Goal: Task Accomplishment & Management: Use online tool/utility

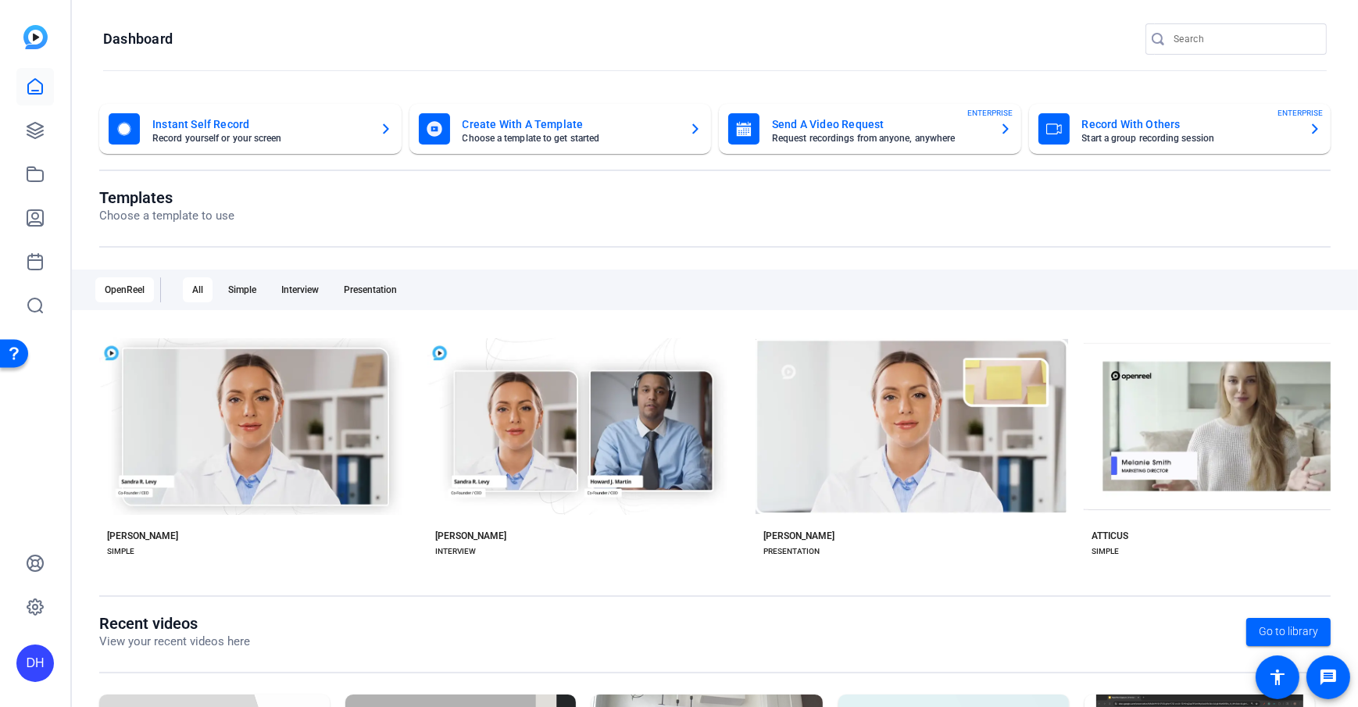
click at [412, 55] on openreel-divider-bar at bounding box center [714, 72] width 1223 height 34
click at [616, 202] on openreel-page-title "Templates Choose a template to use" at bounding box center [714, 206] width 1231 height 37
click at [662, 223] on openreel-page-title "Templates Choose a template to use" at bounding box center [714, 206] width 1231 height 37
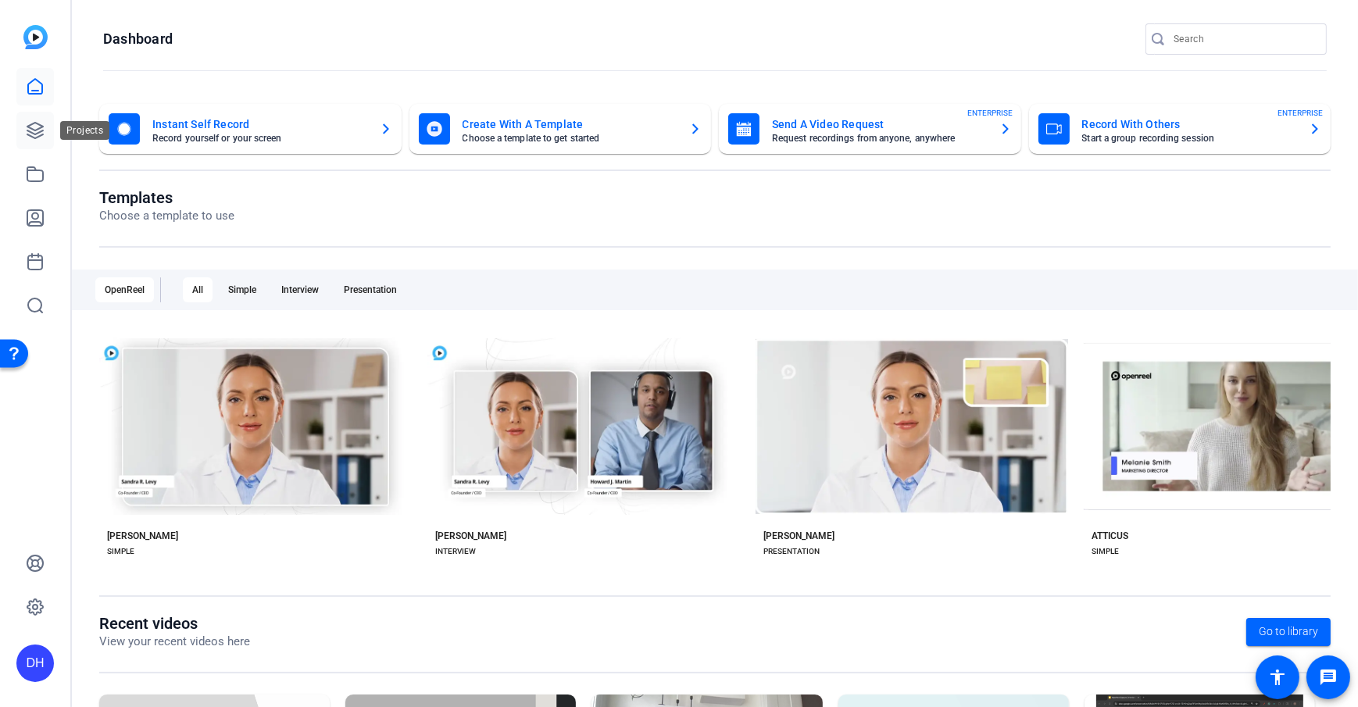
click at [39, 137] on icon at bounding box center [35, 130] width 19 height 19
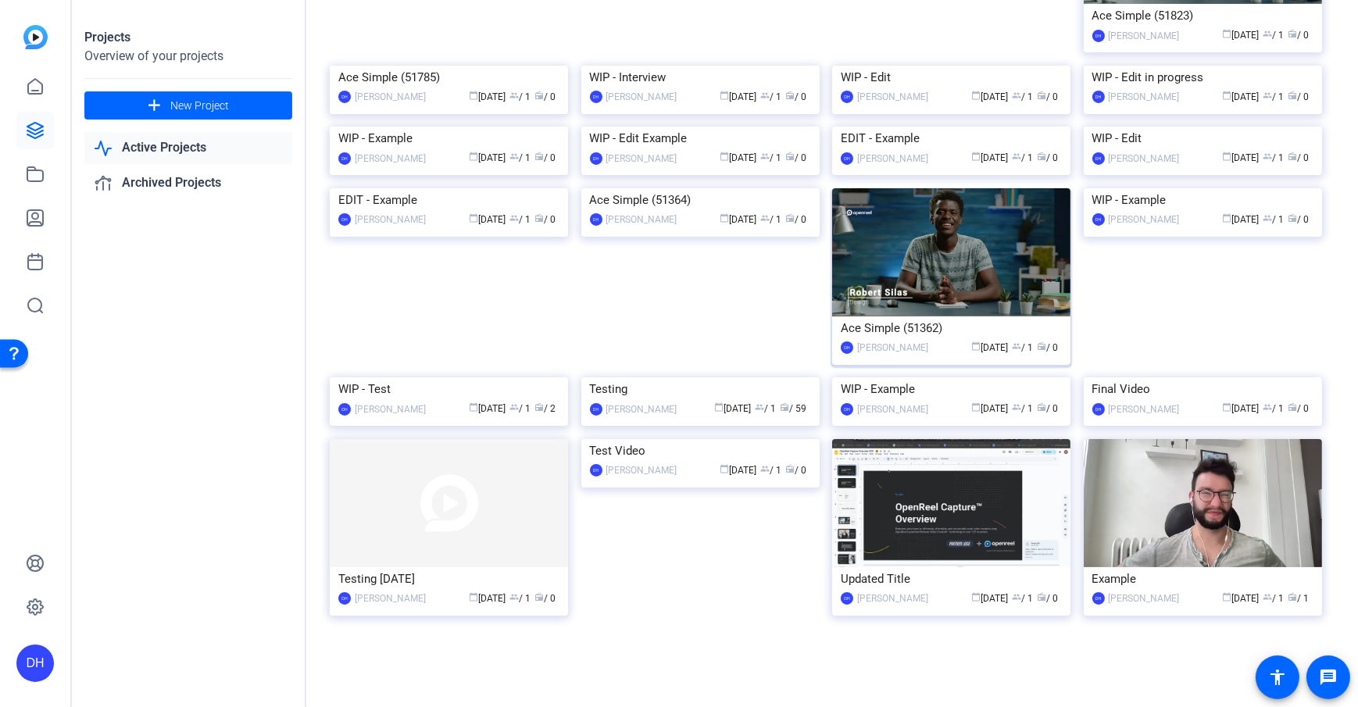
scroll to position [381, 0]
click at [678, 401] on div "Testing" at bounding box center [700, 388] width 221 height 23
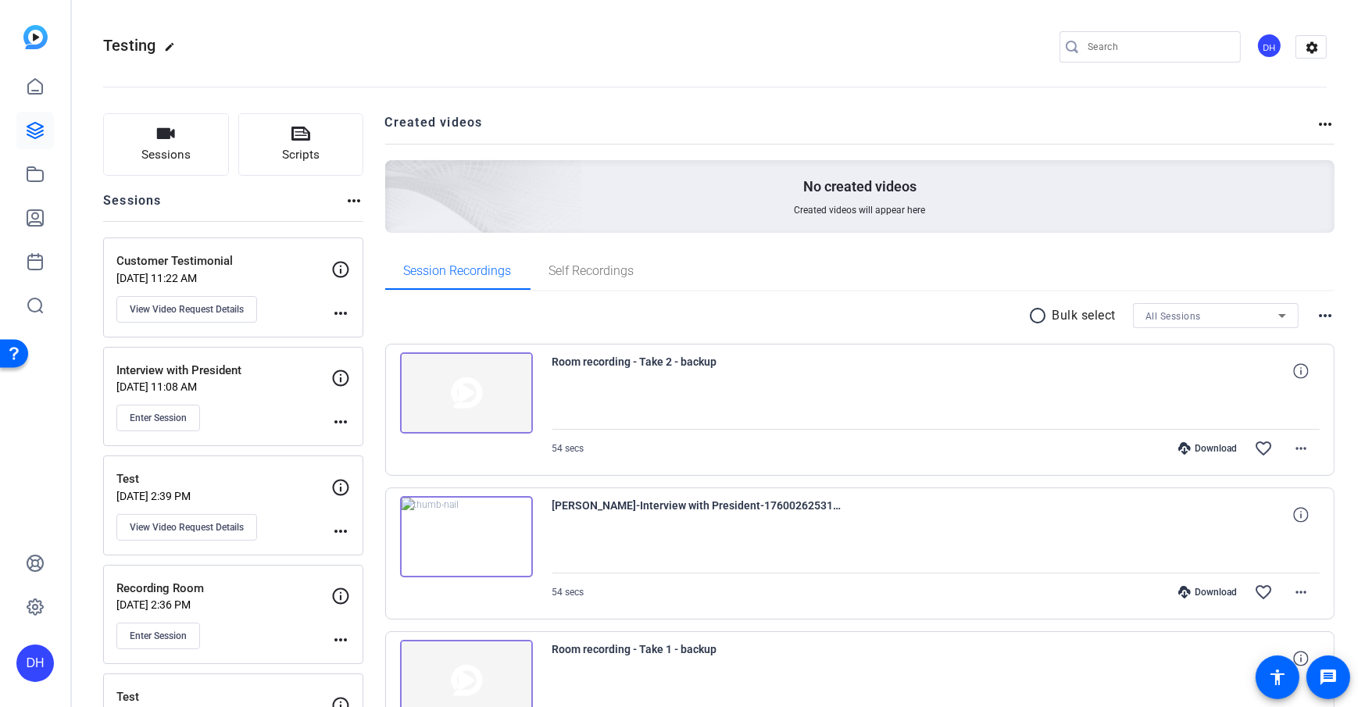
click at [152, 148] on span "Sessions" at bounding box center [165, 155] width 49 height 18
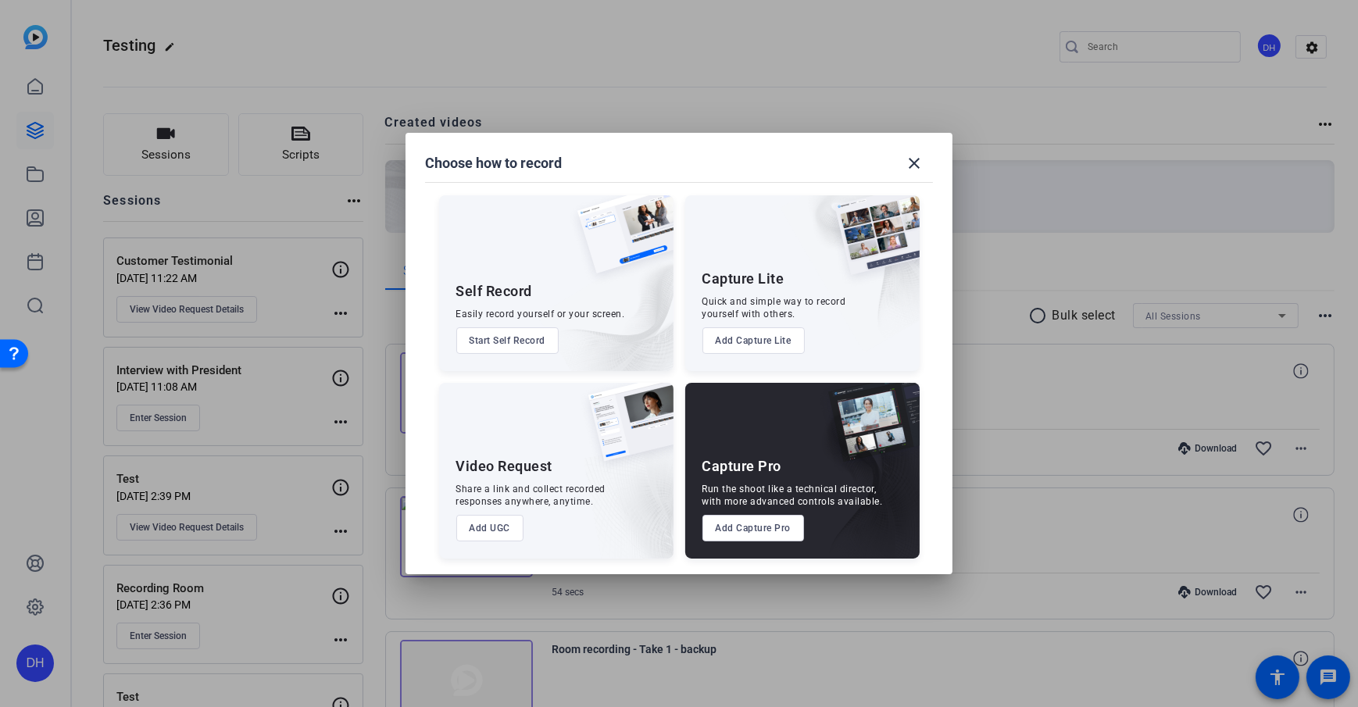
click at [676, 376] on div "Self Record Easily record yourself or your screen. Start Self Record Capture Li…" at bounding box center [678, 369] width 509 height 379
drag, startPoint x: 702, startPoint y: 280, endPoint x: 773, endPoint y: 284, distance: 71.2
click at [773, 284] on div "Capture Lite" at bounding box center [743, 279] width 82 height 19
click at [681, 365] on div "Self Record Easily record yourself or your screen. Start Self Record Capture Li…" at bounding box center [678, 369] width 509 height 379
click at [713, 344] on button "Add Capture Lite" at bounding box center [753, 340] width 102 height 27
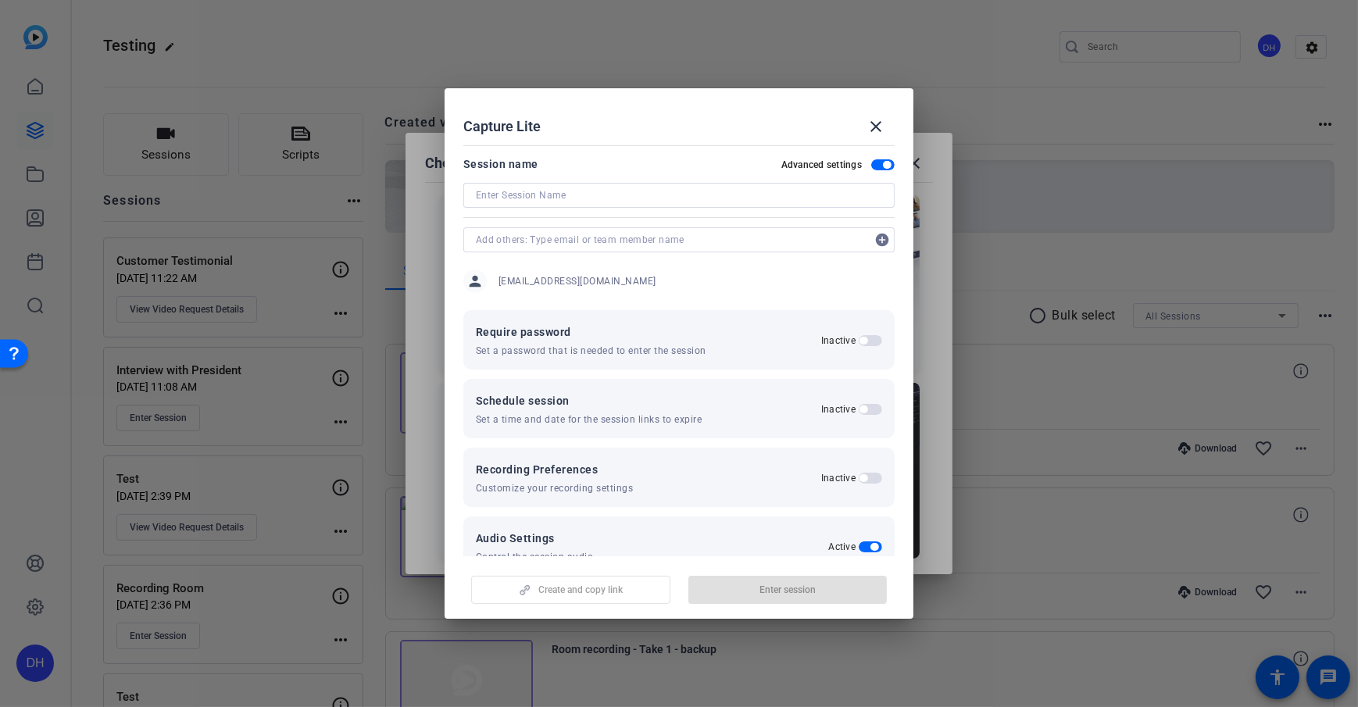
click at [883, 164] on span "button" at bounding box center [887, 165] width 8 height 8
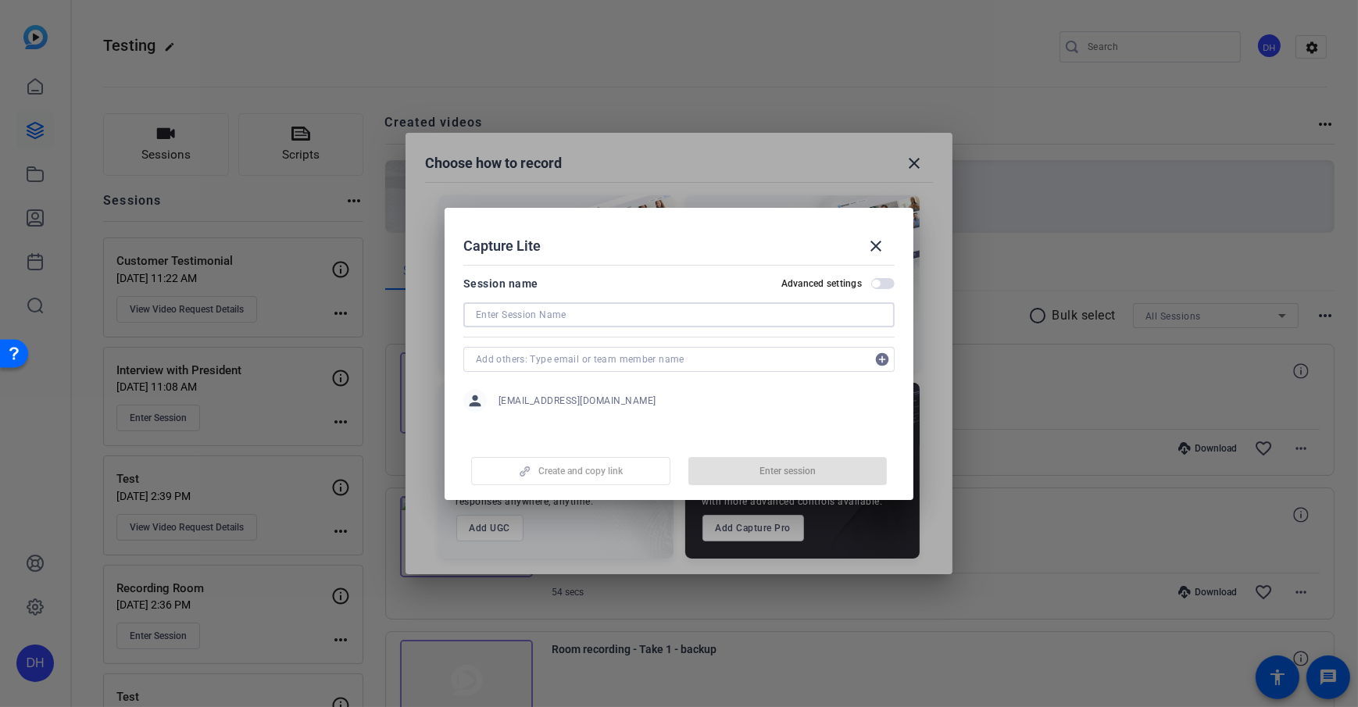
click at [568, 315] on input at bounding box center [679, 314] width 406 height 19
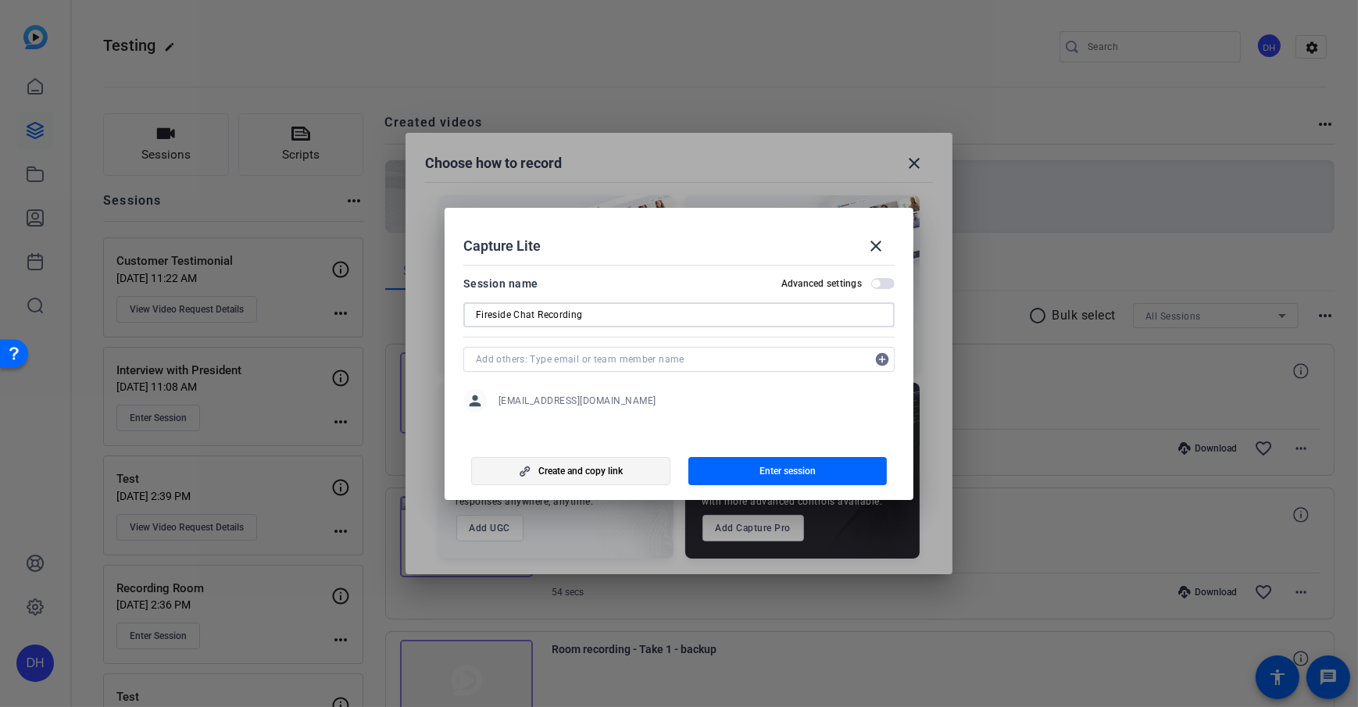
type input "Fireside Chat Recording"
click at [596, 473] on span "Create and copy link" at bounding box center [580, 471] width 84 height 12
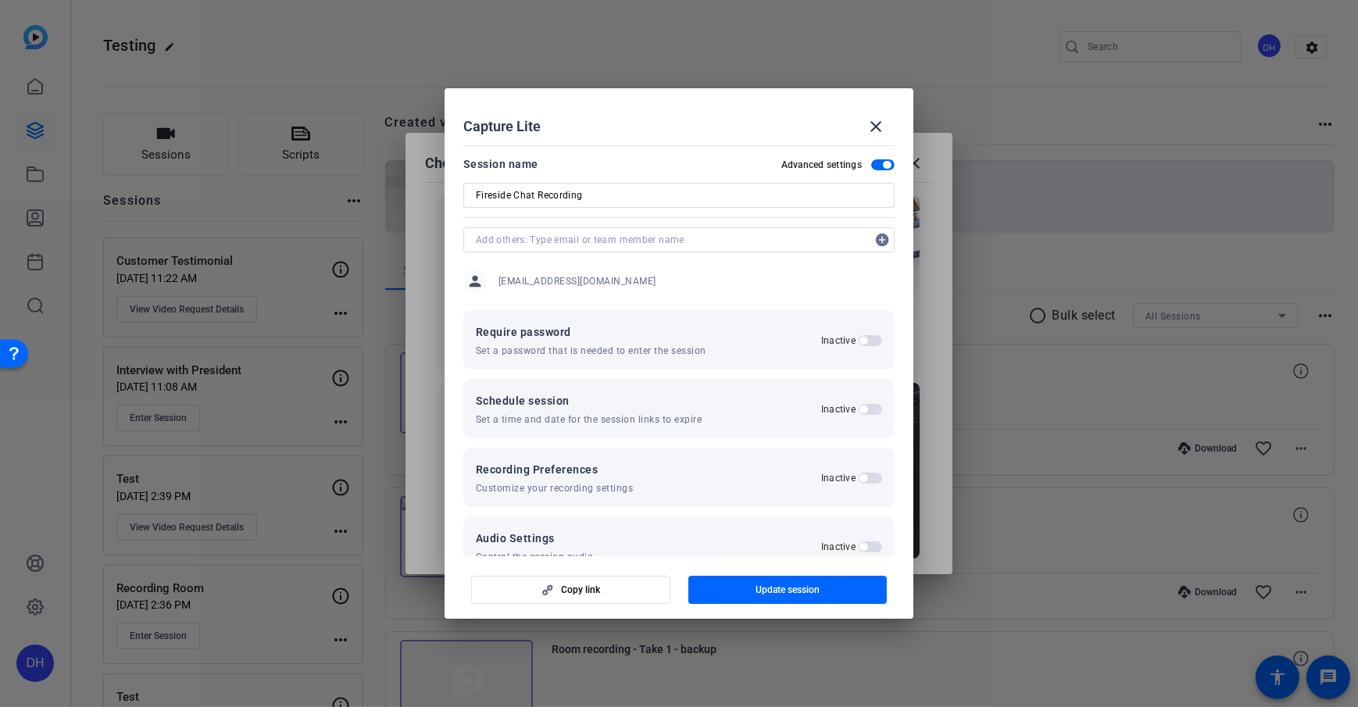
click at [674, 112] on div "Capture Lite close" at bounding box center [678, 126] width 431 height 37
click at [673, 132] on div "Capture Lite close" at bounding box center [678, 126] width 431 height 37
click at [671, 145] on mat-dialog-content "Session name Advanced settings Fireside Chat Recording add_circle person [EMAIL…" at bounding box center [678, 347] width 469 height 417
click at [869, 132] on mat-icon "close" at bounding box center [875, 126] width 19 height 19
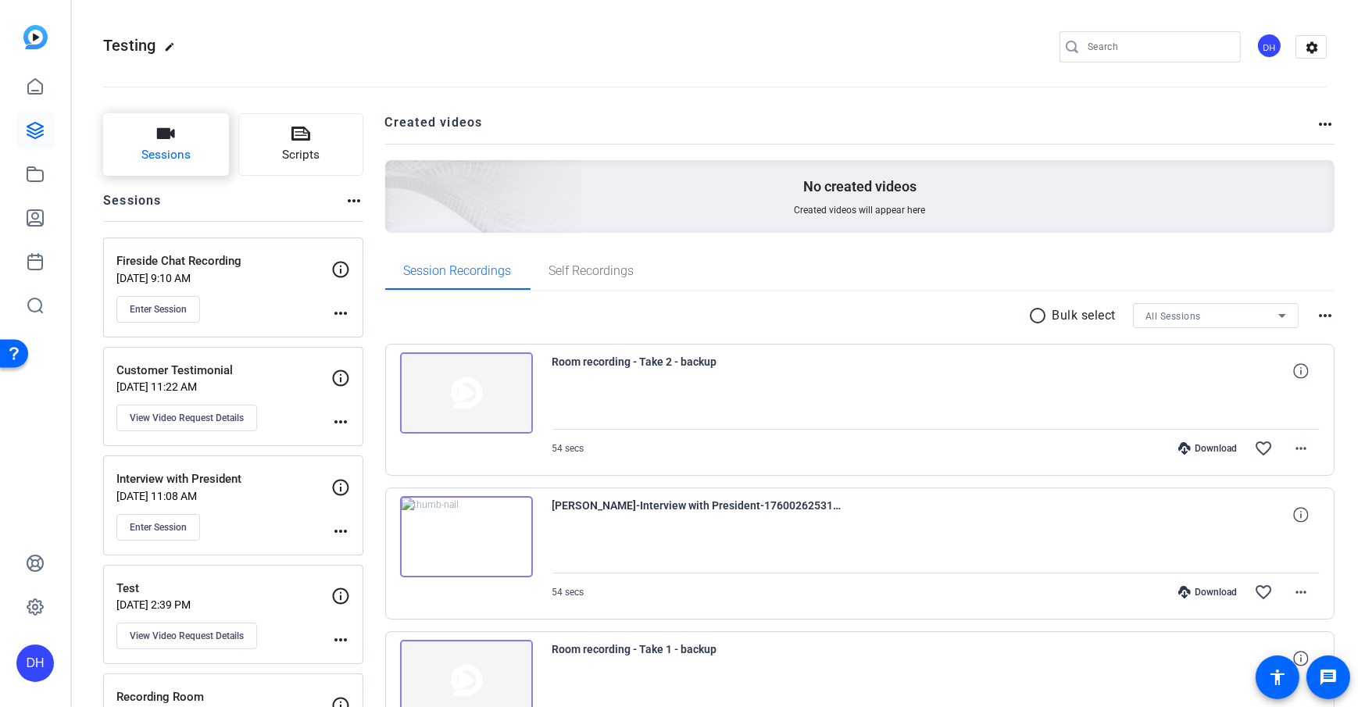
click at [145, 153] on span "Sessions" at bounding box center [165, 155] width 49 height 18
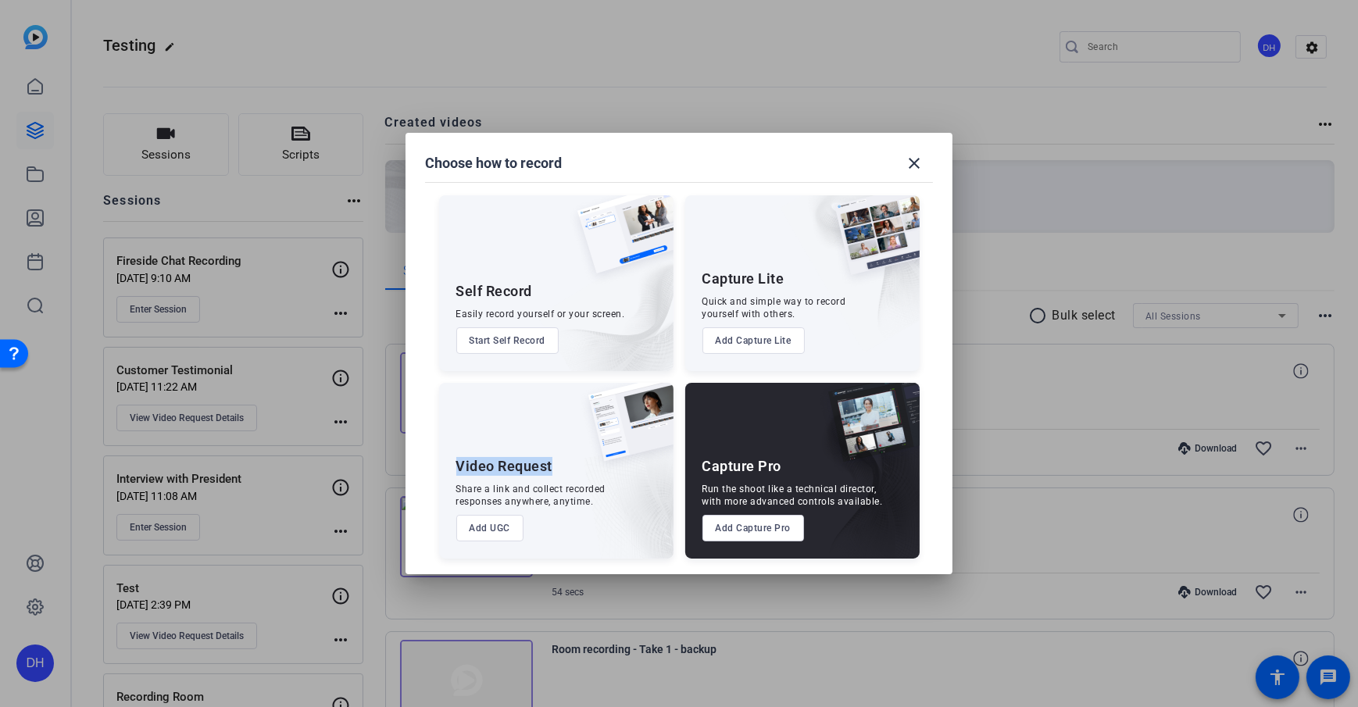
drag, startPoint x: 459, startPoint y: 466, endPoint x: 562, endPoint y: 469, distance: 103.2
click at [562, 469] on div "Video Request Share a link and collect recorded responses anywhere, anytime. Ad…" at bounding box center [556, 471] width 234 height 176
click at [545, 487] on div "Share a link and collect recorded responses anywhere, anytime." at bounding box center [531, 495] width 150 height 25
click at [496, 529] on button "Add UGC" at bounding box center [490, 528] width 68 height 27
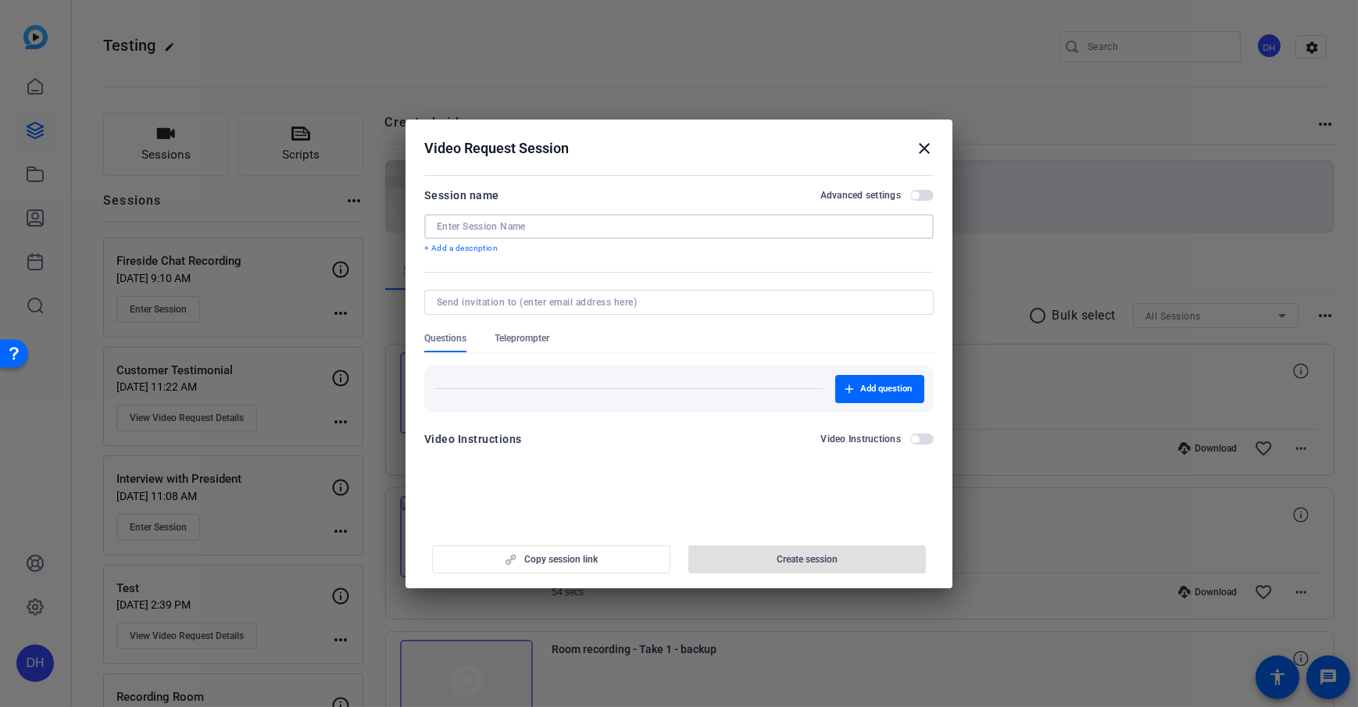
click at [508, 223] on input at bounding box center [679, 226] width 484 height 12
type input "Teleprompter example"
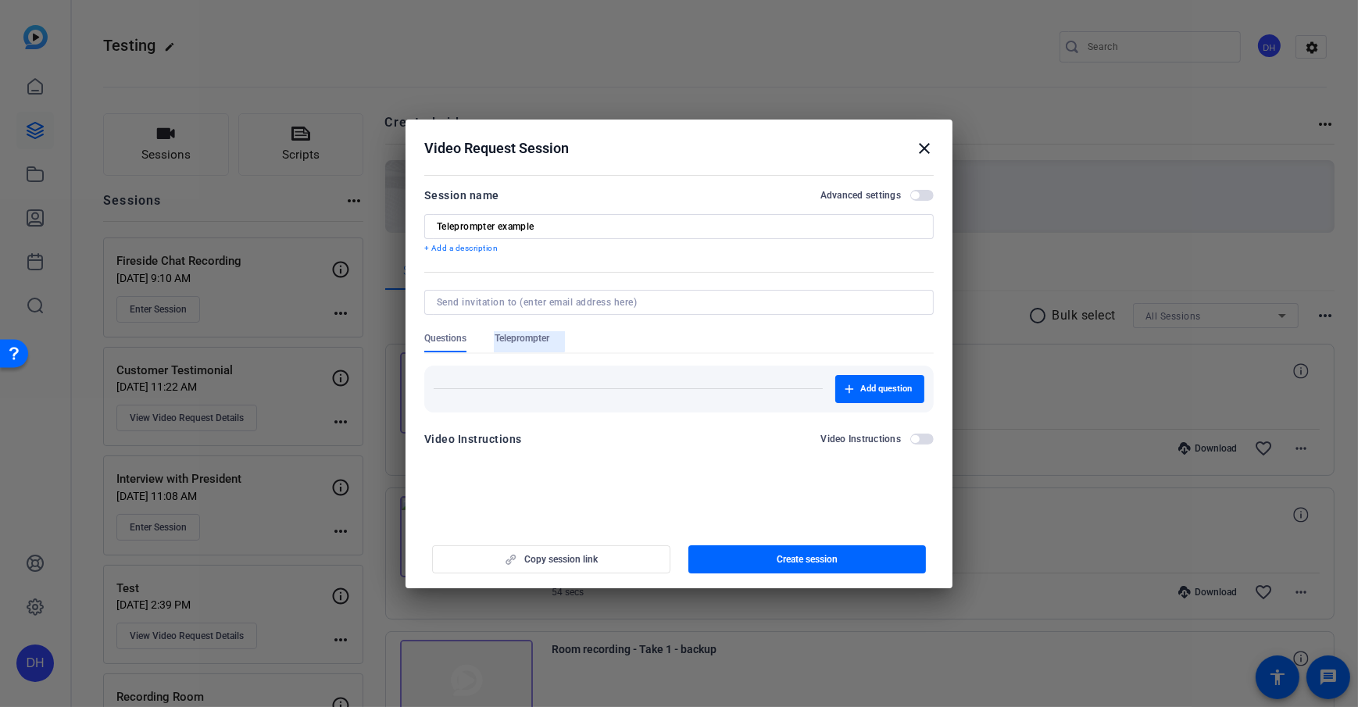
click at [519, 339] on span "Teleprompter" at bounding box center [521, 338] width 55 height 12
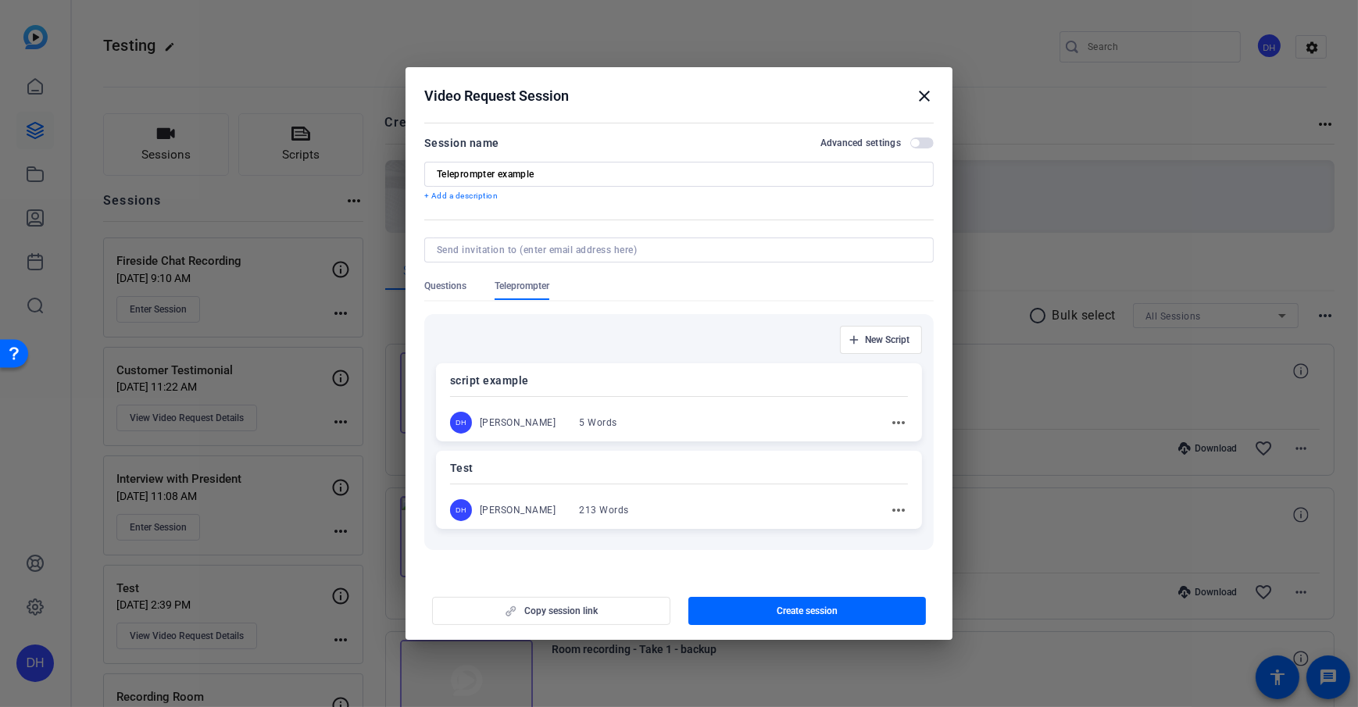
click at [738, 410] on div "script example DH [PERSON_NAME] 5 Words more_horiz" at bounding box center [679, 402] width 486 height 78
click at [700, 554] on div "New Script script example DH [PERSON_NAME] 5 Words more_horiz Test DH [PERSON_N…" at bounding box center [678, 433] width 509 height 262
click at [694, 291] on div "Questions Teleprompter" at bounding box center [678, 290] width 509 height 20
click at [694, 396] on div at bounding box center [679, 396] width 456 height 5
click at [694, 396] on mat-divider at bounding box center [679, 396] width 458 height 1
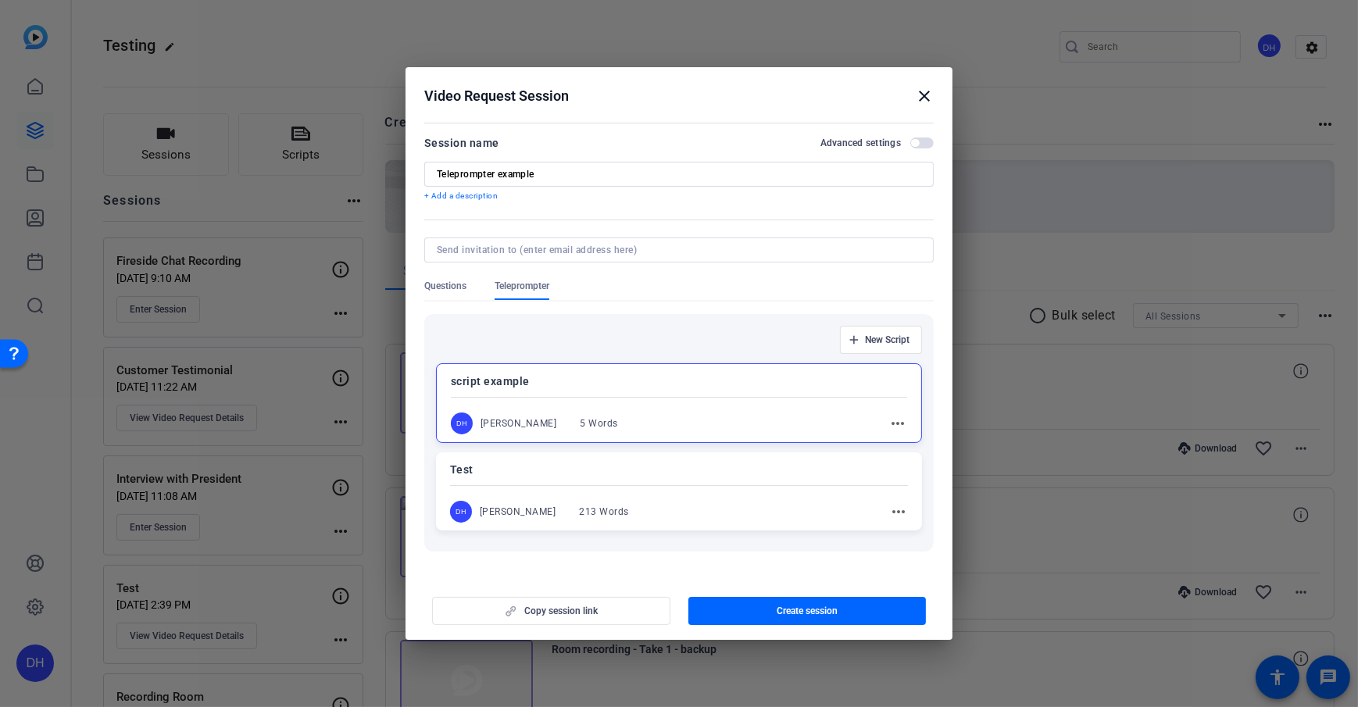
click at [751, 405] on div "script example DH [PERSON_NAME] 5 Words more_horiz" at bounding box center [679, 403] width 486 height 80
click at [751, 405] on div "script example DH [PERSON_NAME] 5 Words more_horiz" at bounding box center [679, 402] width 486 height 78
click at [882, 341] on span "New Script" at bounding box center [887, 340] width 45 height 12
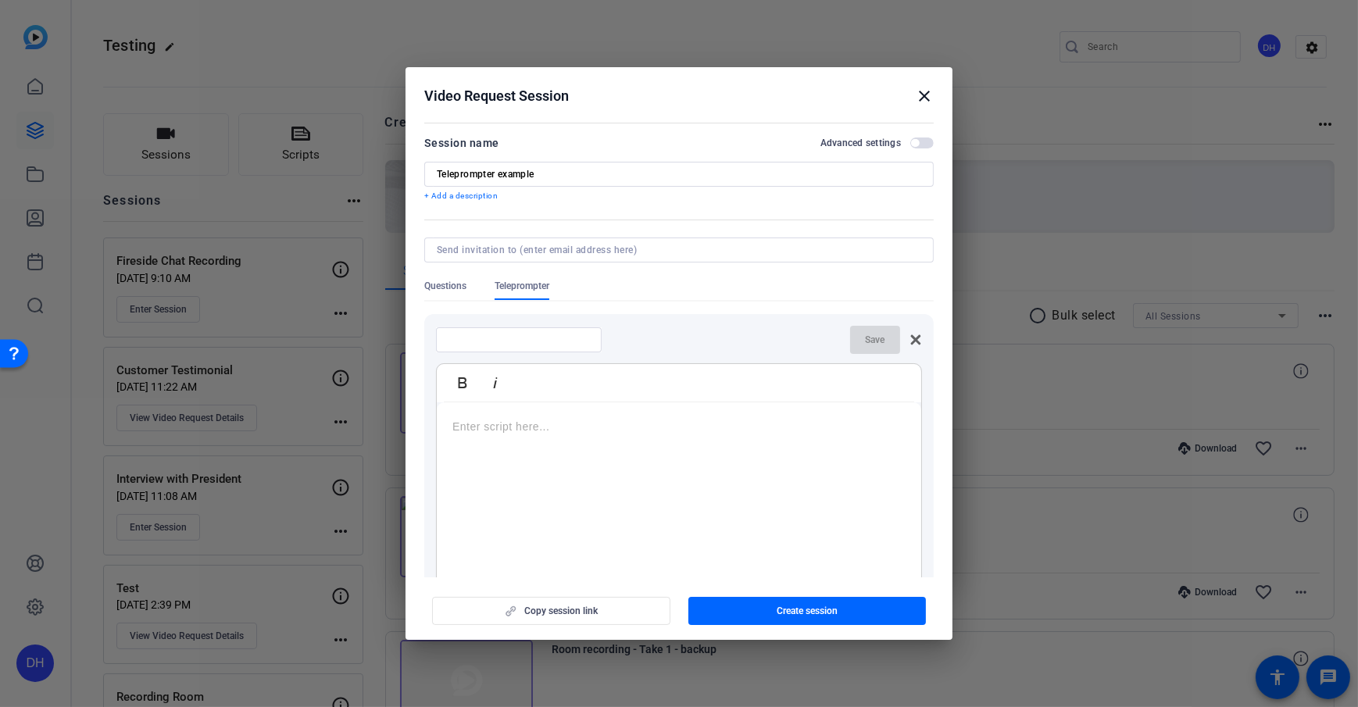
scroll to position [23, 0]
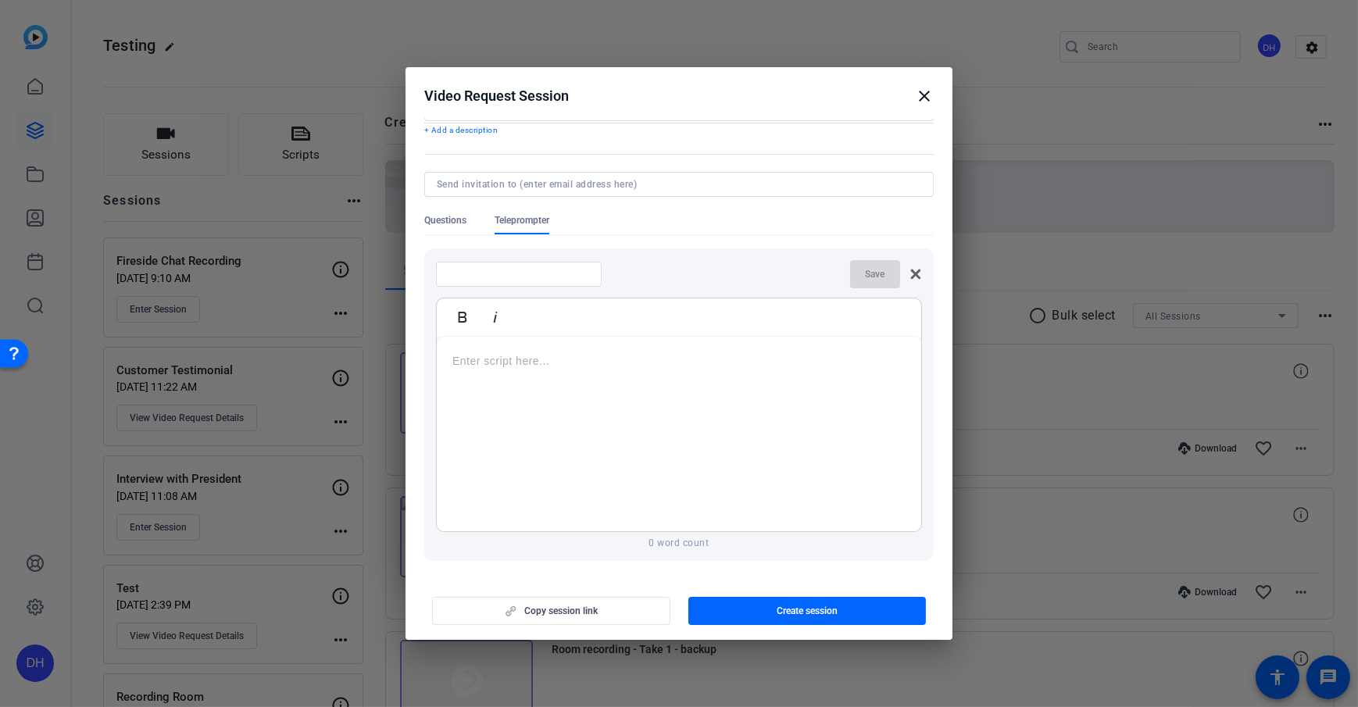
click at [912, 274] on icon at bounding box center [915, 274] width 12 height 12
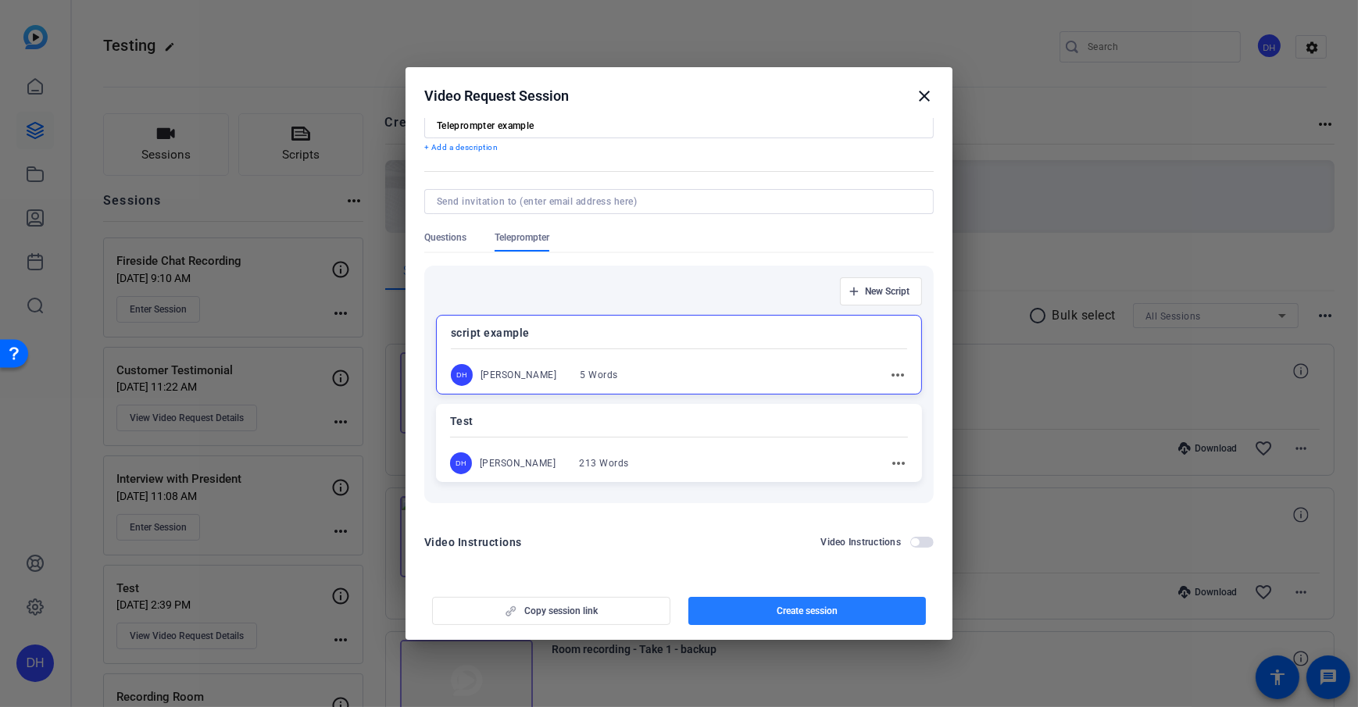
click at [819, 613] on span "Create session" at bounding box center [806, 611] width 61 height 12
copy p "Test"
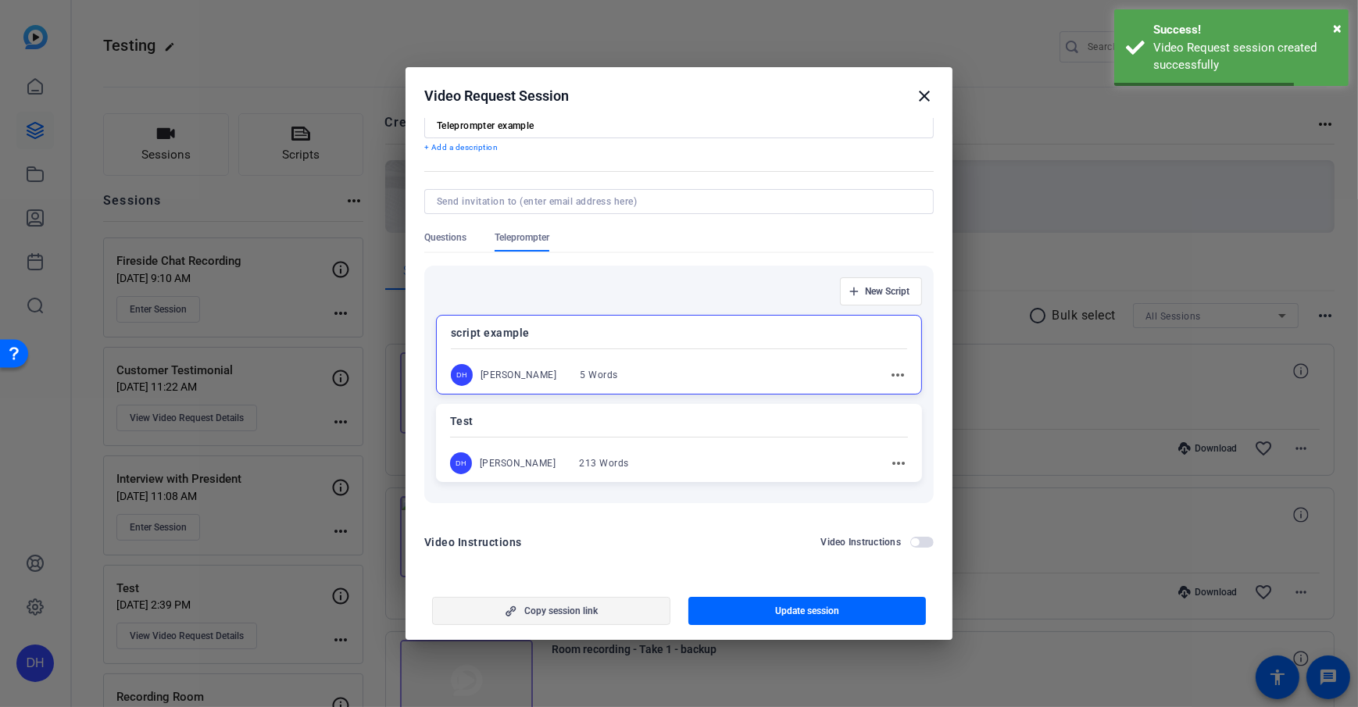
click at [621, 609] on span "button" at bounding box center [551, 610] width 237 height 37
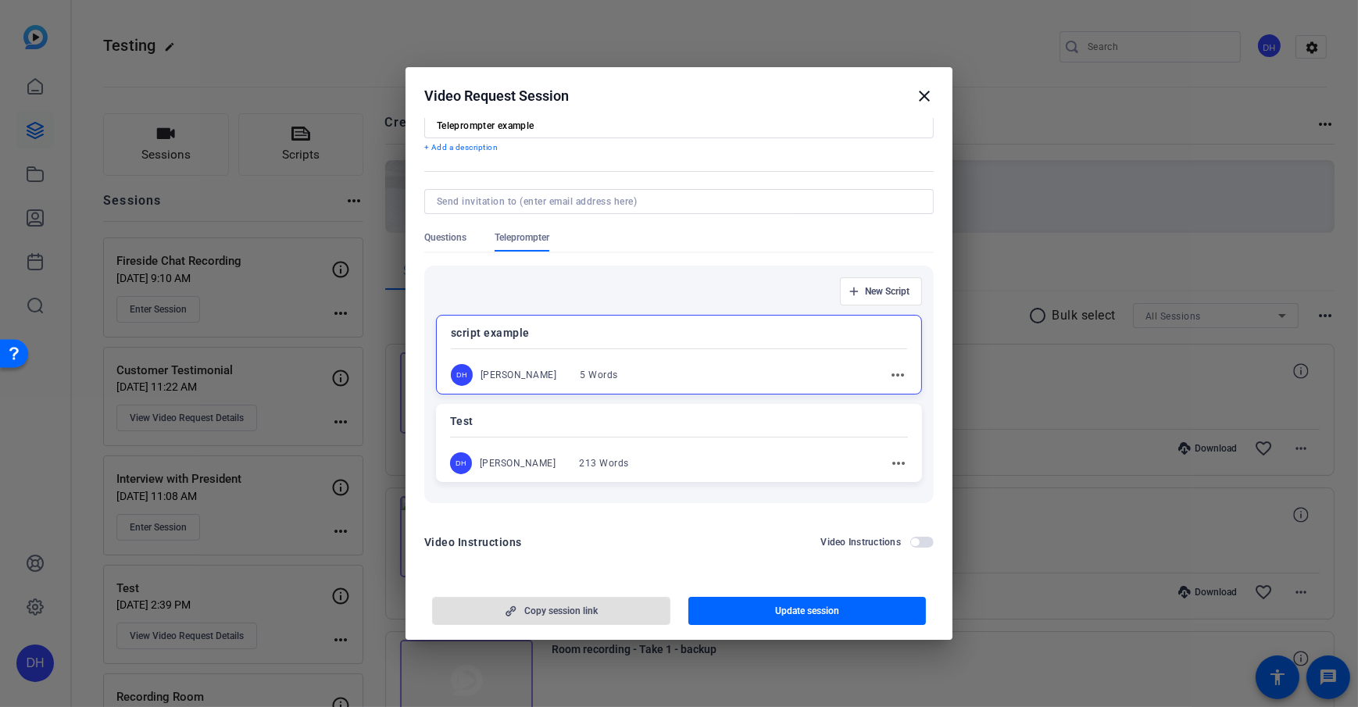
click at [921, 94] on mat-icon "close" at bounding box center [924, 96] width 19 height 19
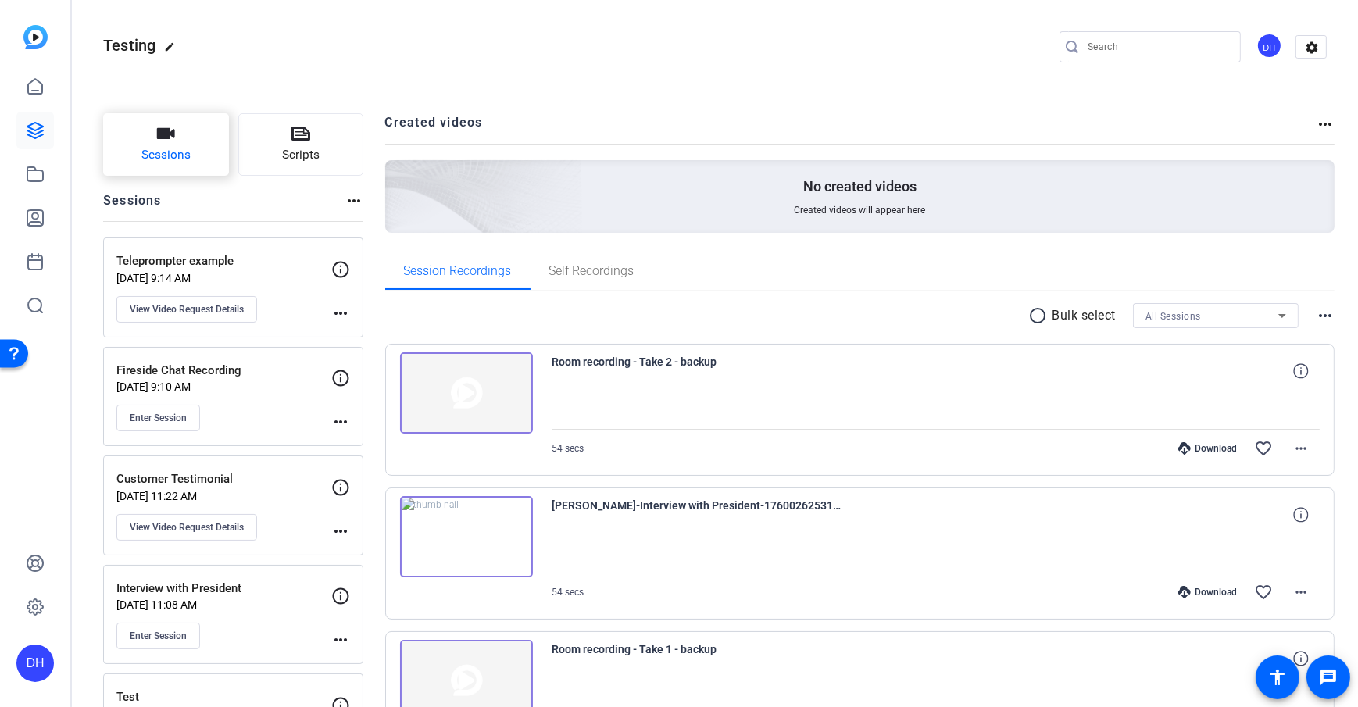
click at [156, 142] on icon "button" at bounding box center [165, 133] width 19 height 19
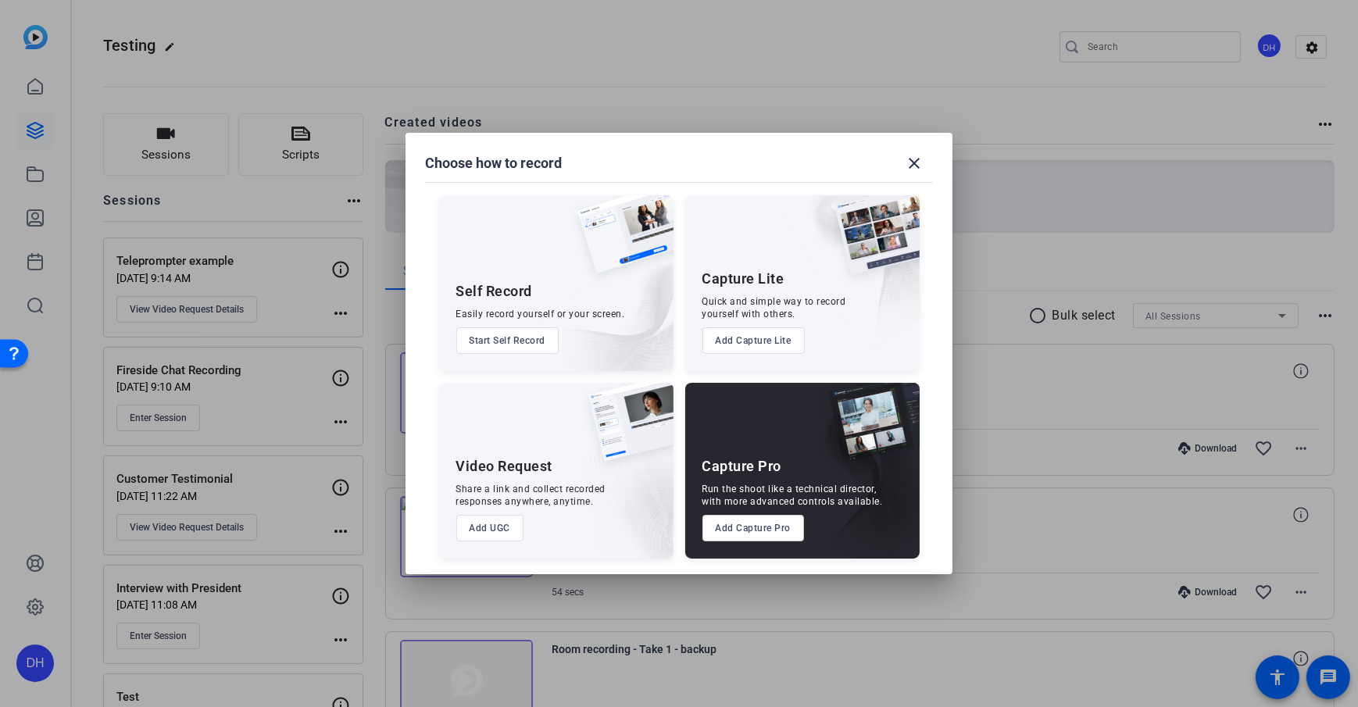
click at [486, 524] on button "Add UGC" at bounding box center [490, 528] width 68 height 27
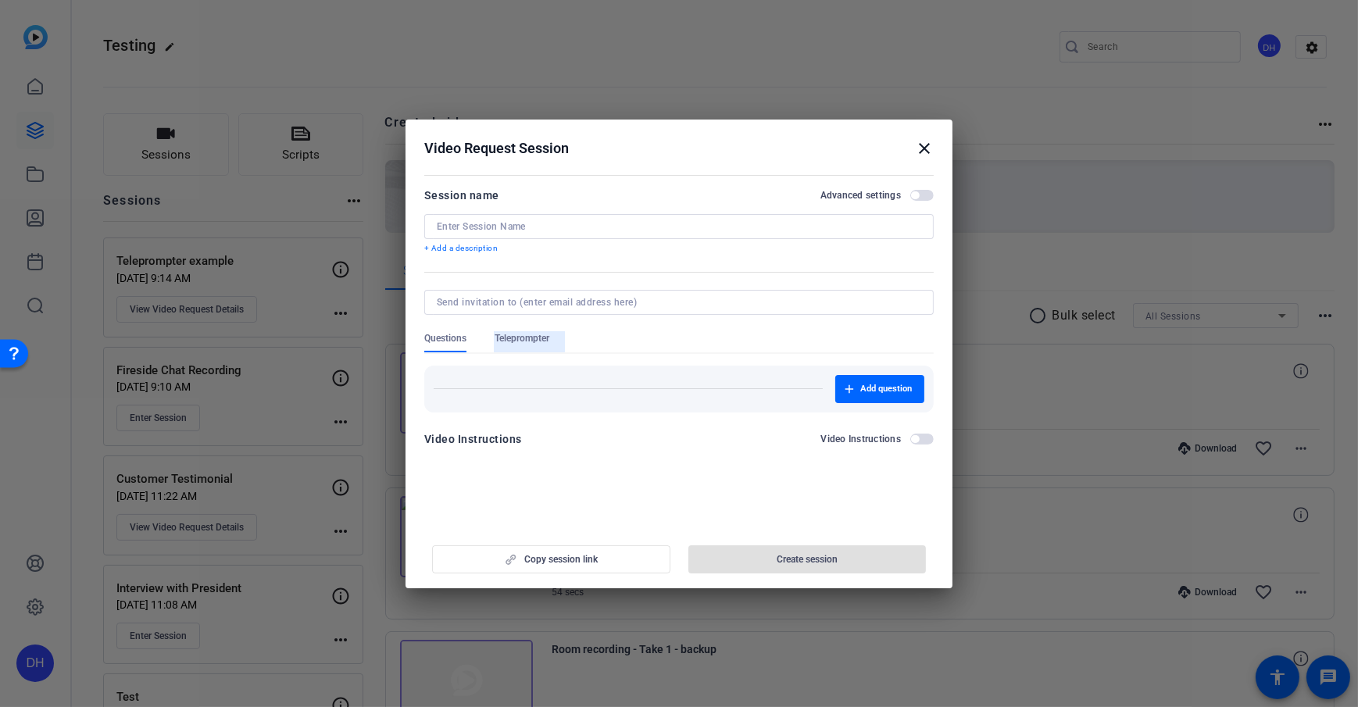
click at [524, 341] on span "Teleprompter" at bounding box center [521, 338] width 55 height 12
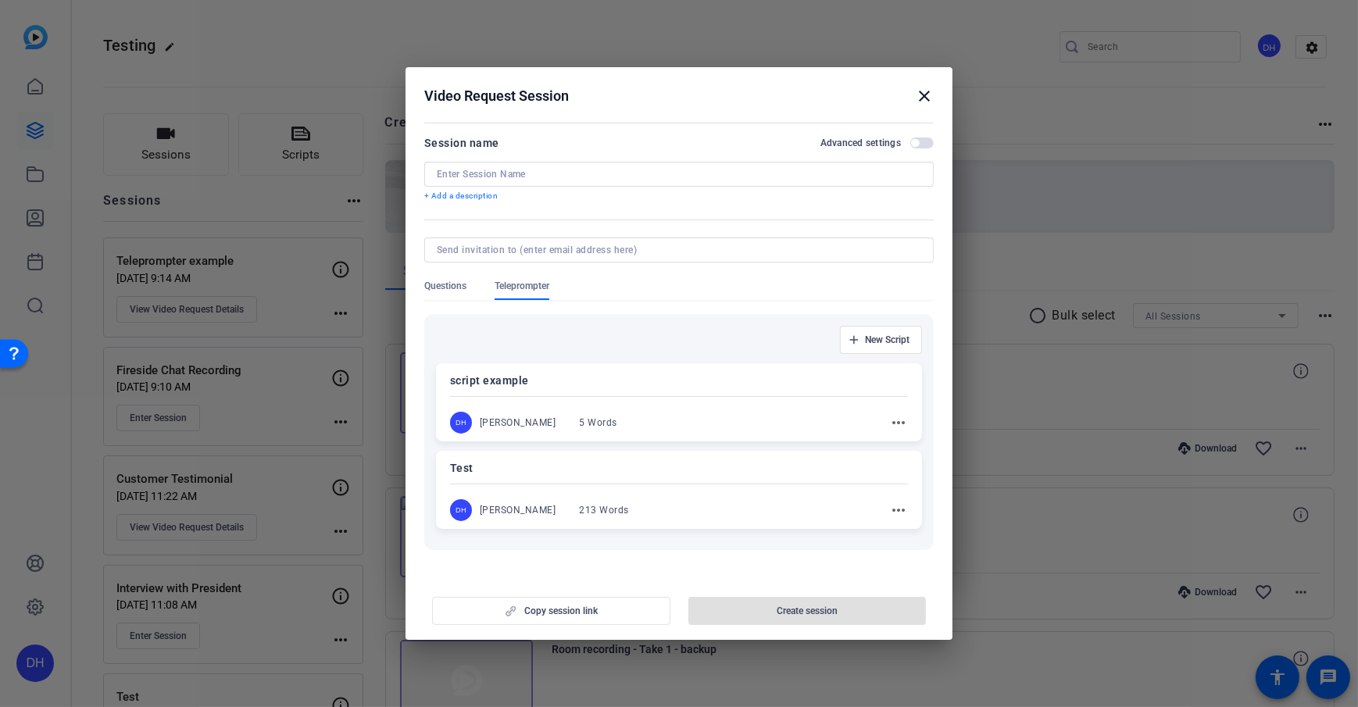
click at [437, 277] on div at bounding box center [678, 270] width 509 height 17
click at [442, 285] on span "Questions" at bounding box center [445, 286] width 42 height 12
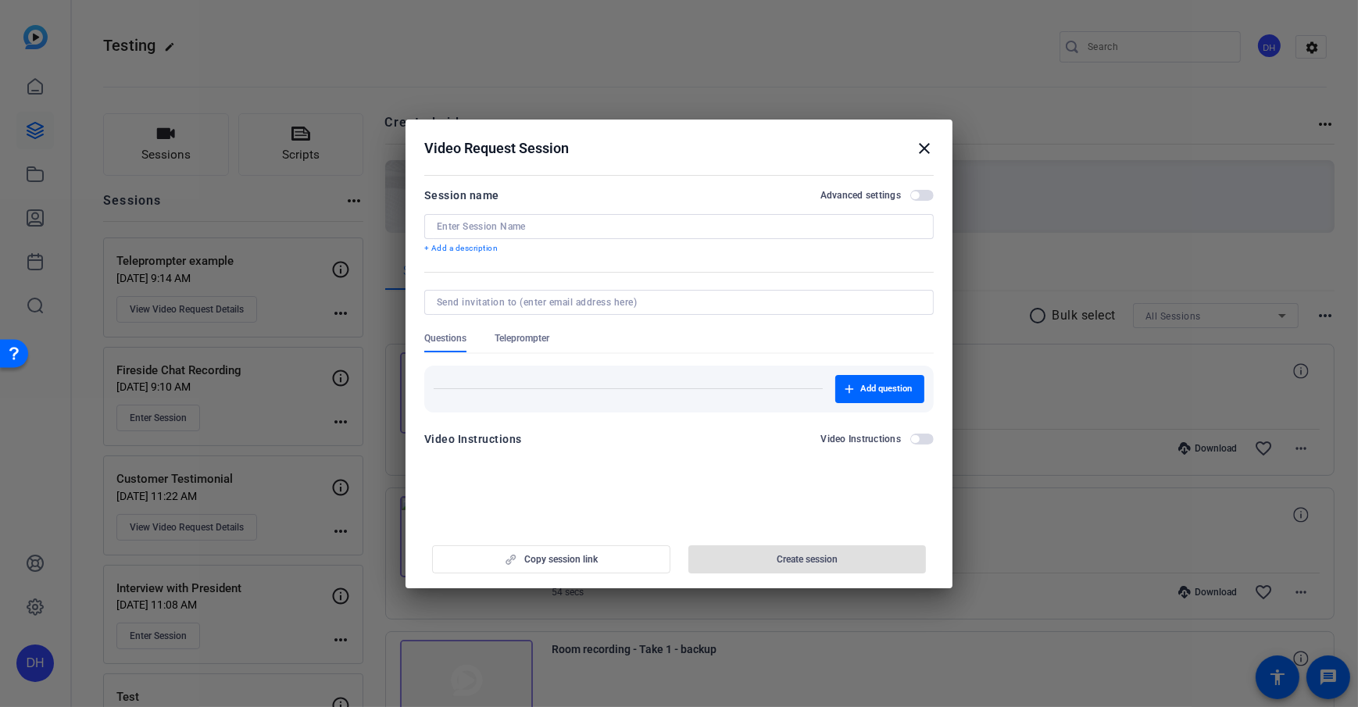
click at [520, 337] on span "Teleprompter" at bounding box center [521, 338] width 55 height 12
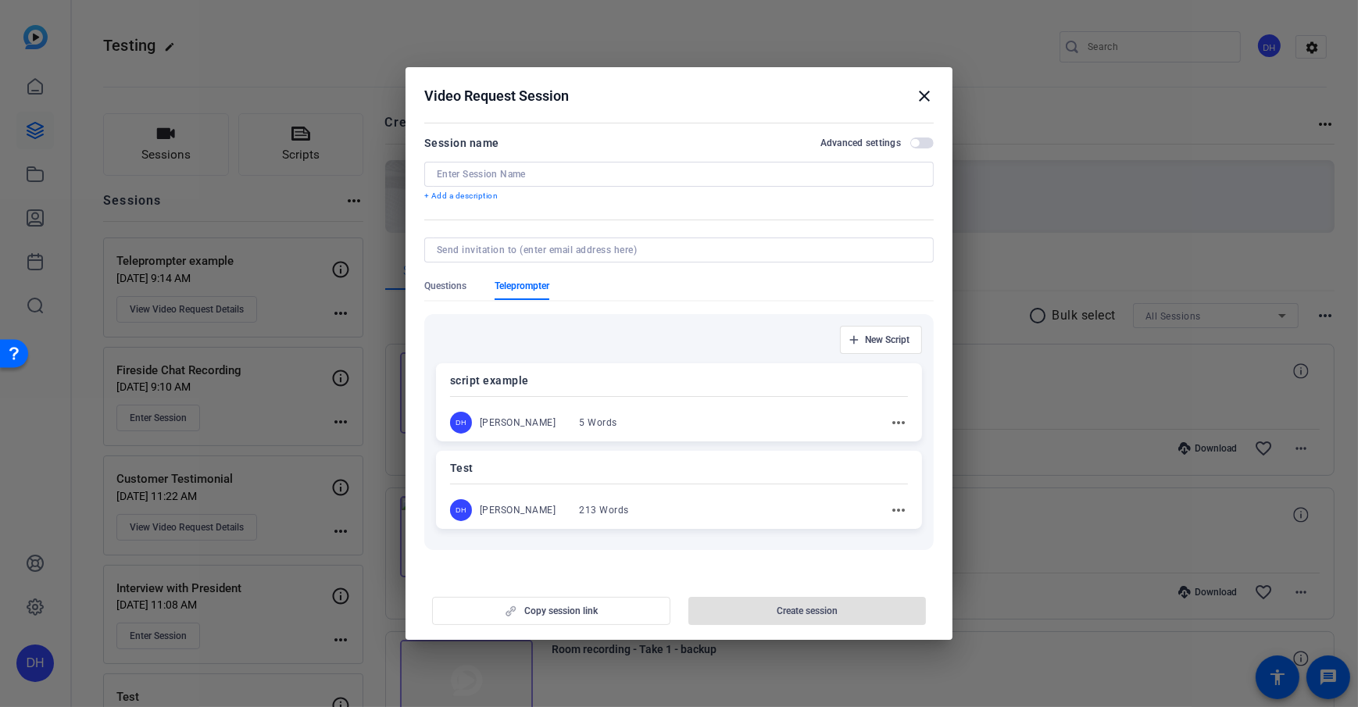
click at [525, 280] on span "Teleprompter" at bounding box center [521, 286] width 55 height 12
click at [694, 289] on div "Questions Teleprompter" at bounding box center [678, 290] width 509 height 20
click at [456, 291] on span "Questions" at bounding box center [445, 286] width 42 height 12
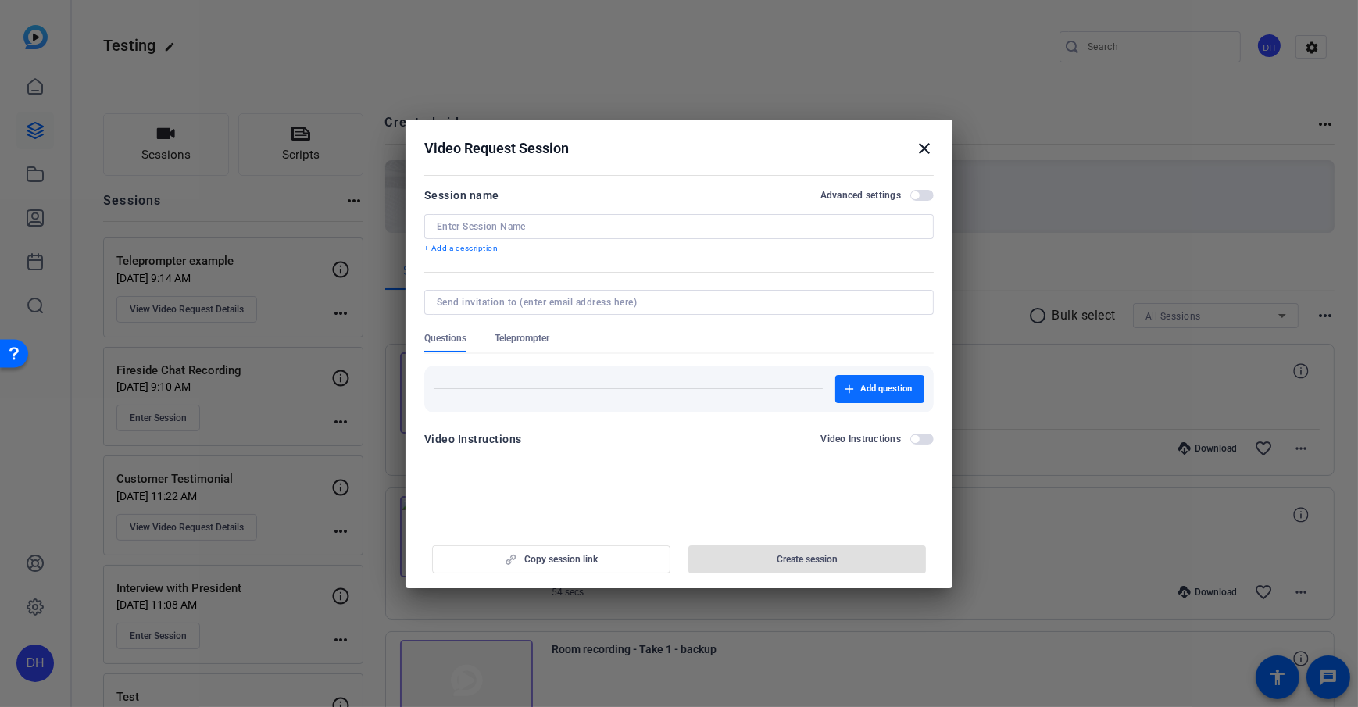
click at [880, 389] on span "Add question" at bounding box center [886, 389] width 52 height 12
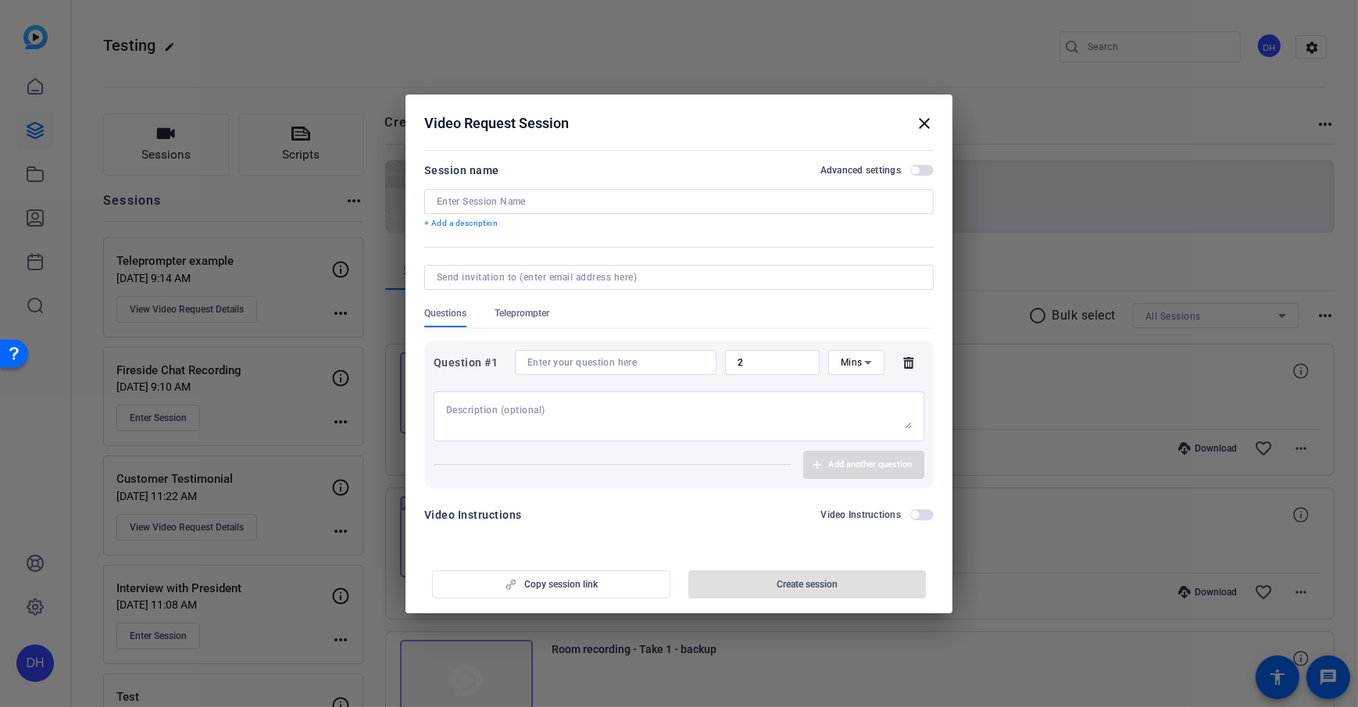
click at [534, 323] on span "Teleprompter" at bounding box center [521, 317] width 55 height 20
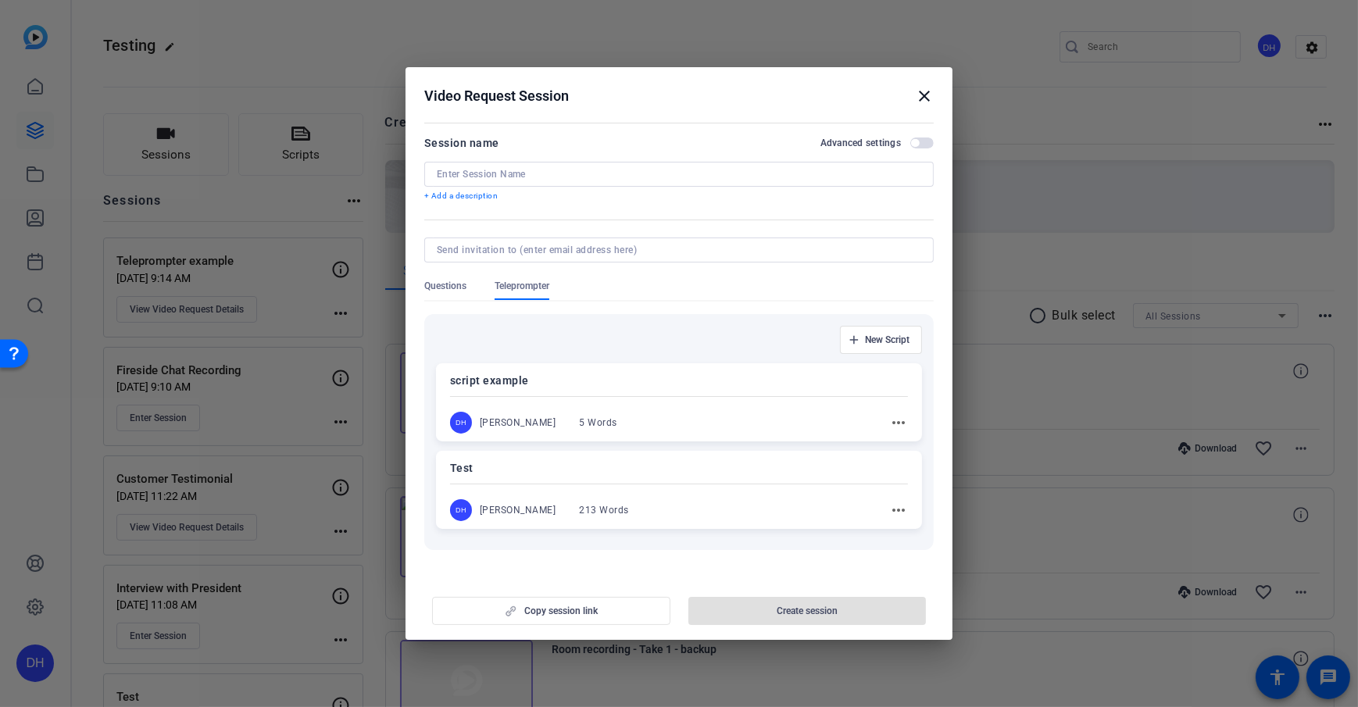
click at [703, 110] on h2 "Video Request Session close" at bounding box center [678, 92] width 547 height 51
click at [437, 298] on span "Questions" at bounding box center [445, 290] width 42 height 20
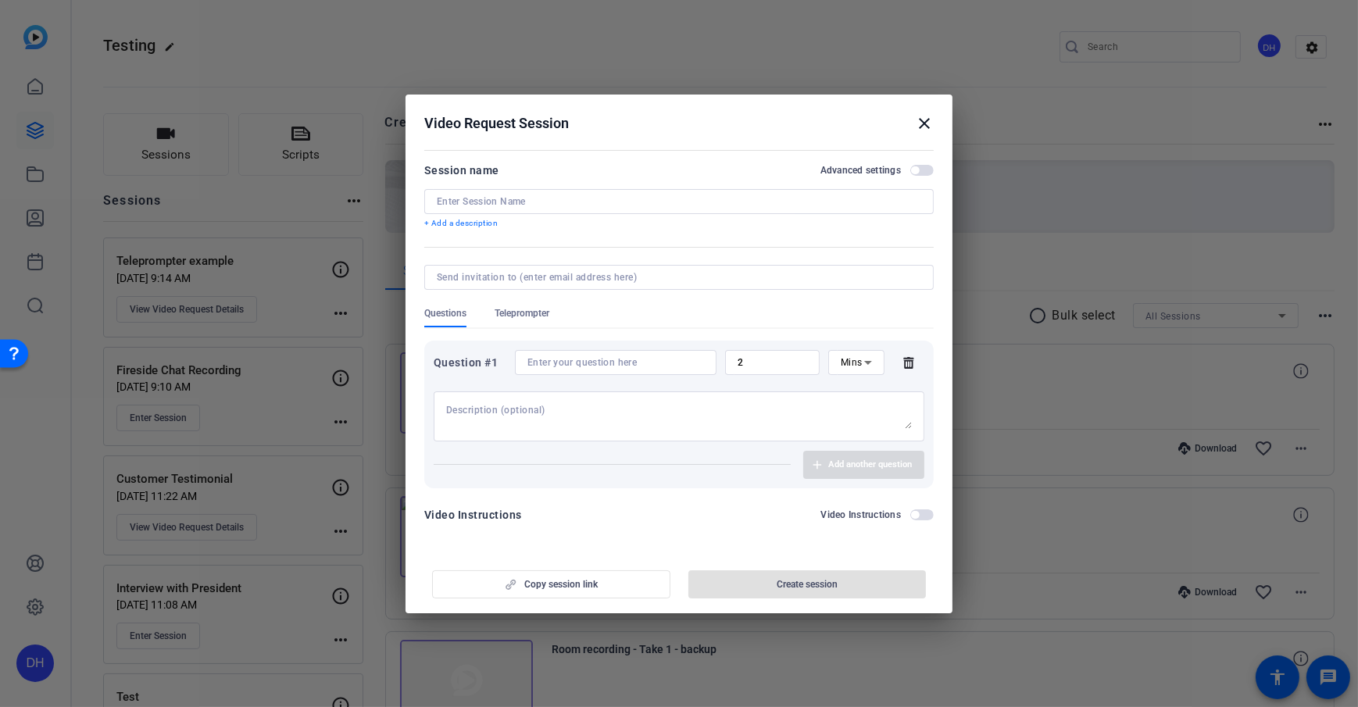
click at [863, 355] on icon at bounding box center [868, 362] width 19 height 19
click at [531, 312] on div at bounding box center [679, 353] width 1358 height 707
click at [523, 316] on span "Teleprompter" at bounding box center [521, 313] width 55 height 12
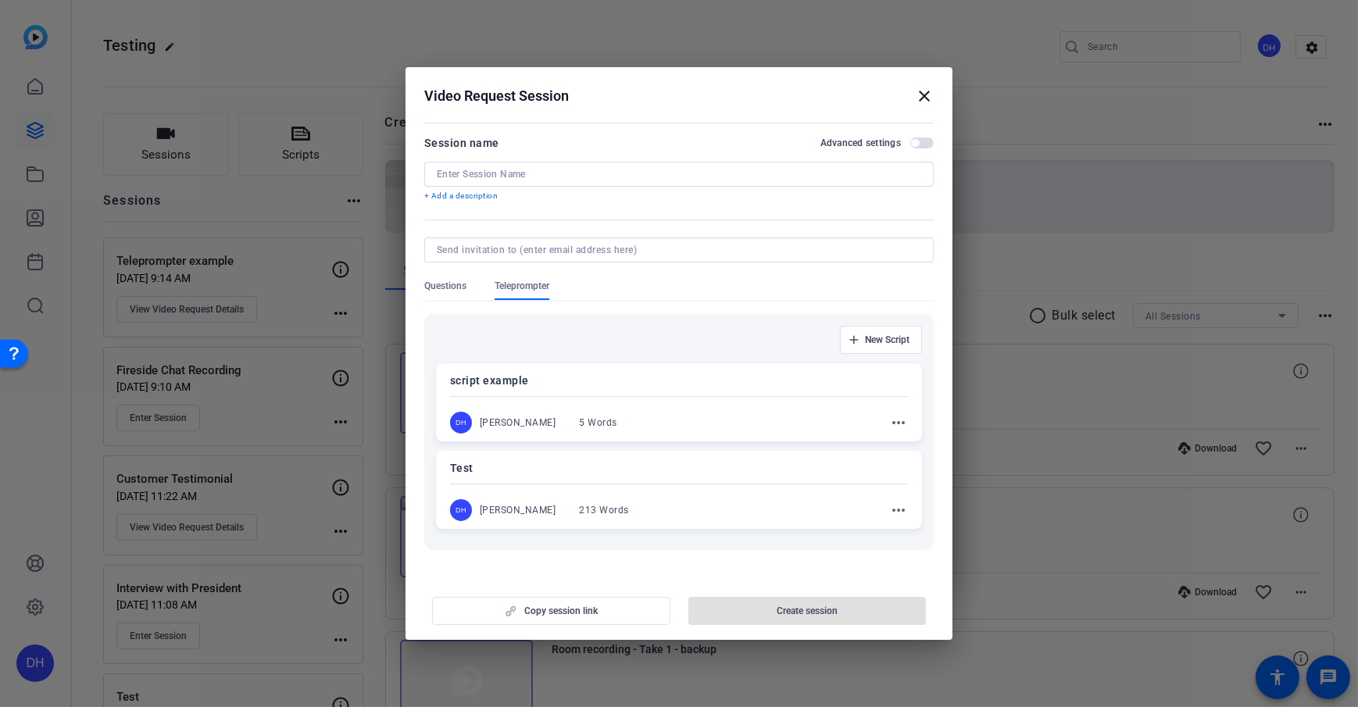
click at [428, 281] on span "Questions" at bounding box center [445, 286] width 42 height 12
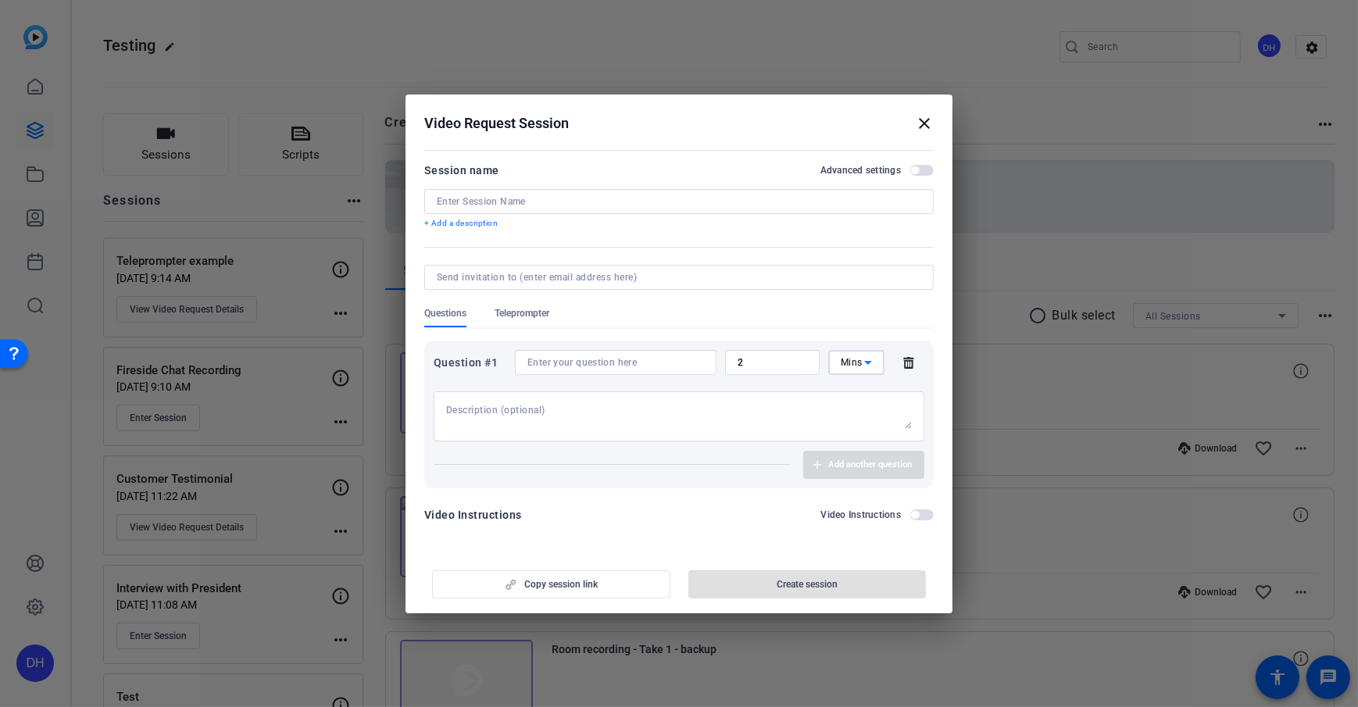
click at [860, 359] on icon at bounding box center [868, 362] width 19 height 19
click at [667, 318] on div at bounding box center [679, 353] width 1358 height 707
click at [667, 318] on div "Questions Teleprompter" at bounding box center [678, 317] width 509 height 20
click at [667, 231] on form "Session name Advanced settings + Add a description Questions Teleprompter Quest…" at bounding box center [678, 347] width 509 height 373
click at [921, 172] on span "button" at bounding box center [921, 170] width 23 height 11
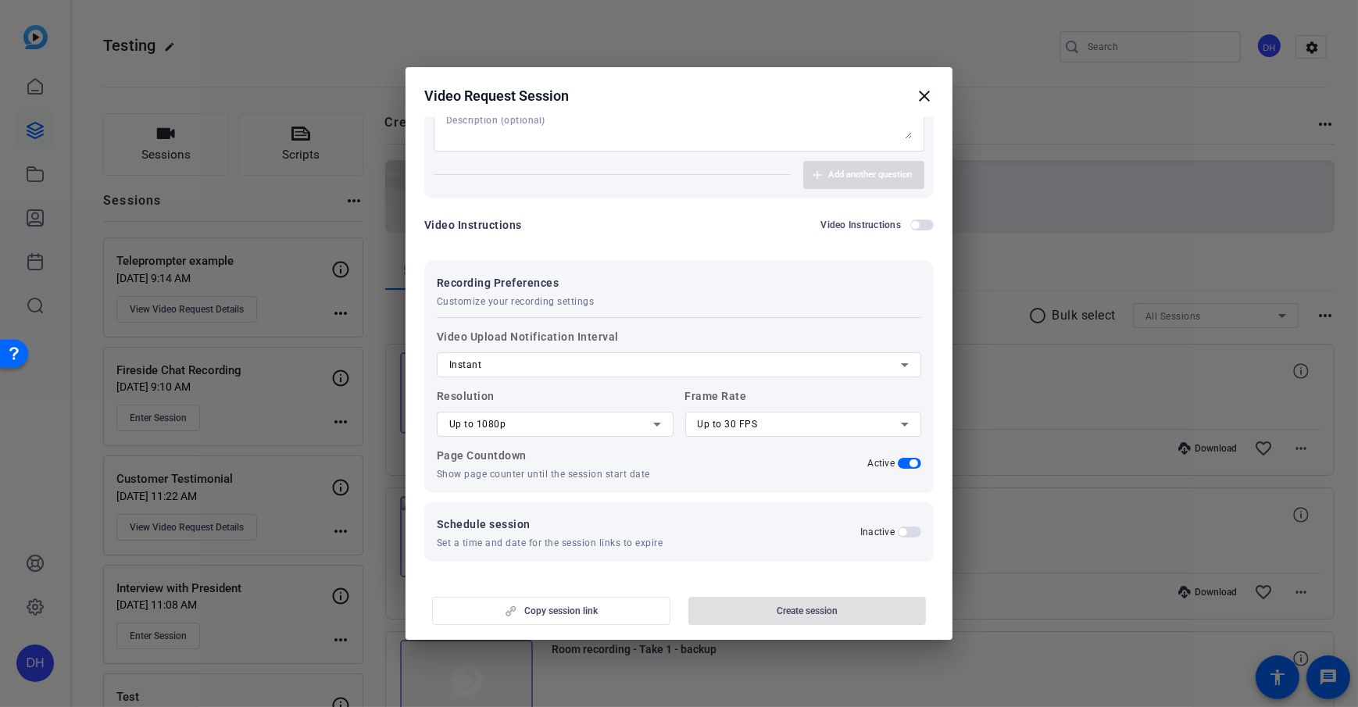
scroll to position [263, 0]
drag, startPoint x: 427, startPoint y: 342, endPoint x: 623, endPoint y: 341, distance: 196.1
click at [623, 341] on div "Recording Preferences Customize your recording settings Video Upload Notificati…" at bounding box center [678, 376] width 509 height 232
click at [577, 359] on div "Instant" at bounding box center [675, 364] width 452 height 19
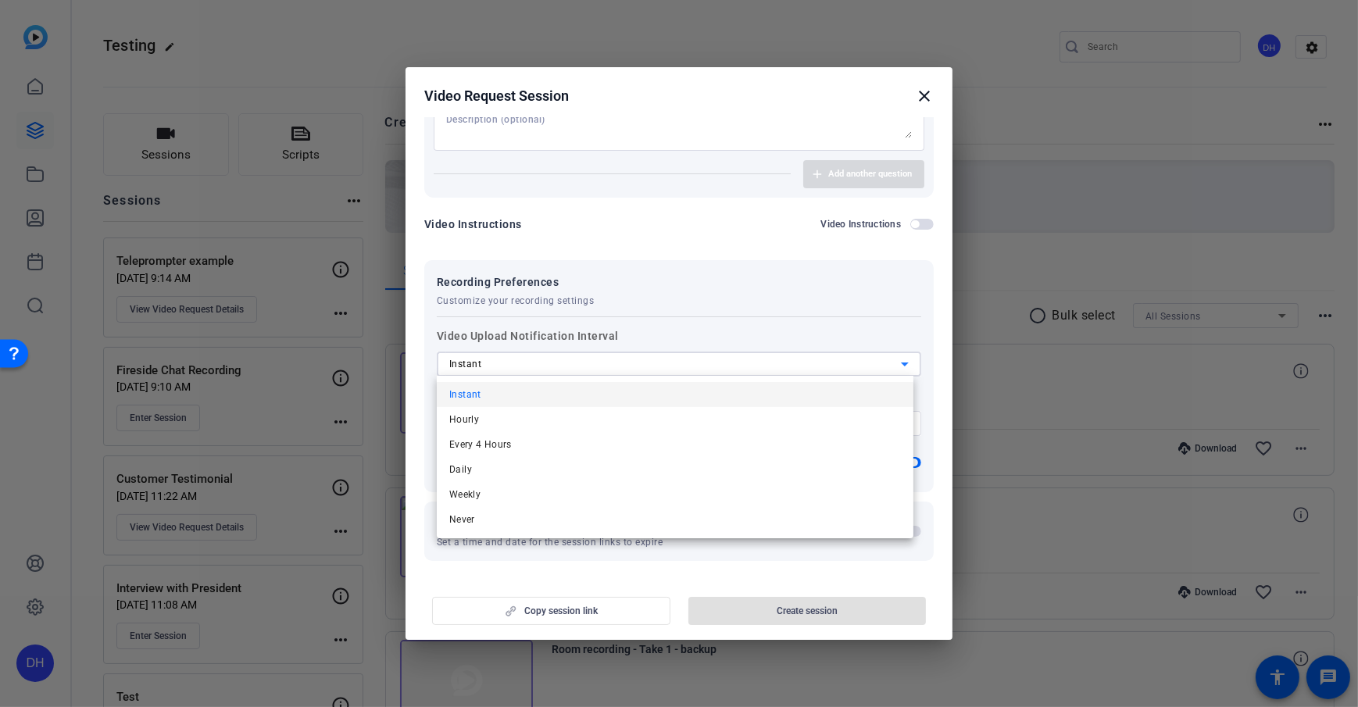
click at [724, 315] on div at bounding box center [679, 353] width 1358 height 707
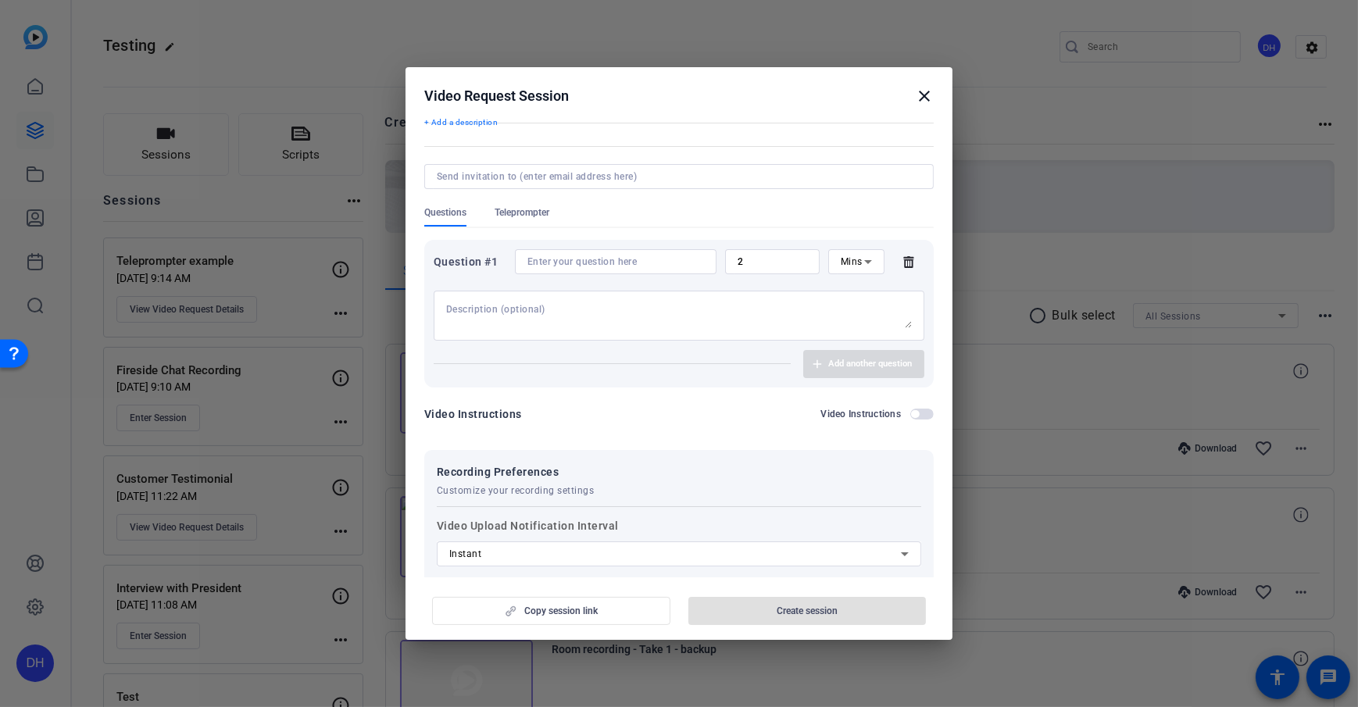
scroll to position [0, 0]
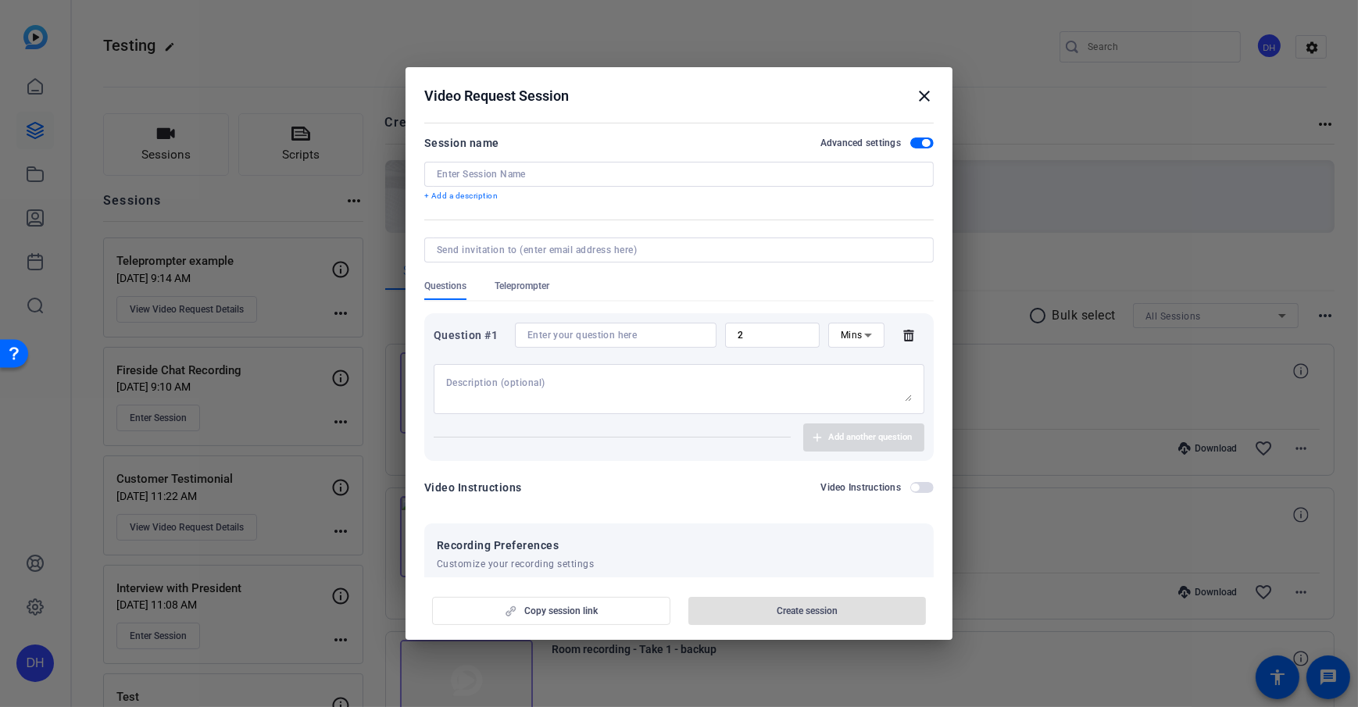
click at [917, 95] on mat-icon "close" at bounding box center [924, 96] width 19 height 19
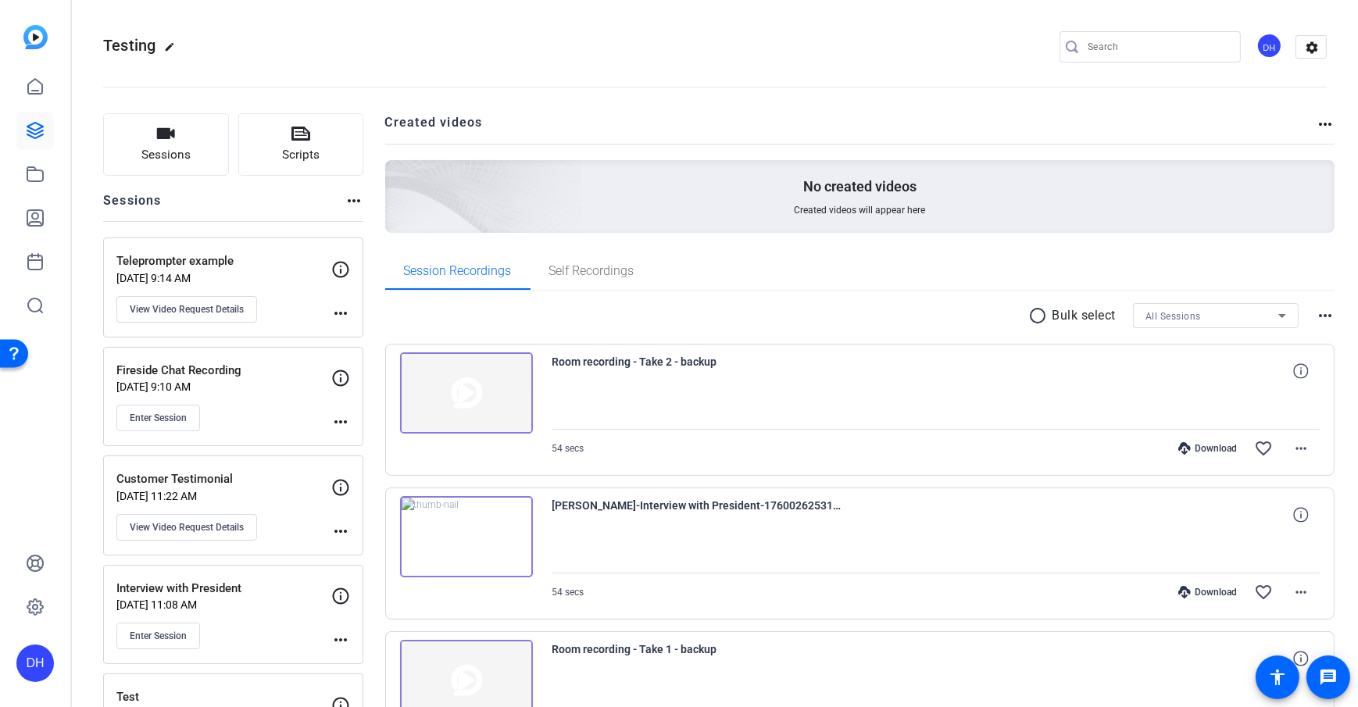
click at [37, 220] on icon at bounding box center [35, 218] width 19 height 19
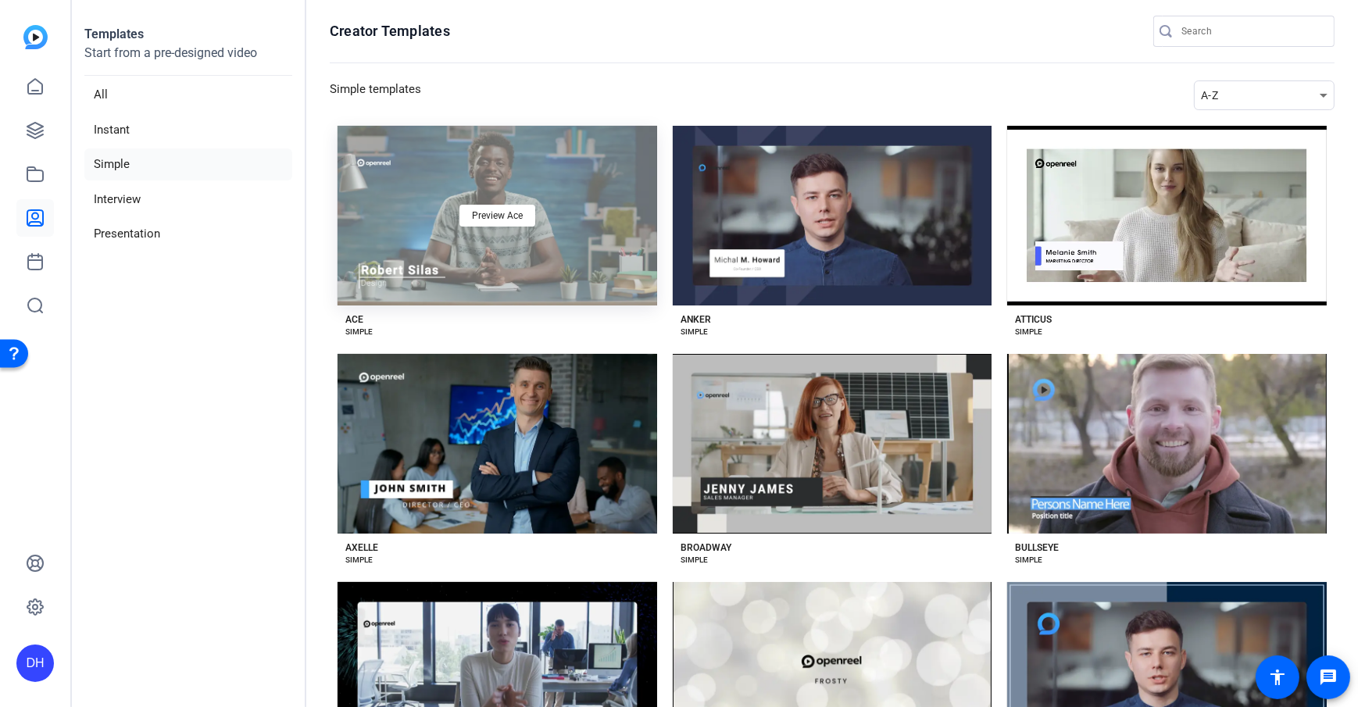
click at [607, 274] on div "Preview Ace" at bounding box center [497, 216] width 320 height 180
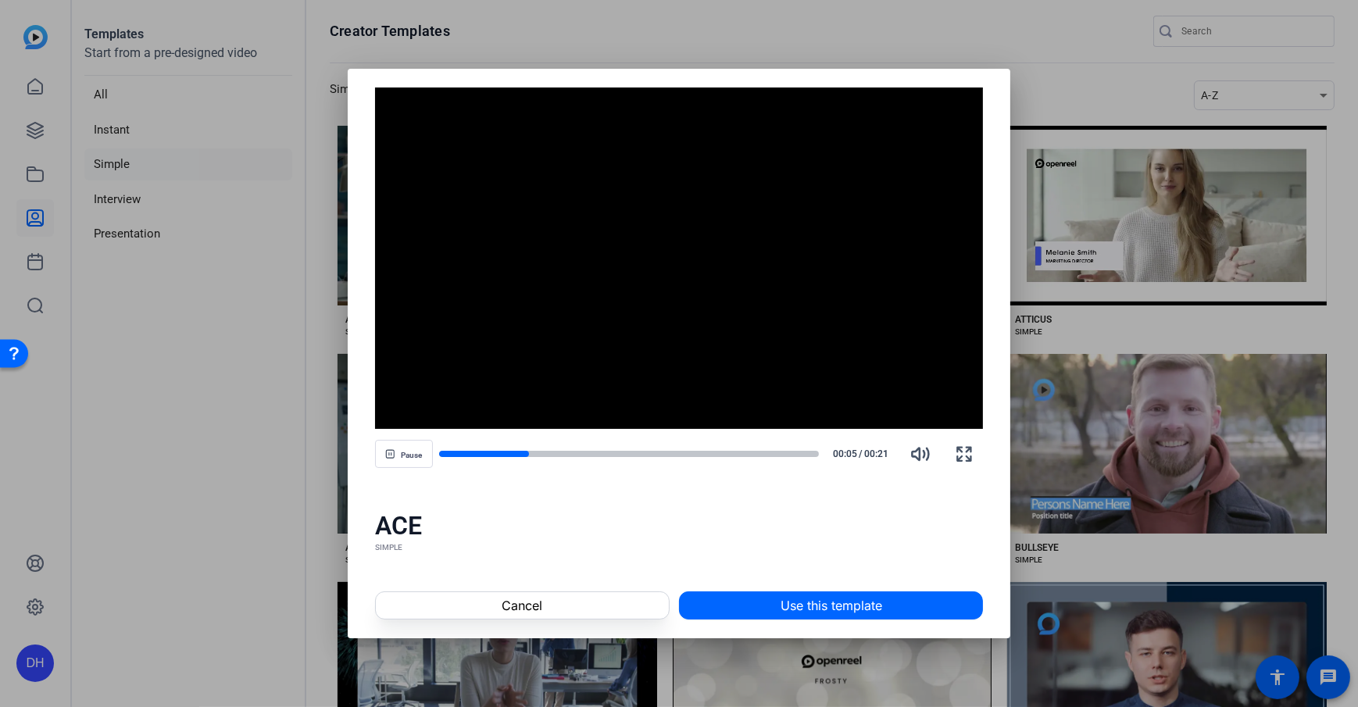
click at [632, 544] on div "SIMPLE" at bounding box center [679, 547] width 609 height 12
click at [830, 608] on span "Use this template" at bounding box center [831, 605] width 102 height 19
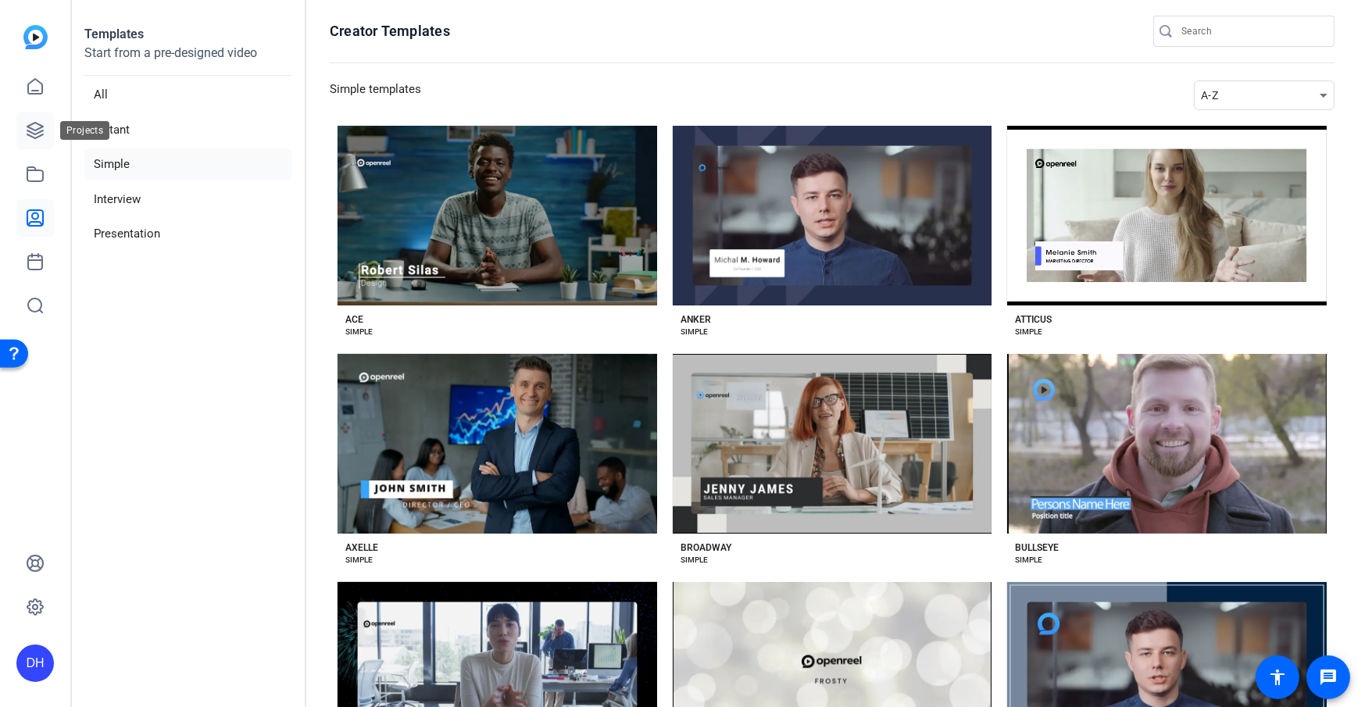
click at [32, 129] on icon at bounding box center [35, 131] width 16 height 16
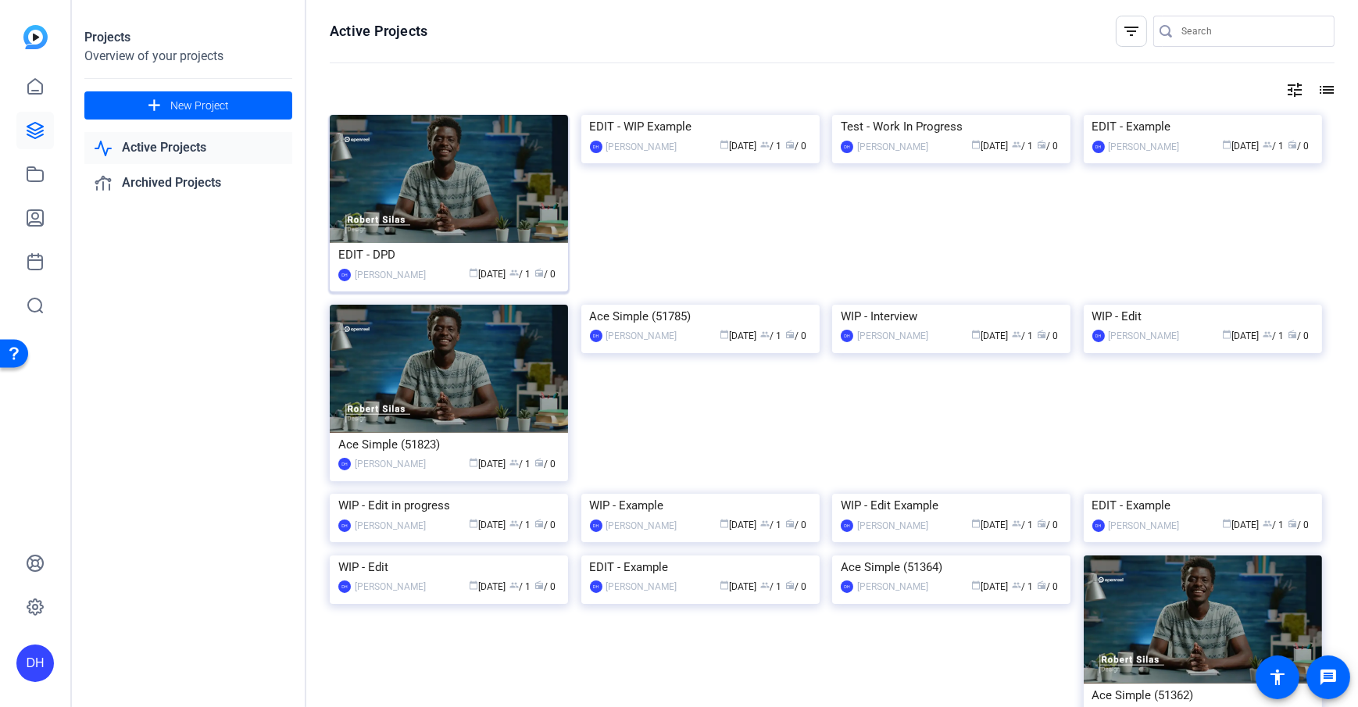
click at [416, 258] on div "EDIT - DPD" at bounding box center [448, 254] width 221 height 23
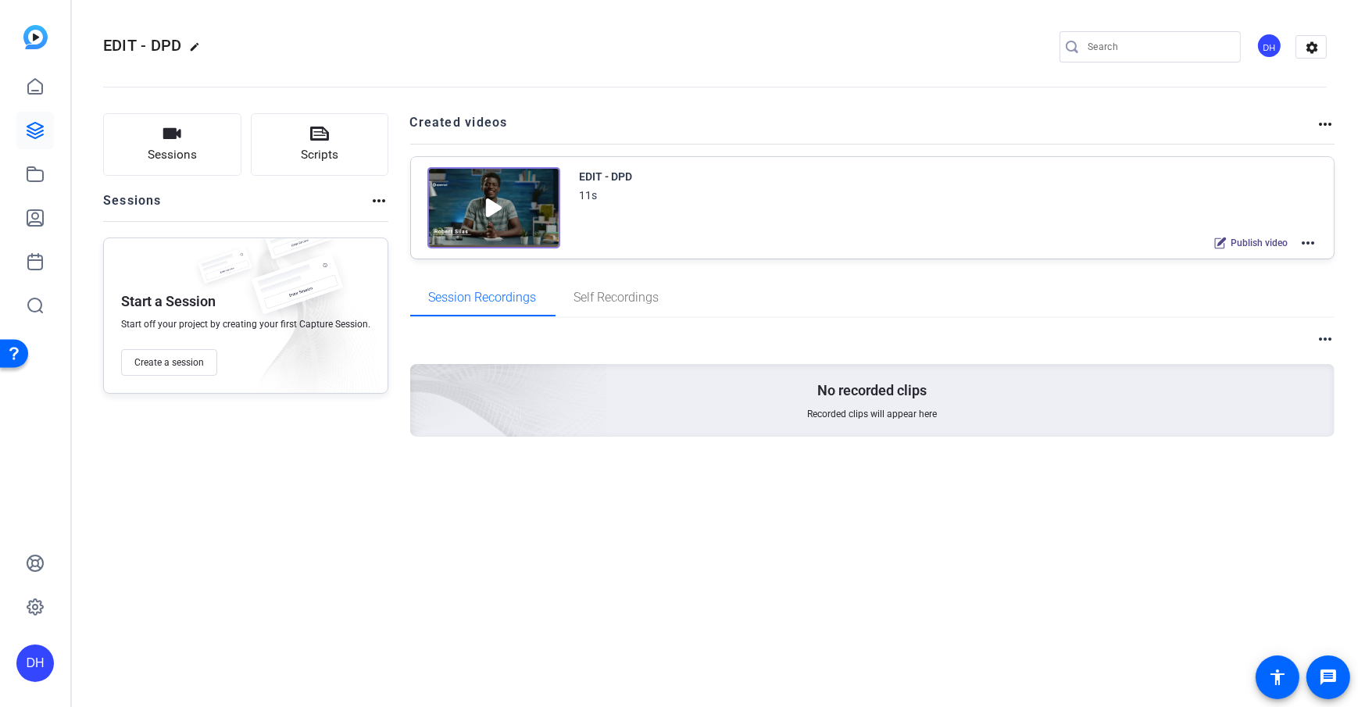
click at [395, 260] on div "Sessions Scripts Sessions more_horiz Start a Session Start off your project by …" at bounding box center [715, 300] width 1286 height 412
click at [162, 144] on button "Sessions" at bounding box center [172, 144] width 138 height 62
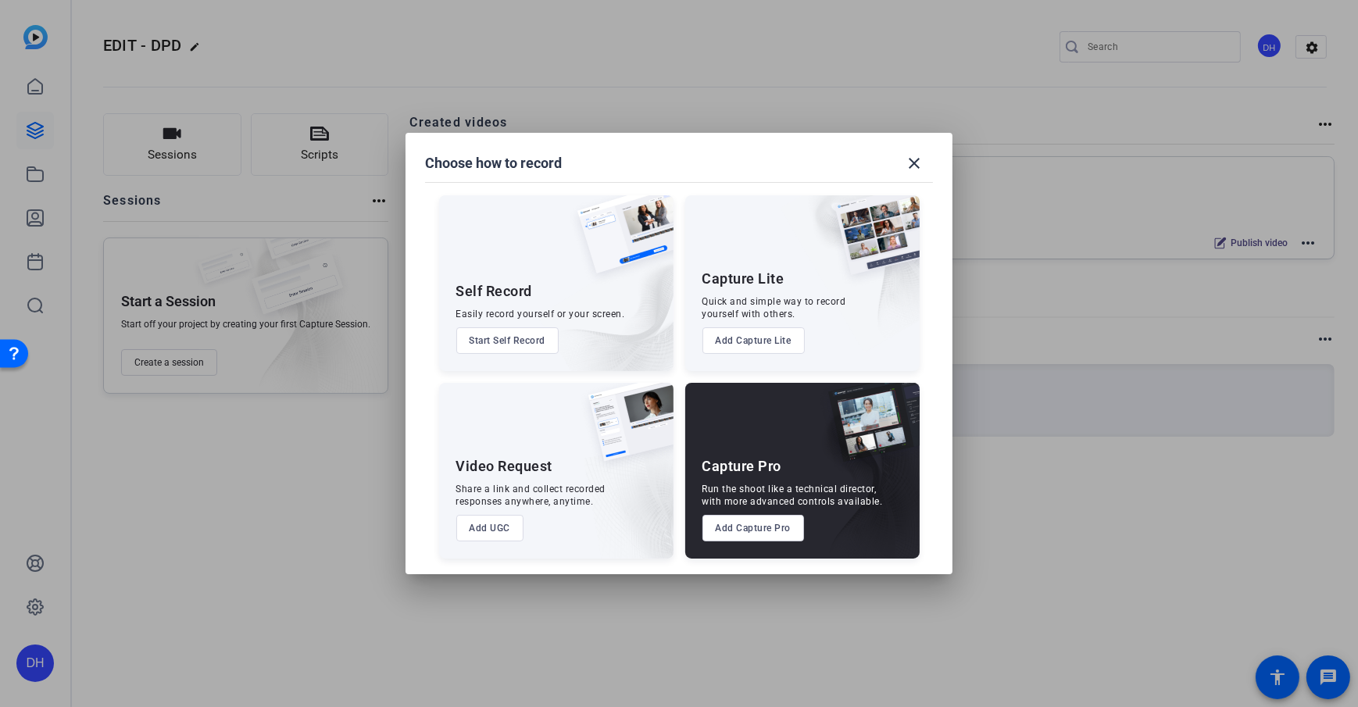
click at [489, 521] on button "Add UGC" at bounding box center [490, 528] width 68 height 27
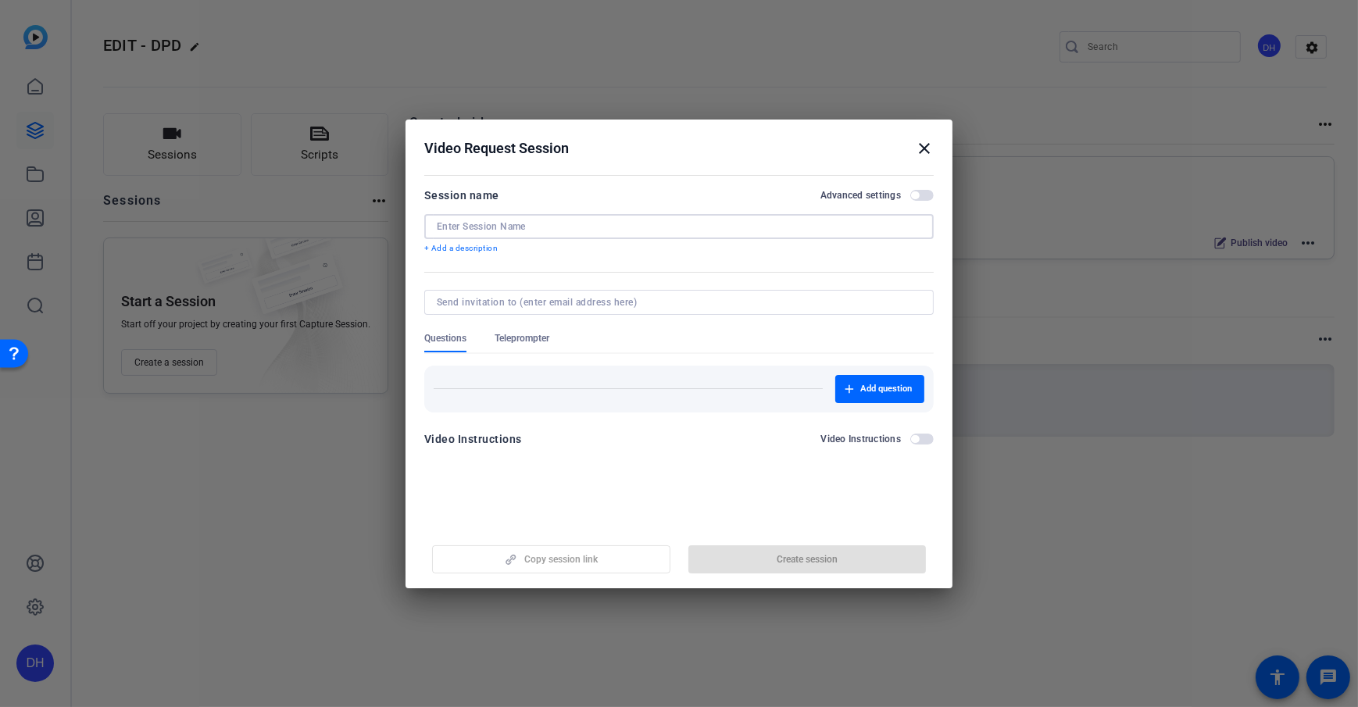
click at [541, 228] on input at bounding box center [679, 226] width 484 height 12
type input "Content DPD"
click at [794, 562] on span "Create session" at bounding box center [806, 559] width 61 height 12
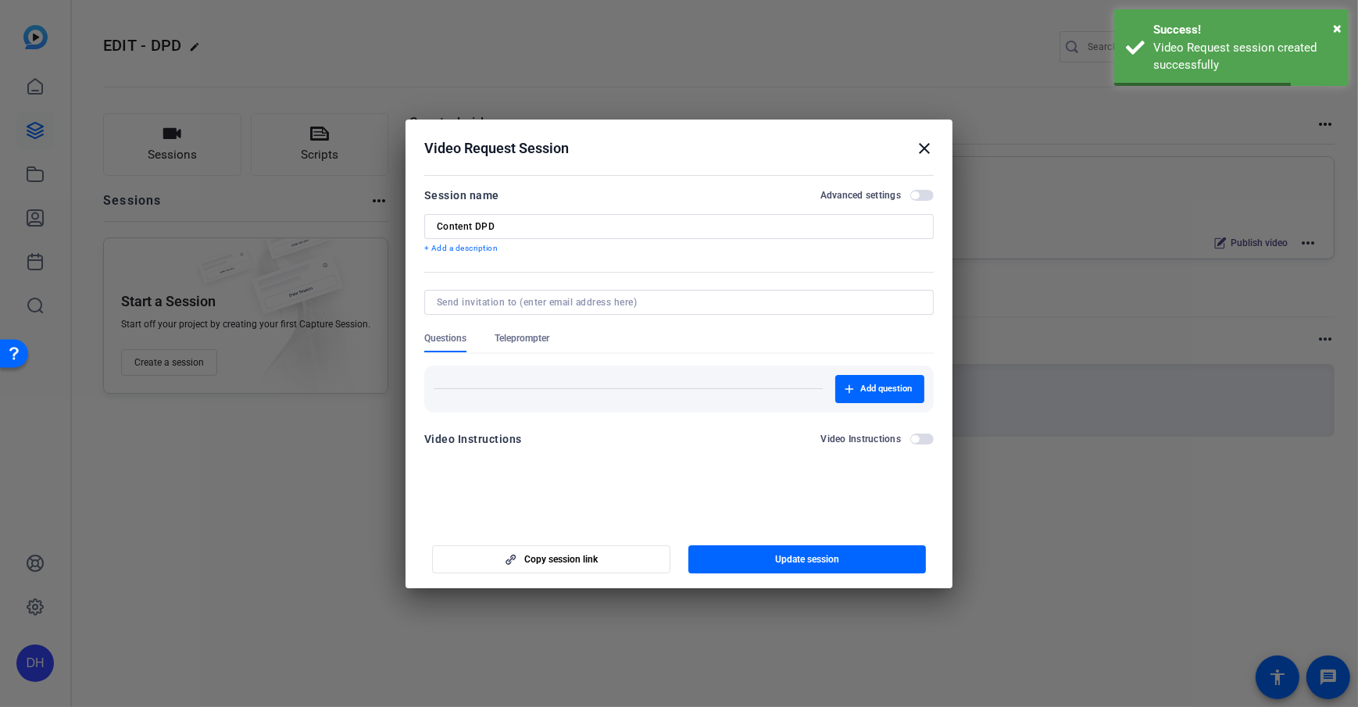
click at [930, 159] on h2 "Video Request Session close" at bounding box center [678, 145] width 547 height 51
click at [925, 142] on mat-icon "close" at bounding box center [924, 148] width 19 height 19
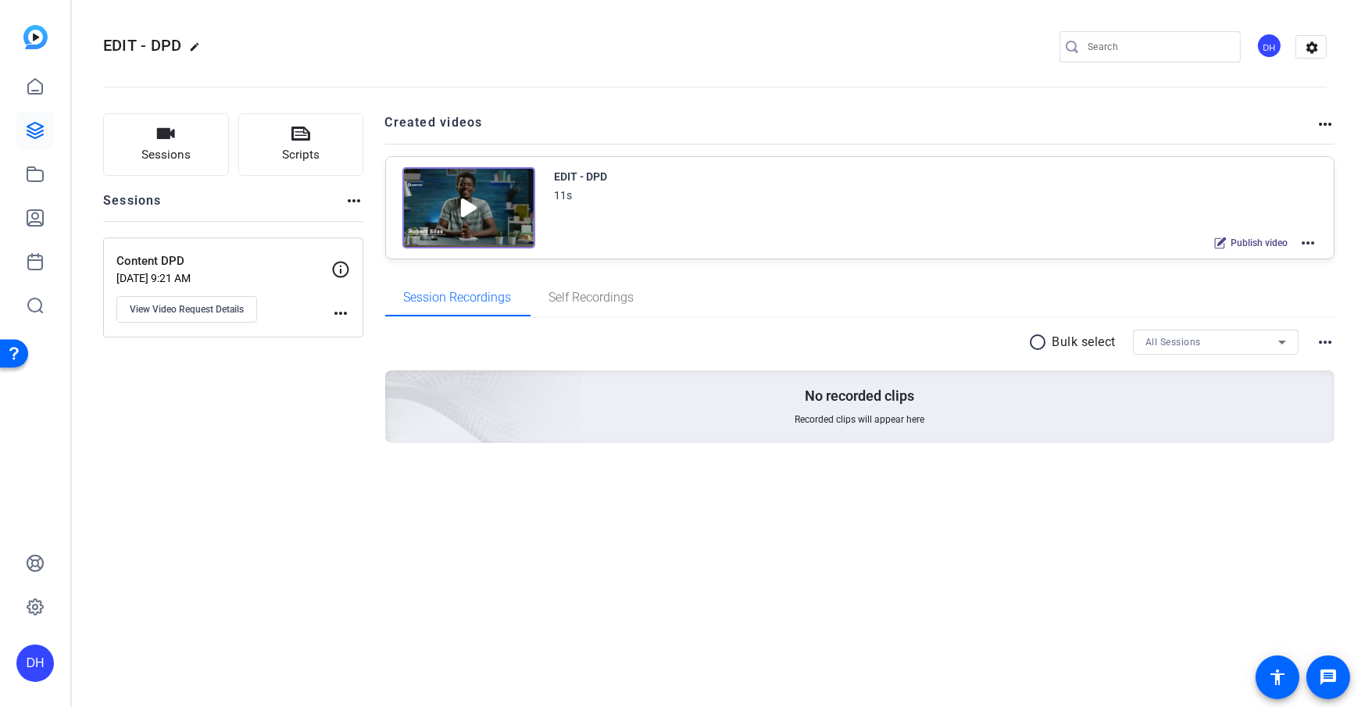
click at [1312, 241] on mat-icon "more_horiz" at bounding box center [1307, 243] width 19 height 19
click at [545, 116] on div at bounding box center [679, 353] width 1358 height 707
click at [526, 80] on openreel-divider-bar at bounding box center [714, 83] width 1223 height 48
click at [749, 76] on openreel-divider-bar at bounding box center [714, 83] width 1223 height 48
click at [1266, 51] on div "DH" at bounding box center [1269, 46] width 26 height 26
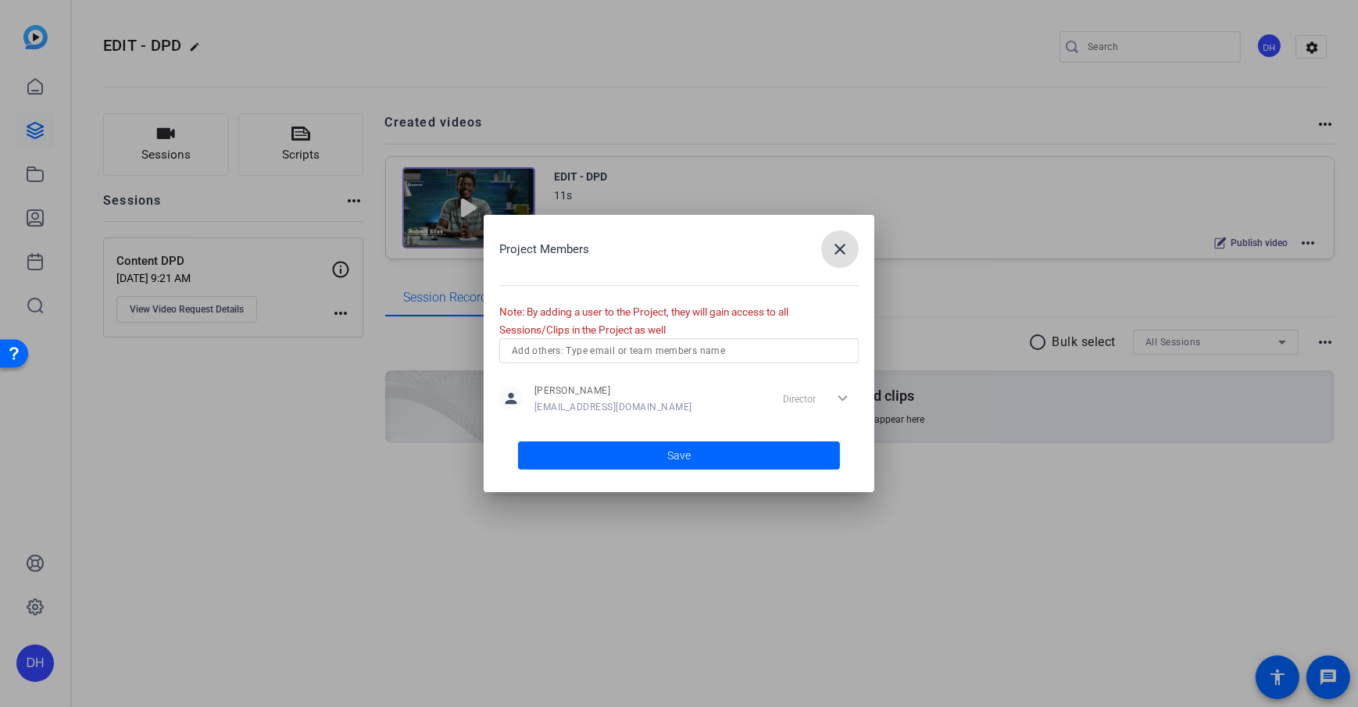
click at [636, 347] on input "text" at bounding box center [679, 350] width 334 height 19
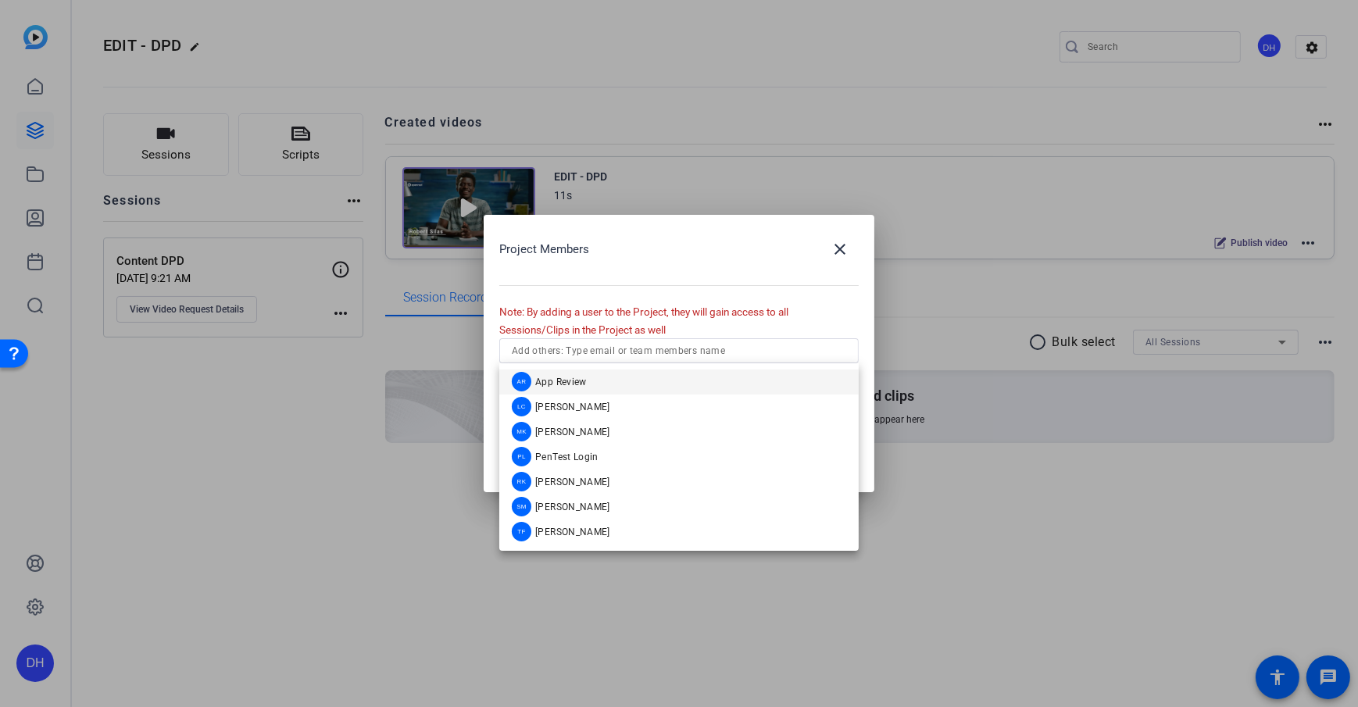
click at [643, 250] on div "Project Members close" at bounding box center [678, 248] width 359 height 37
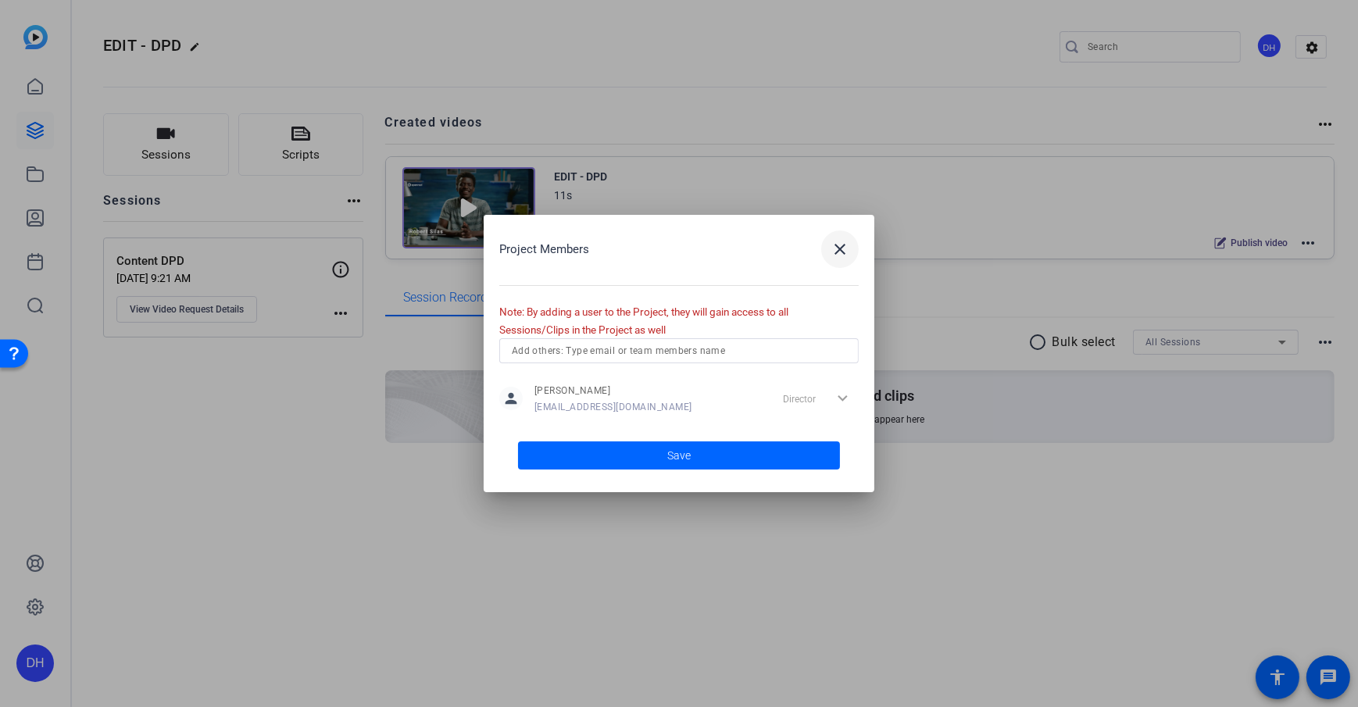
click at [844, 246] on mat-icon "close" at bounding box center [839, 249] width 19 height 19
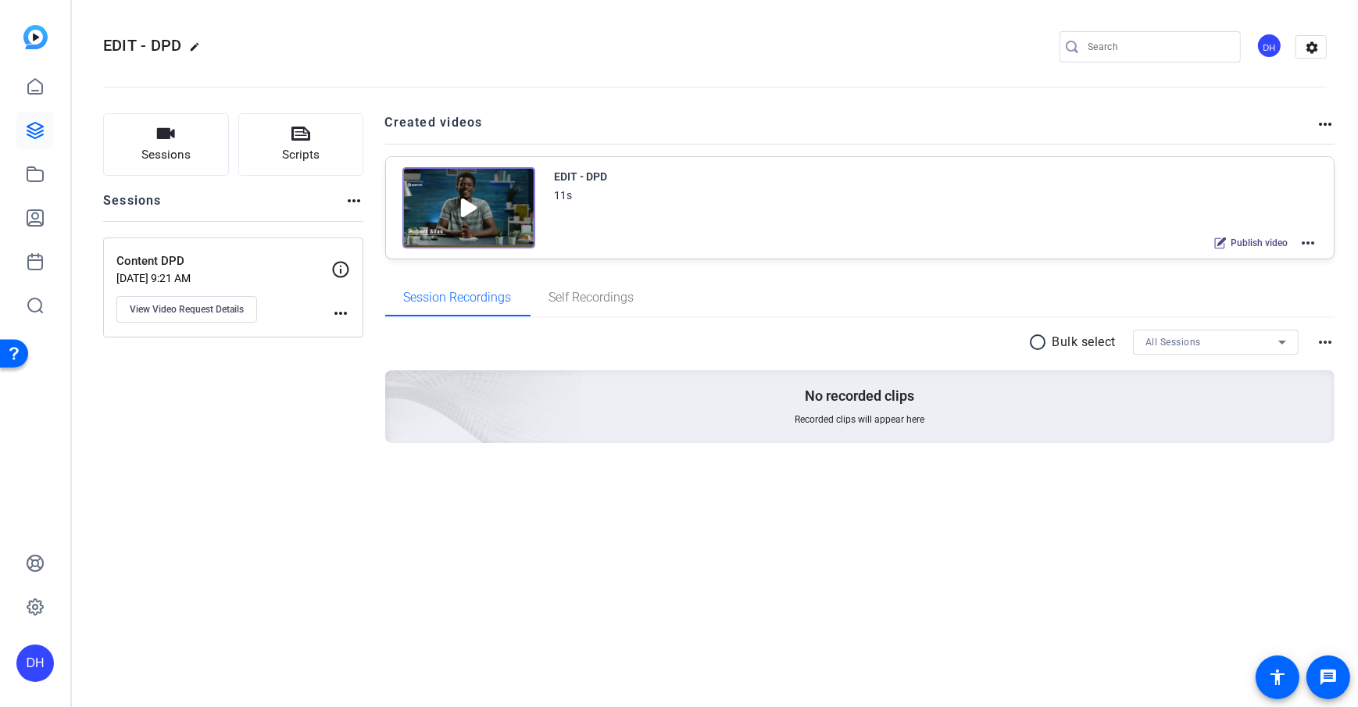
click at [552, 84] on openreel-divider-bar at bounding box center [714, 83] width 1223 height 48
click at [1273, 42] on div "DH" at bounding box center [1269, 46] width 26 height 26
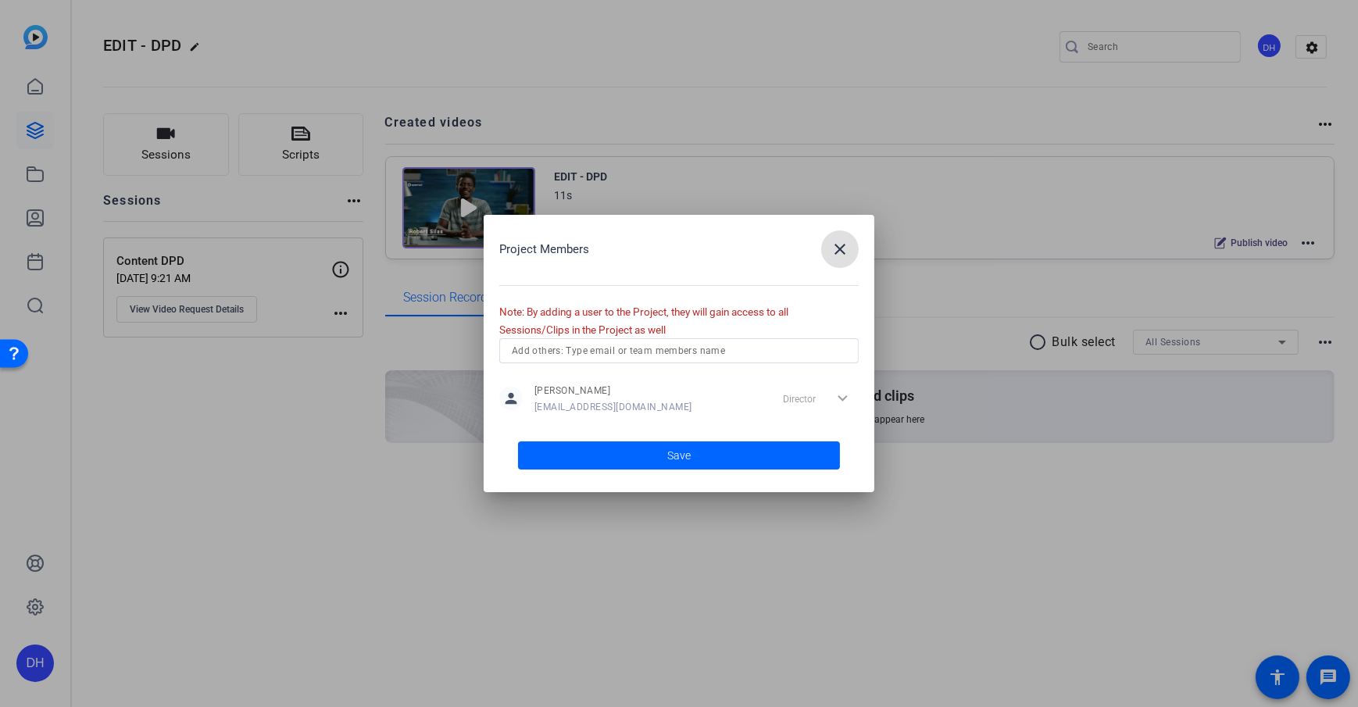
click at [837, 255] on mat-icon "close" at bounding box center [839, 249] width 19 height 19
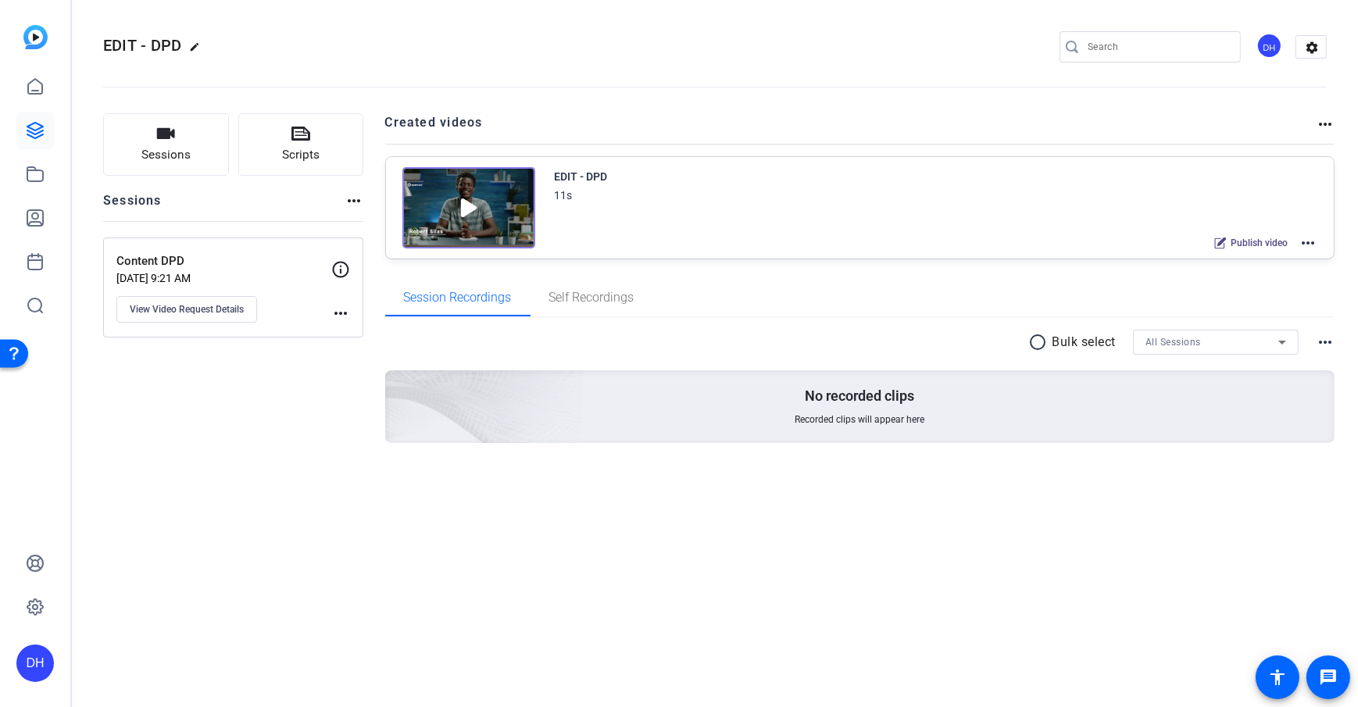
click at [483, 72] on openreel-divider-bar at bounding box center [714, 83] width 1223 height 48
click at [1307, 242] on mat-icon "more_horiz" at bounding box center [1307, 243] width 19 height 19
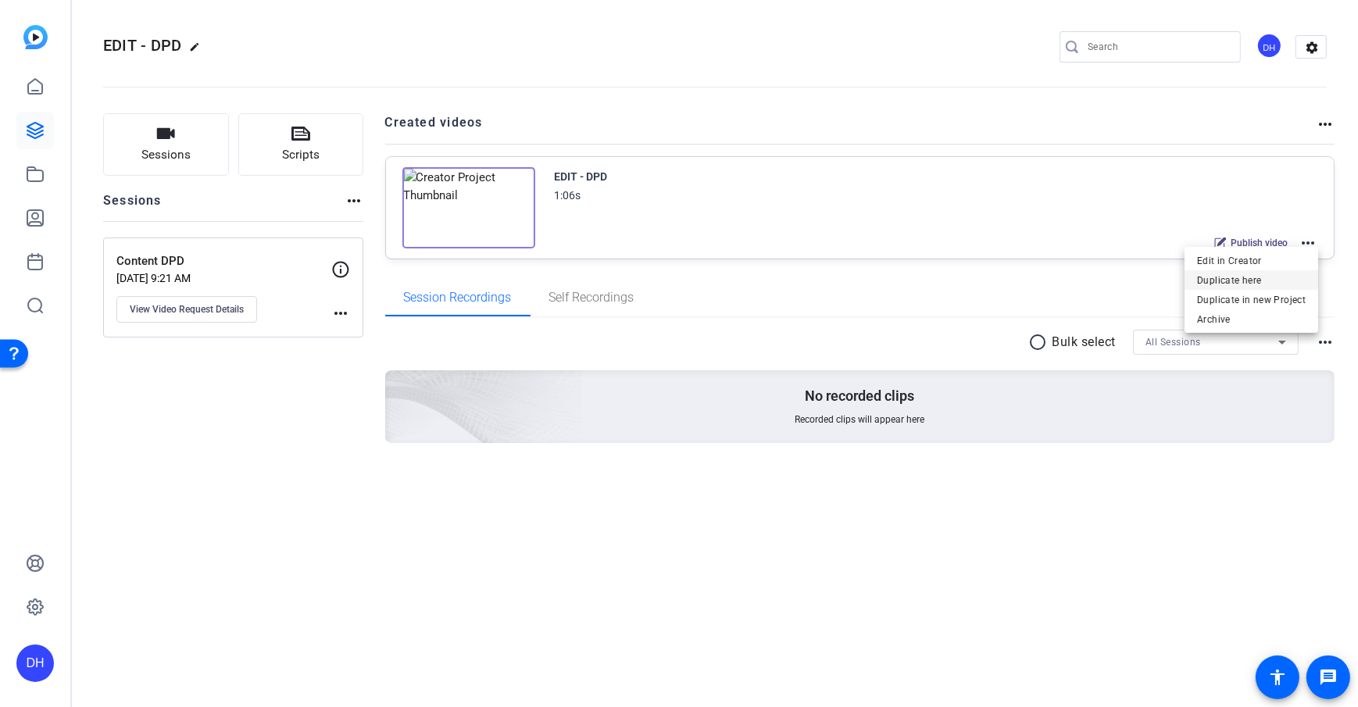
click at [1273, 280] on span "Duplicate here" at bounding box center [1251, 280] width 109 height 19
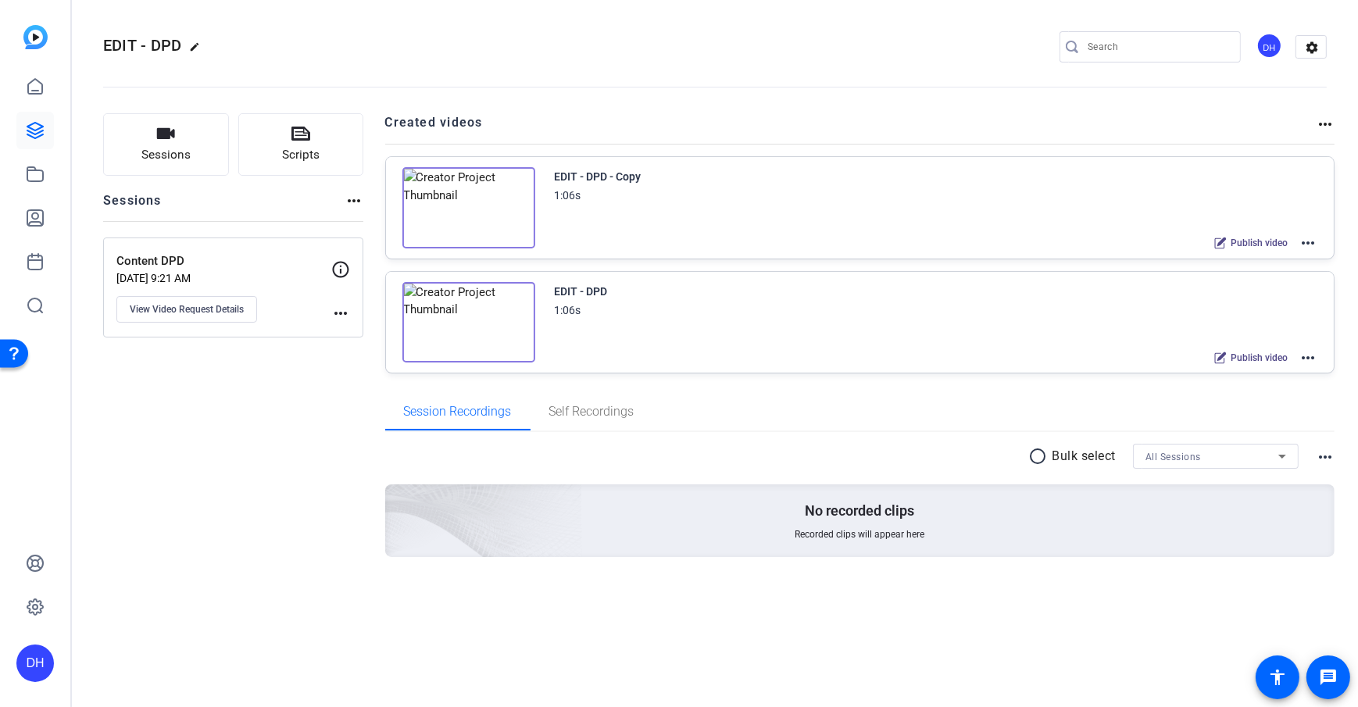
click at [1313, 243] on mat-icon "more_horiz" at bounding box center [1307, 243] width 19 height 19
click at [1255, 262] on span "Edit in Creator" at bounding box center [1251, 261] width 109 height 19
click at [1308, 239] on mat-icon "more_horiz" at bounding box center [1307, 243] width 19 height 19
click at [1269, 283] on span "Duplicate here" at bounding box center [1251, 280] width 109 height 19
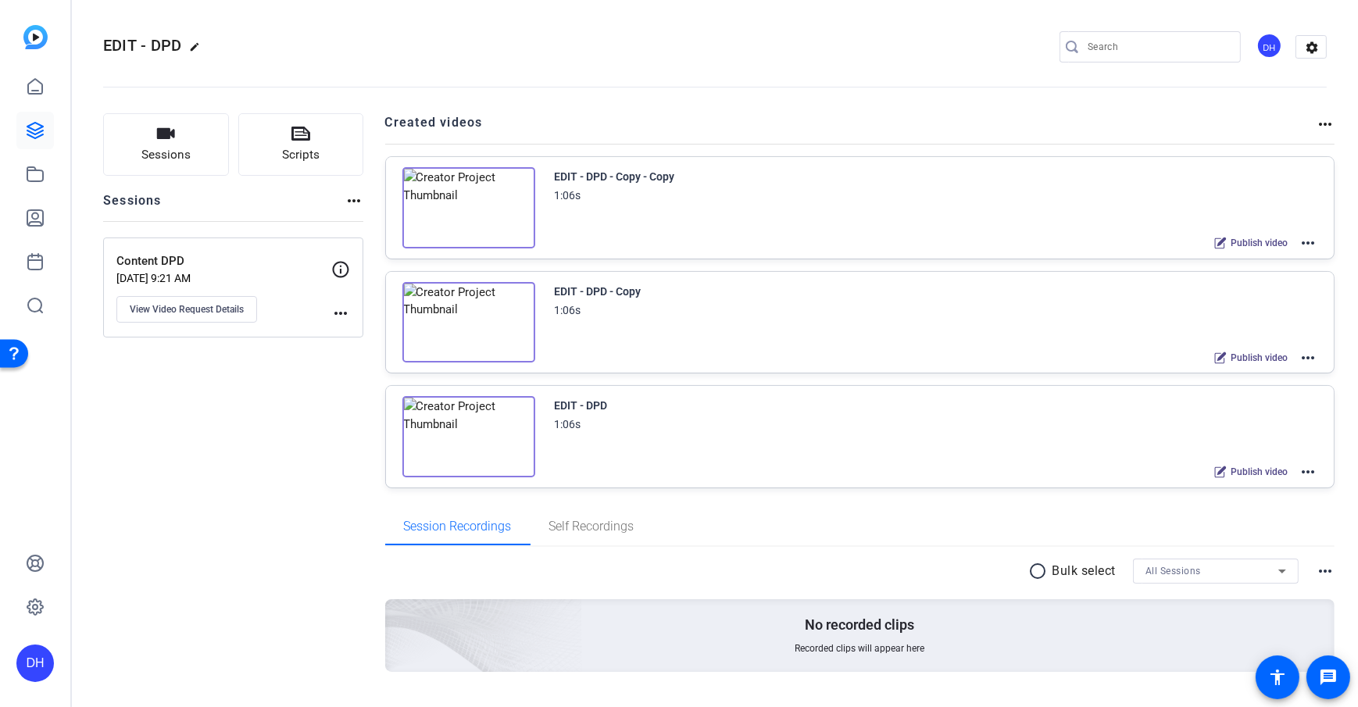
click at [1299, 239] on mat-icon "more_horiz" at bounding box center [1307, 243] width 19 height 19
click at [1230, 255] on span "Edit in Creator" at bounding box center [1243, 261] width 109 height 19
click at [45, 216] on link at bounding box center [34, 217] width 37 height 37
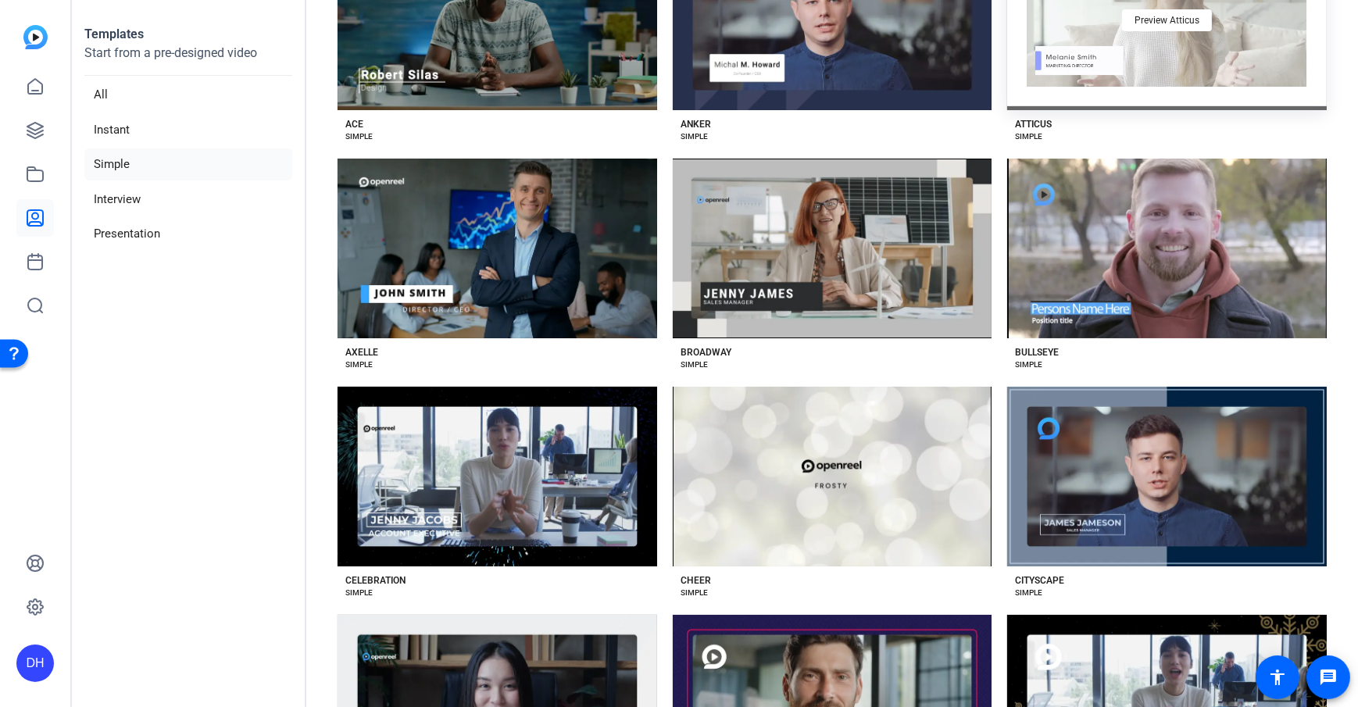
scroll to position [195, 0]
click at [1151, 70] on div "Preview Atticus" at bounding box center [1167, 20] width 320 height 180
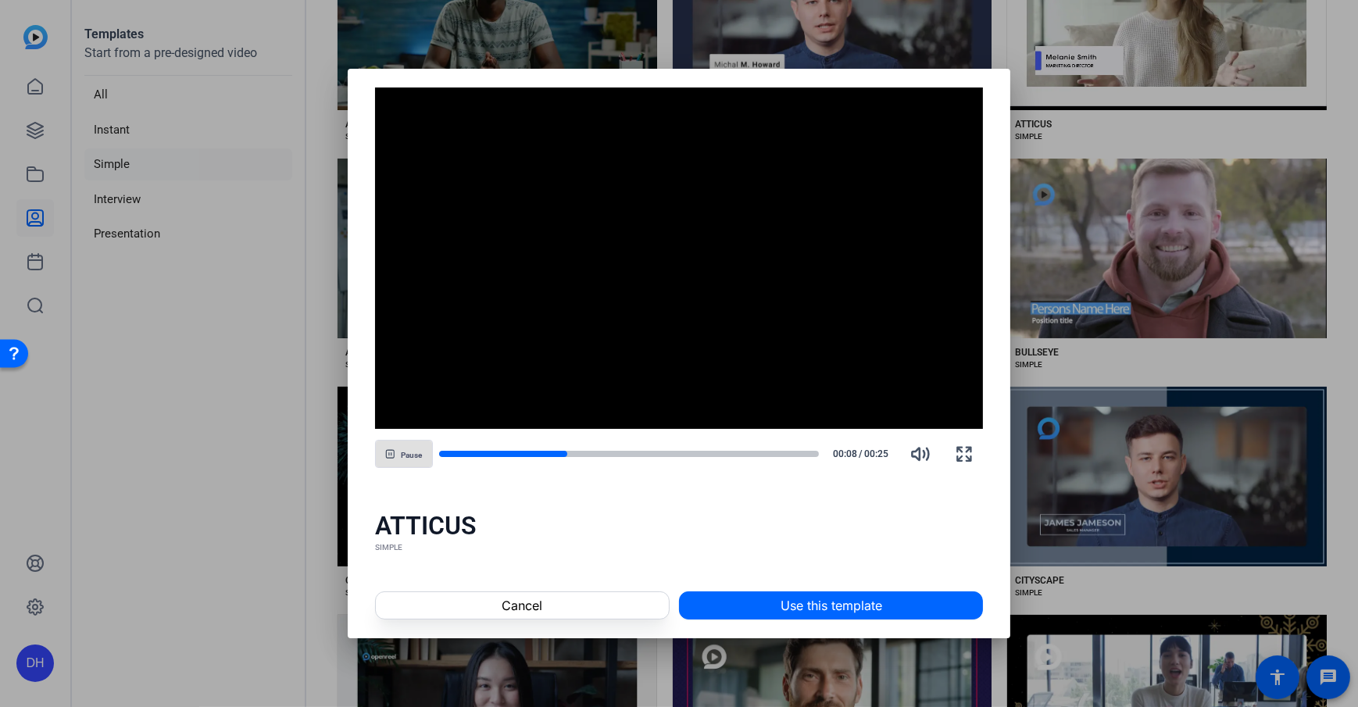
click at [400, 460] on span "button" at bounding box center [404, 453] width 56 height 37
click at [327, 425] on div at bounding box center [679, 353] width 1358 height 707
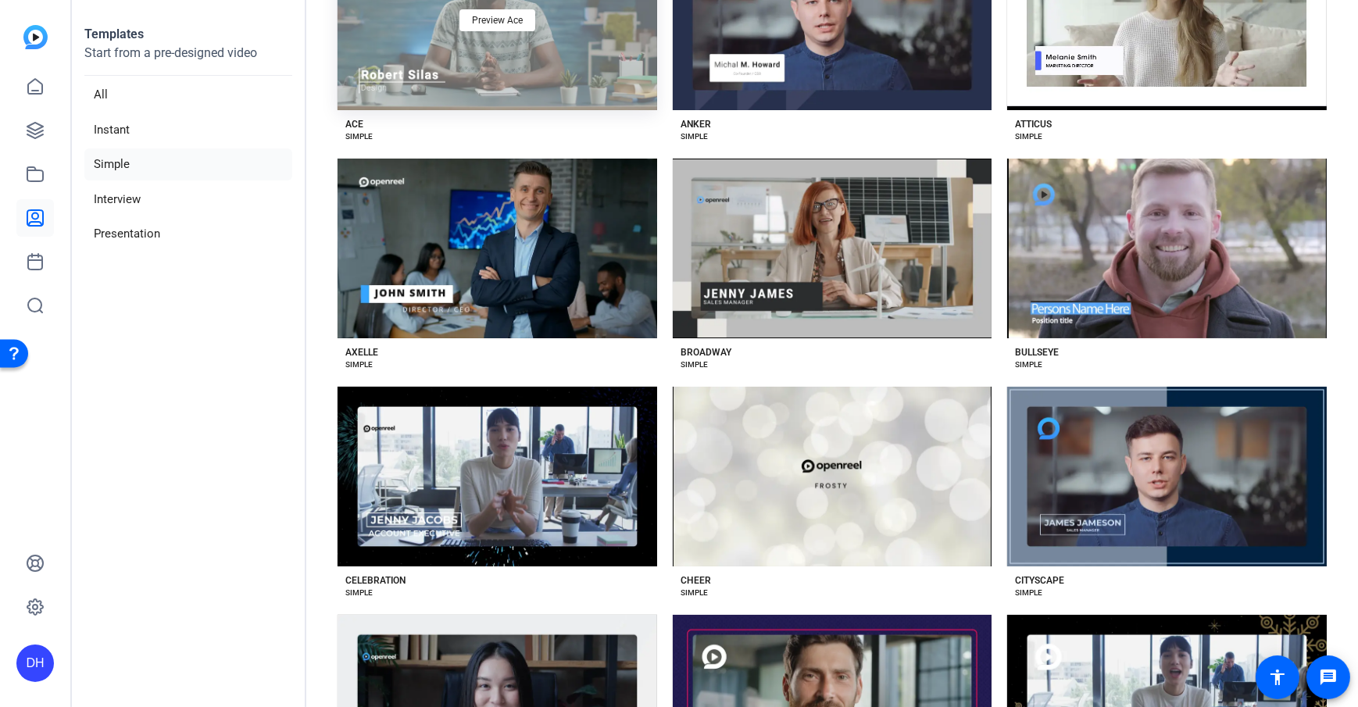
scroll to position [125, 0]
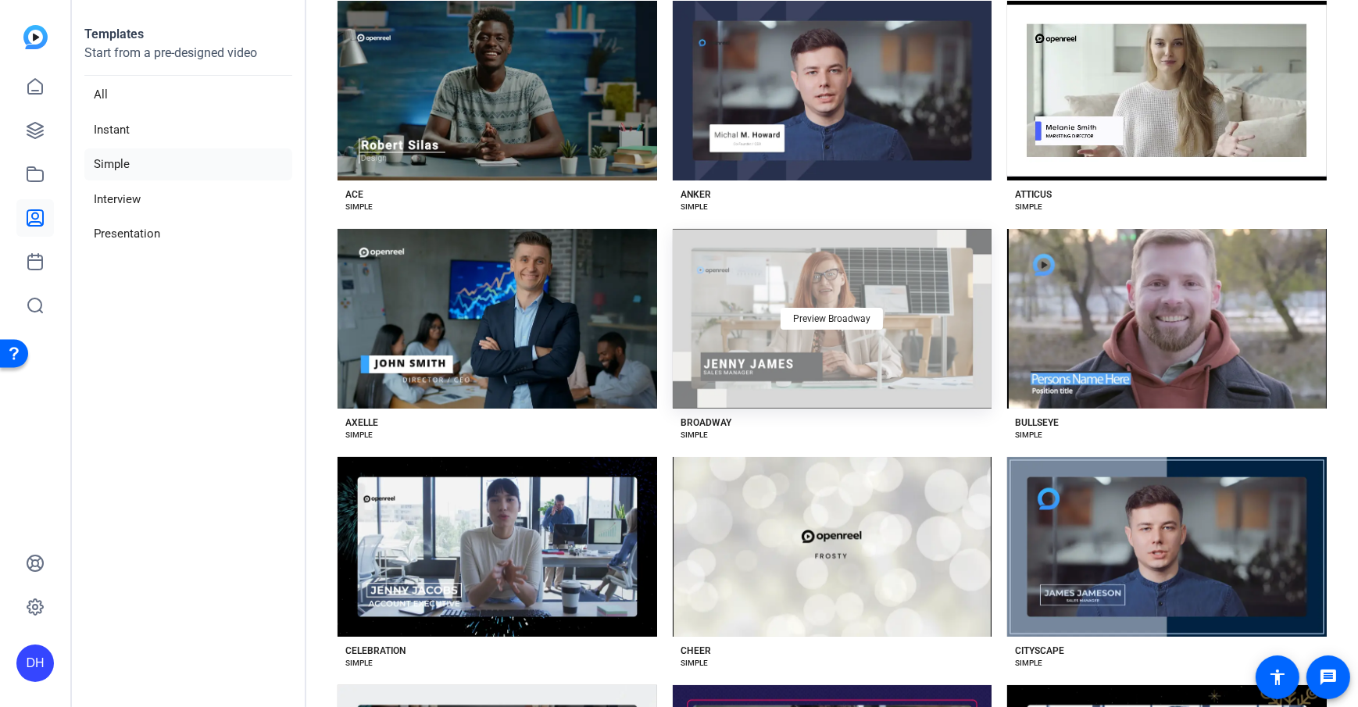
click at [861, 368] on div "Preview Broadway" at bounding box center [833, 319] width 320 height 180
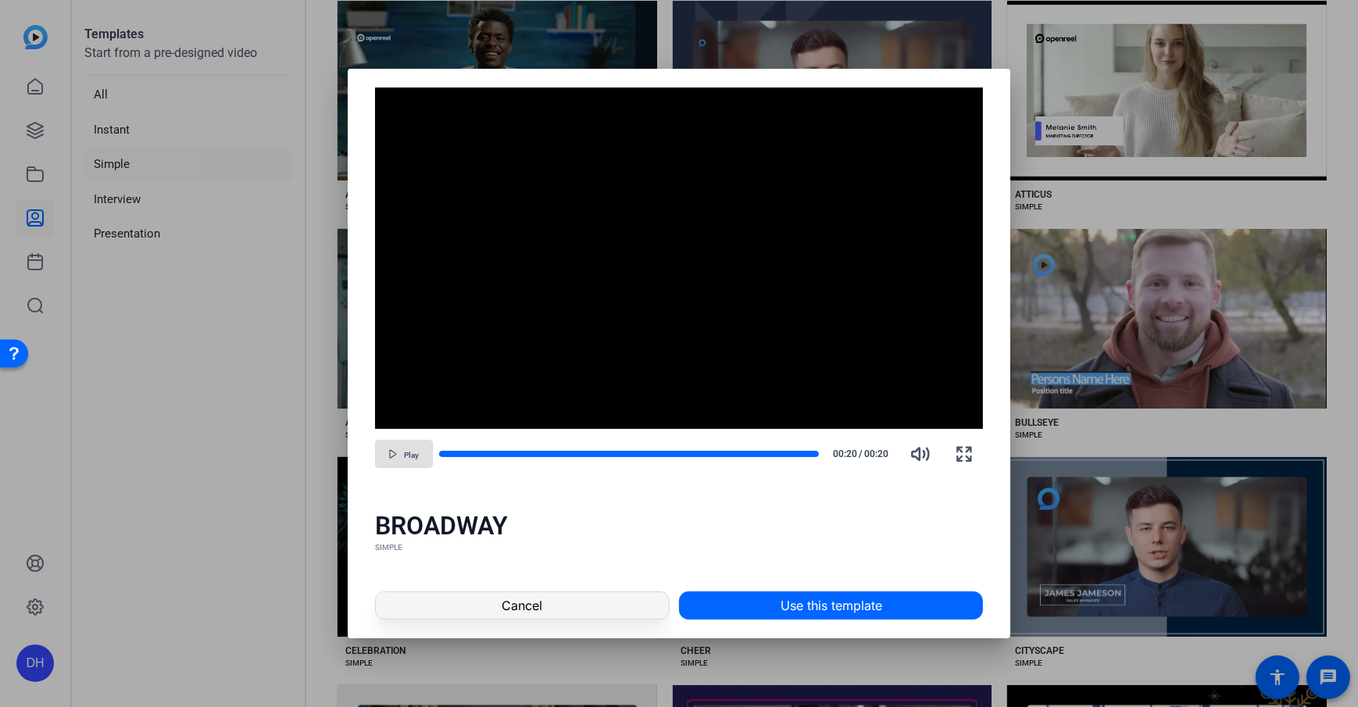
click at [591, 616] on span at bounding box center [522, 605] width 293 height 37
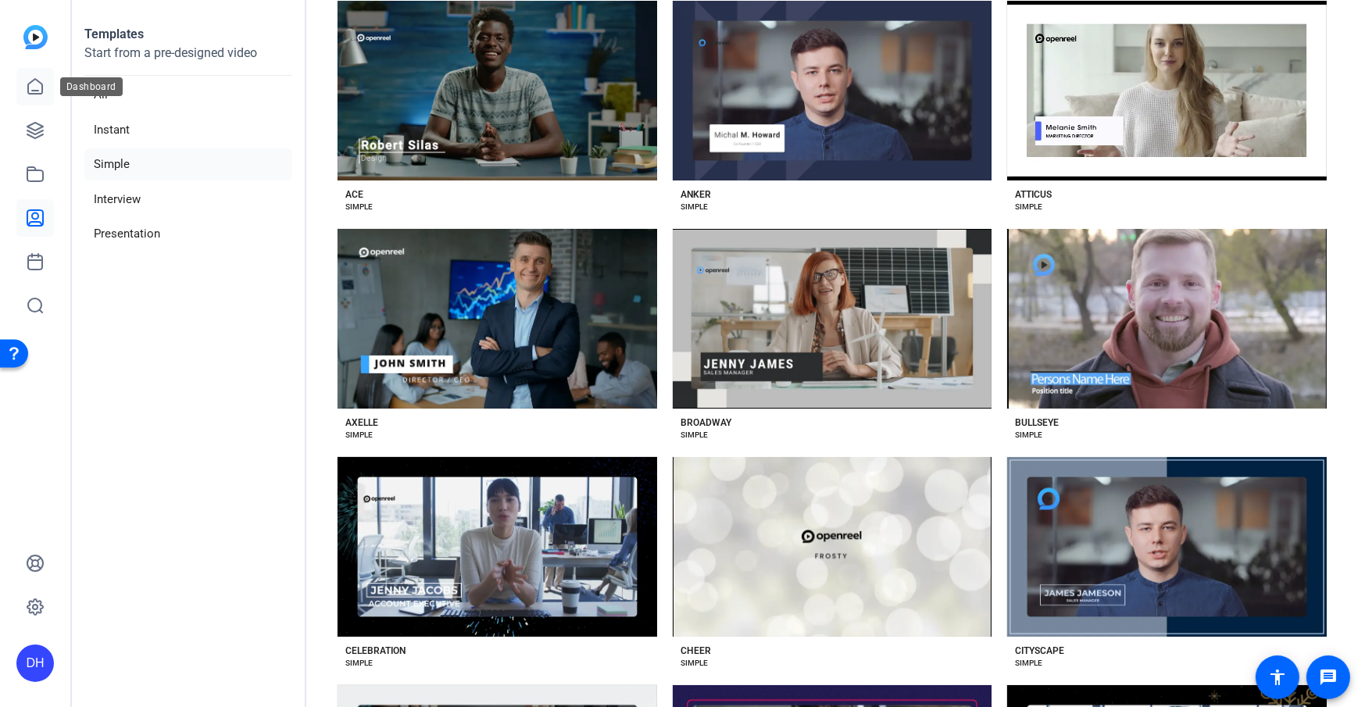
click at [33, 84] on icon at bounding box center [35, 86] width 19 height 19
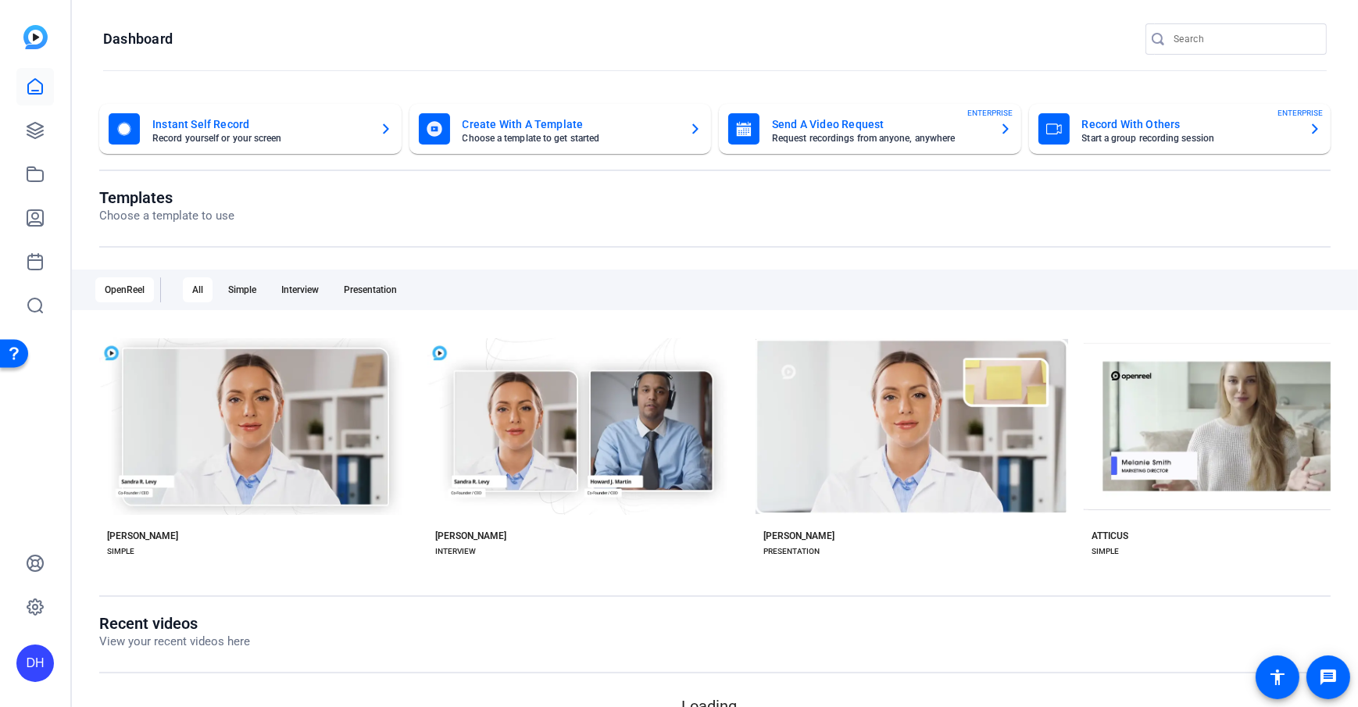
click at [287, 37] on openreel-page-title "Dashboard" at bounding box center [714, 38] width 1223 height 31
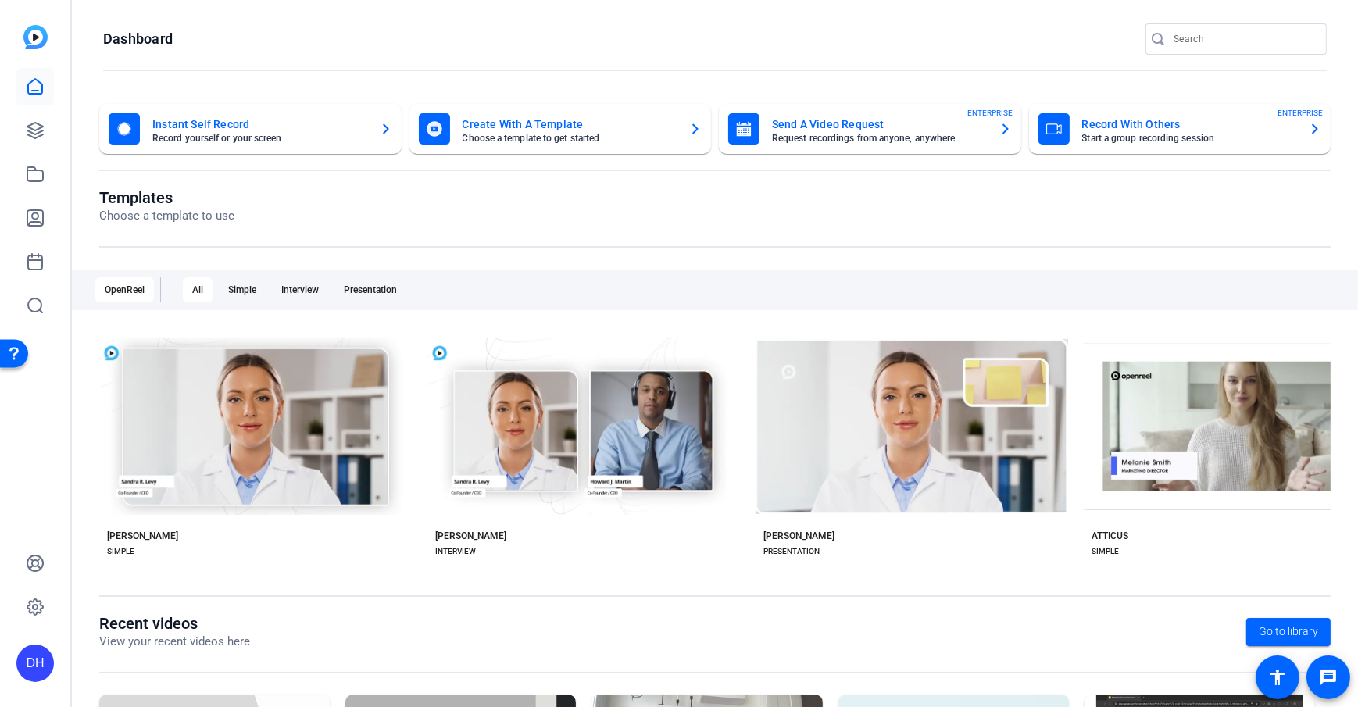
click at [351, 45] on openreel-page-title "Dashboard" at bounding box center [714, 38] width 1223 height 31
click at [512, 55] on openreel-divider-bar at bounding box center [714, 72] width 1223 height 34
click at [518, 203] on openreel-page-title "Templates Choose a template to use" at bounding box center [714, 206] width 1231 height 37
click at [501, 213] on openreel-page-title "Templates Choose a template to use" at bounding box center [714, 206] width 1231 height 37
click at [255, 58] on openreel-divider-bar at bounding box center [714, 72] width 1223 height 34
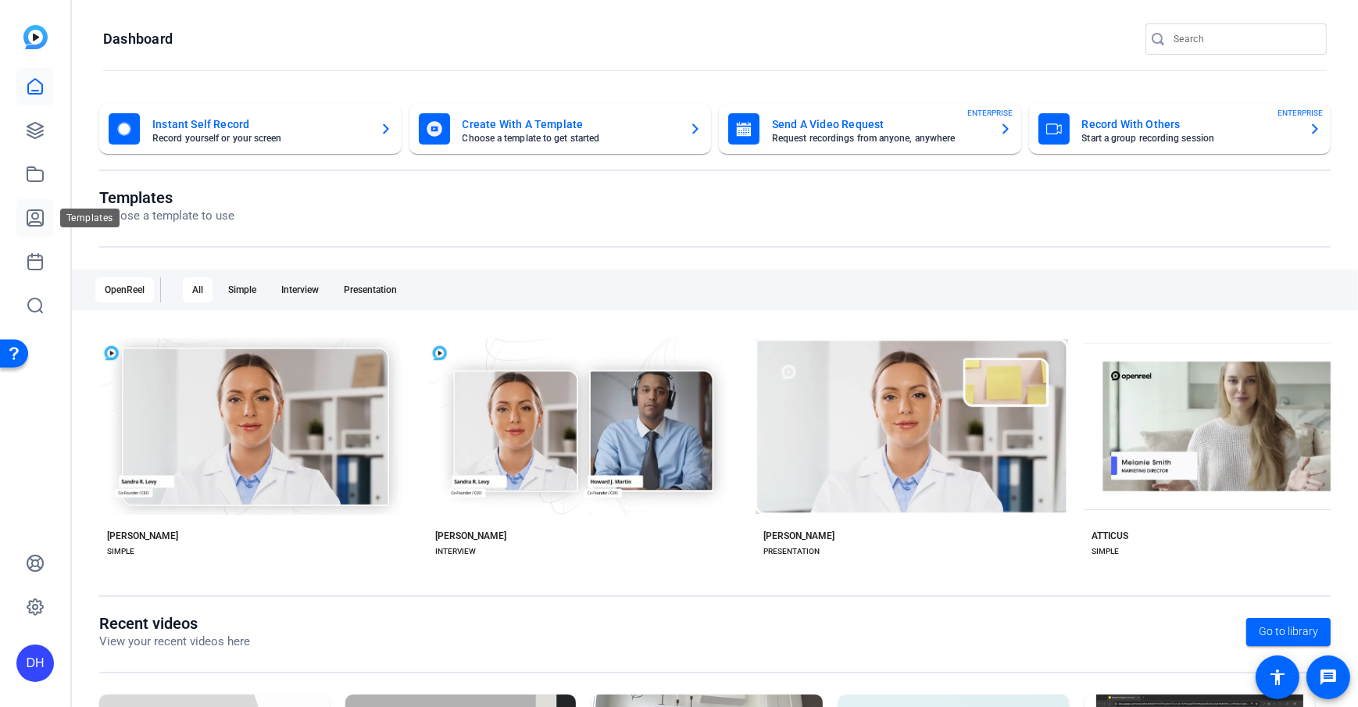
click at [32, 216] on icon at bounding box center [35, 218] width 16 height 16
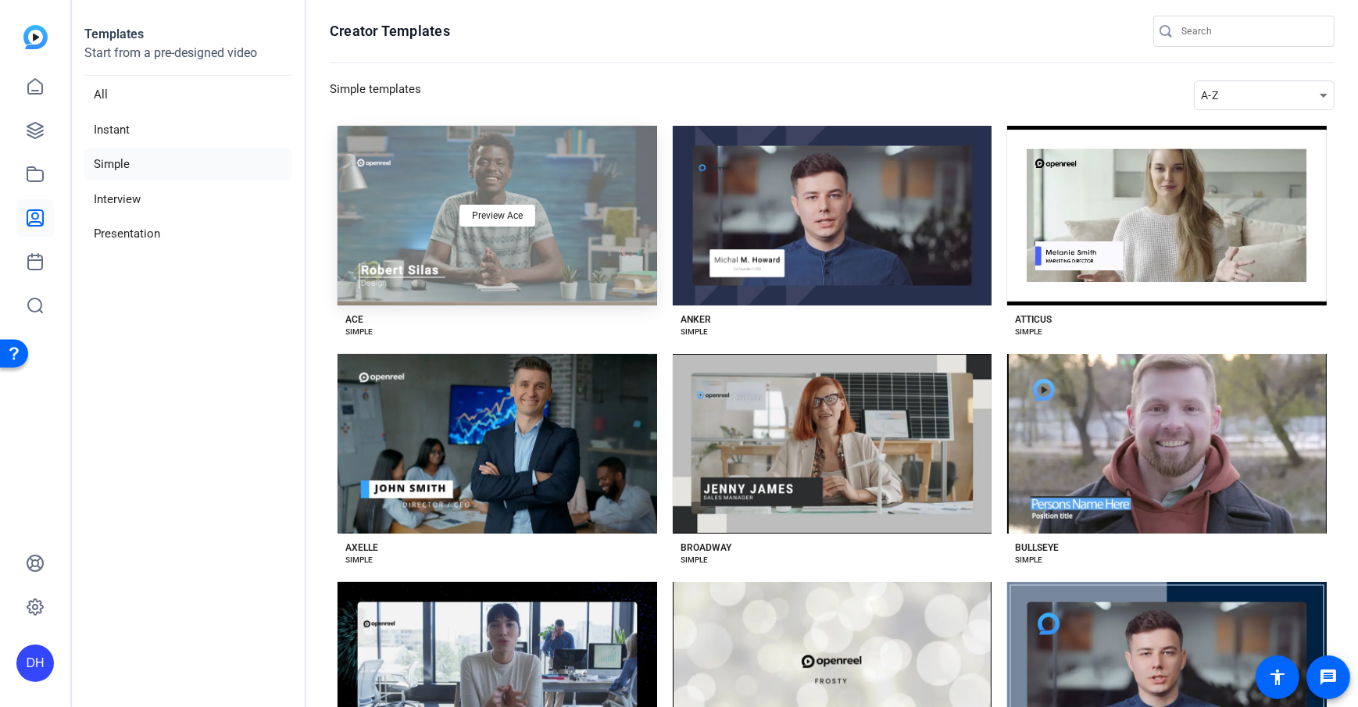
click at [571, 286] on div "Preview Ace" at bounding box center [497, 216] width 320 height 180
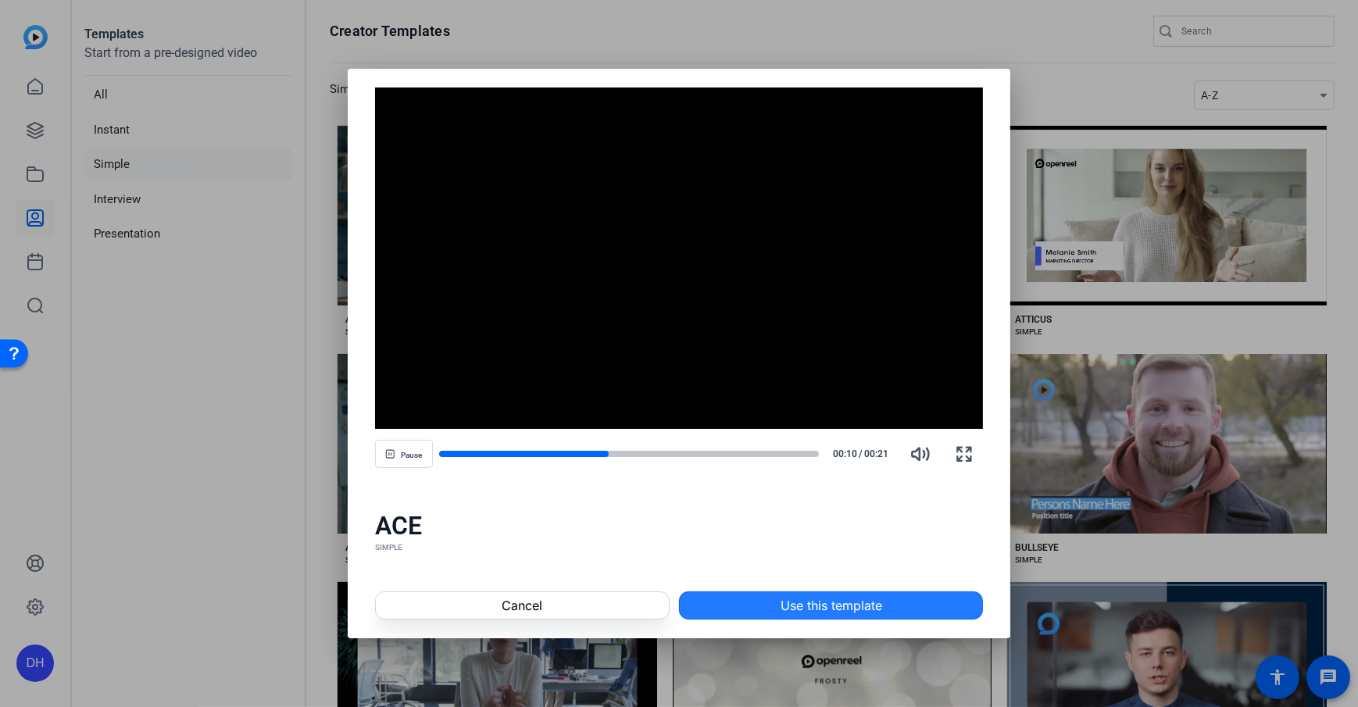
click at [944, 605] on span at bounding box center [831, 605] width 302 height 37
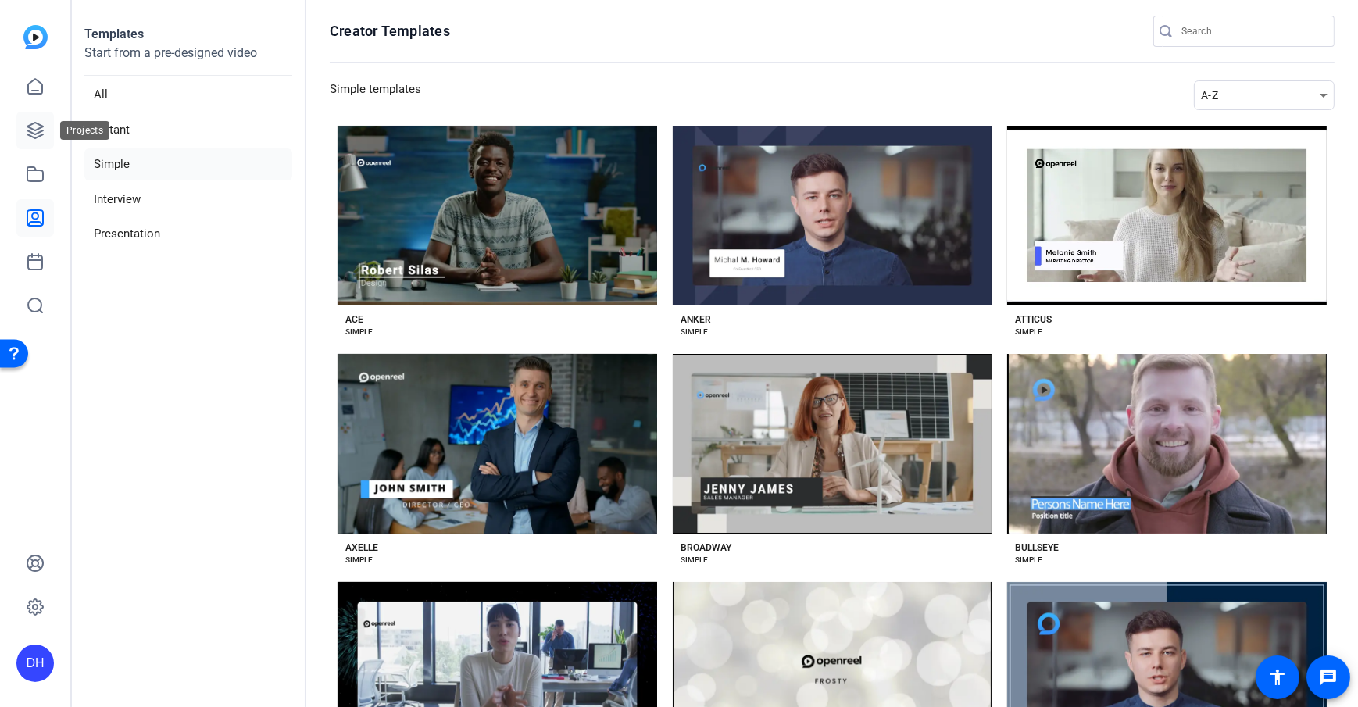
click at [32, 130] on icon at bounding box center [35, 130] width 19 height 19
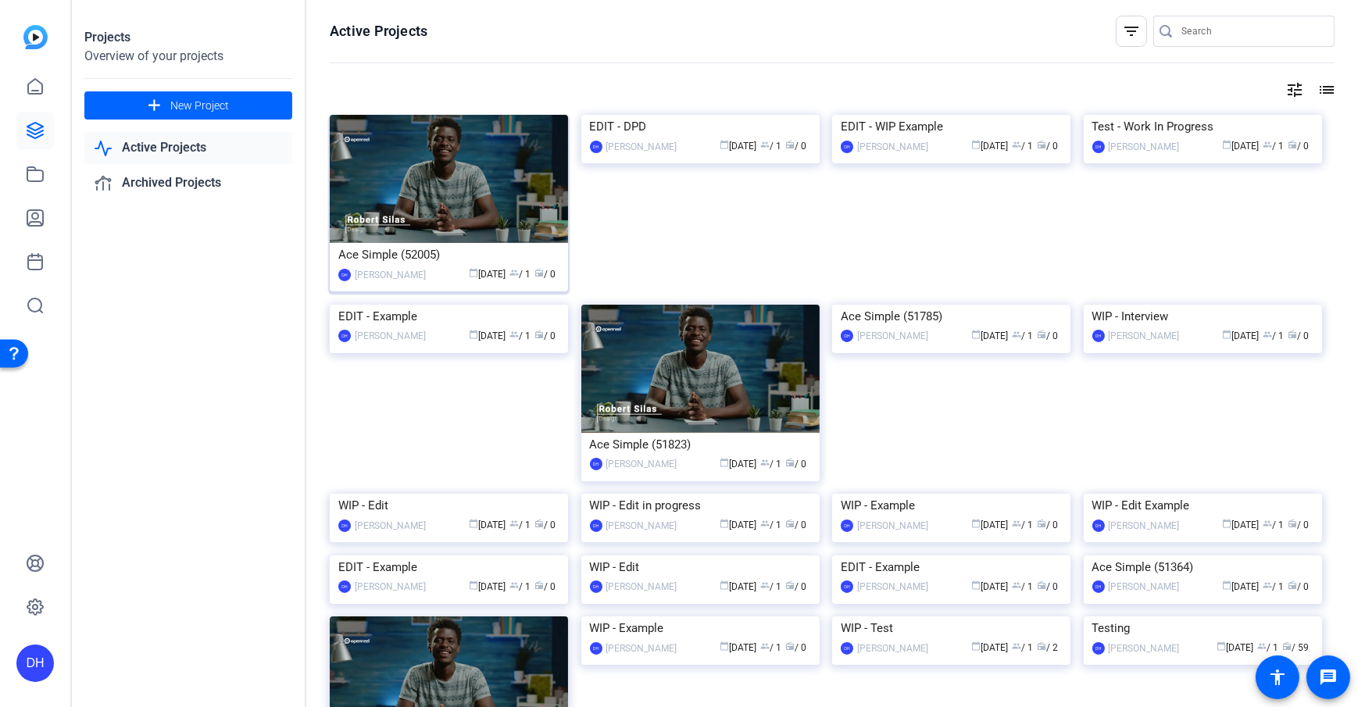
click at [395, 255] on div "Ace Simple (52005)" at bounding box center [448, 254] width 221 height 23
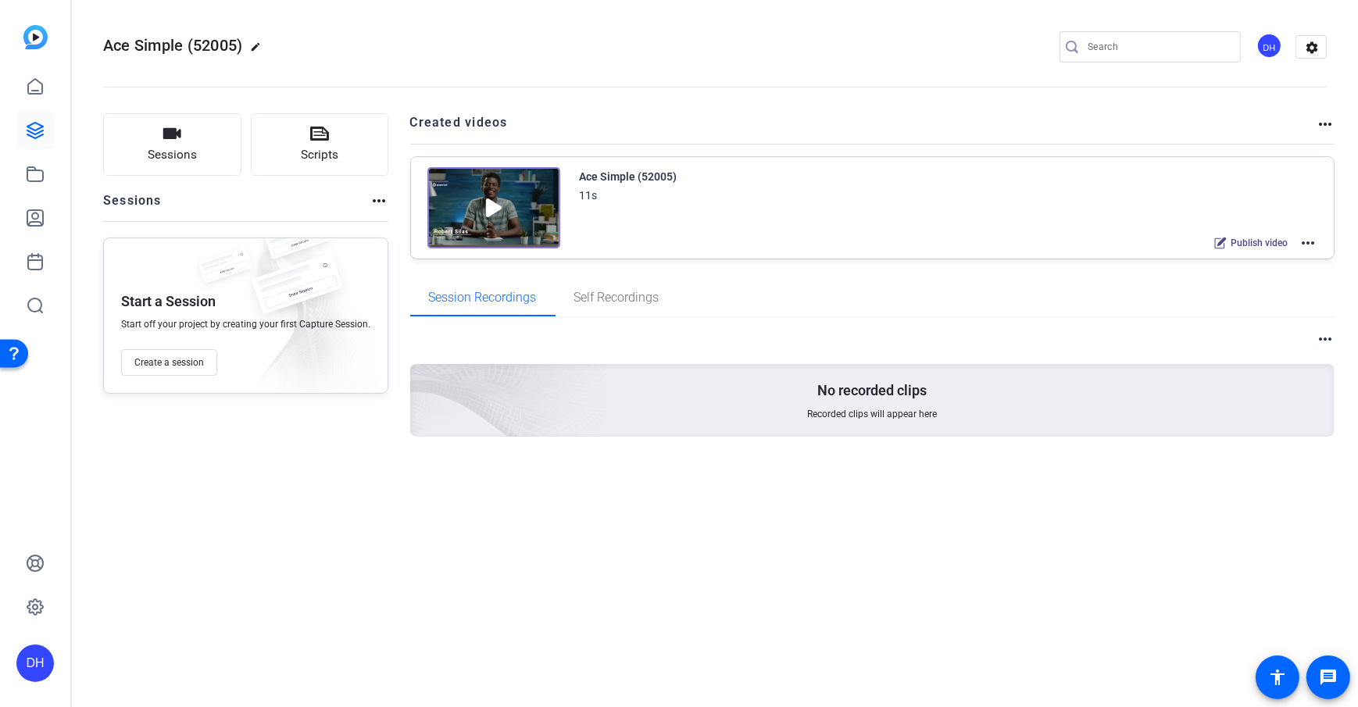
click at [392, 208] on div "Sessions Scripts Sessions more_horiz Start a Session Start off your project by …" at bounding box center [715, 300] width 1286 height 412
click at [1305, 241] on mat-icon "more_horiz" at bounding box center [1307, 243] width 19 height 19
click at [559, 77] on div at bounding box center [679, 353] width 1358 height 707
click at [416, 110] on div "Sessions Scripts Sessions more_horiz Start a Session Start off your project by …" at bounding box center [715, 300] width 1286 height 412
click at [152, 164] on button "Sessions" at bounding box center [172, 144] width 138 height 62
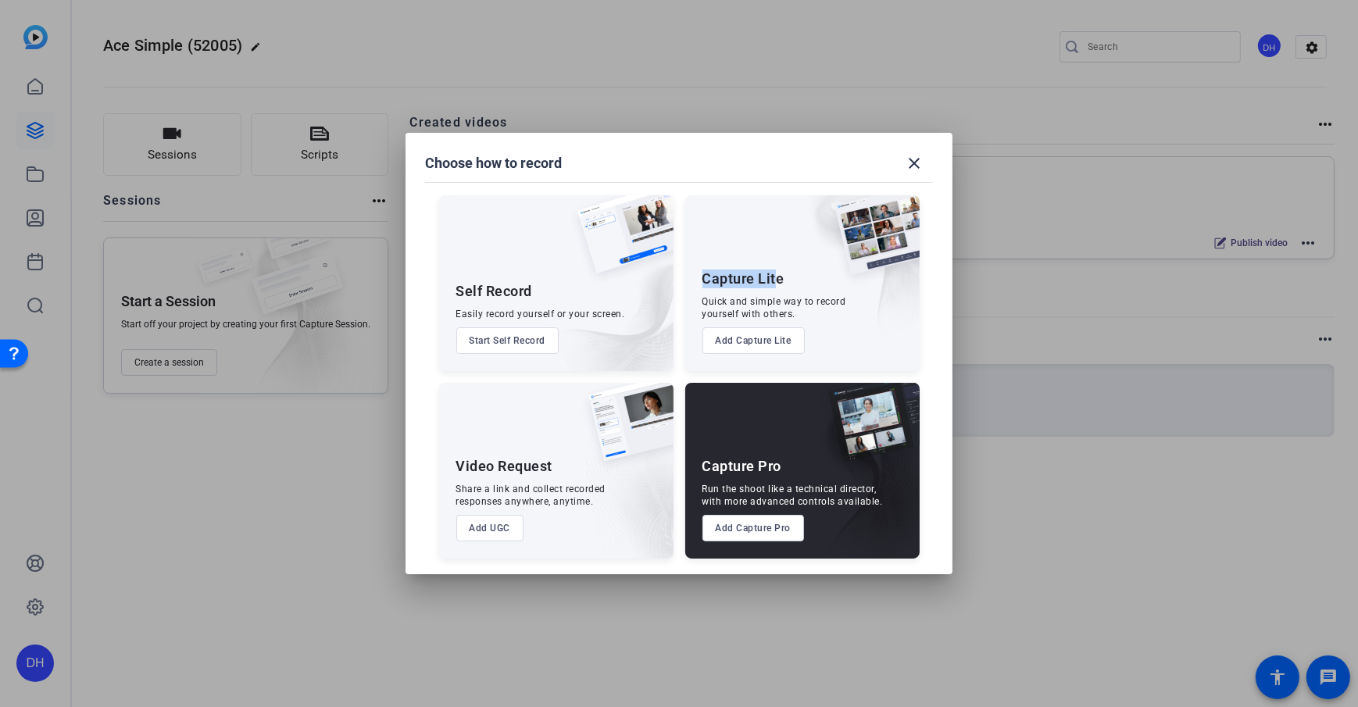
drag, startPoint x: 699, startPoint y: 284, endPoint x: 777, endPoint y: 282, distance: 78.2
click at [777, 282] on div "Capture Lite Quick and simple way to record yourself with others. Add Capture L…" at bounding box center [802, 283] width 234 height 176
click at [754, 311] on div "Quick and simple way to record yourself with others." at bounding box center [774, 307] width 144 height 25
click at [753, 348] on button "Add Capture Lite" at bounding box center [753, 340] width 102 height 27
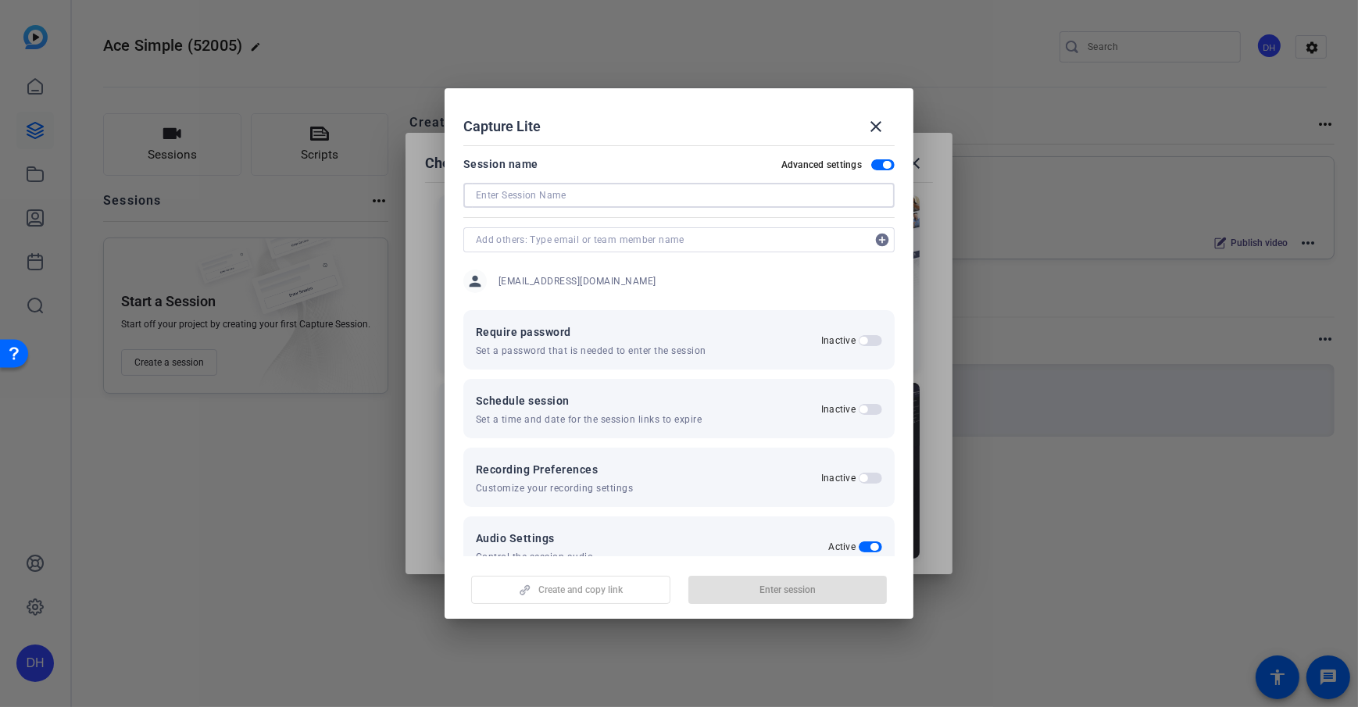
click at [610, 196] on input at bounding box center [679, 195] width 406 height 19
type input "Conversation with So and So"
click at [706, 145] on mat-dialog-content "Session name Advanced settings Conversation with So and So add_circle person dh…" at bounding box center [678, 347] width 469 height 417
click at [872, 162] on span "button" at bounding box center [882, 164] width 23 height 11
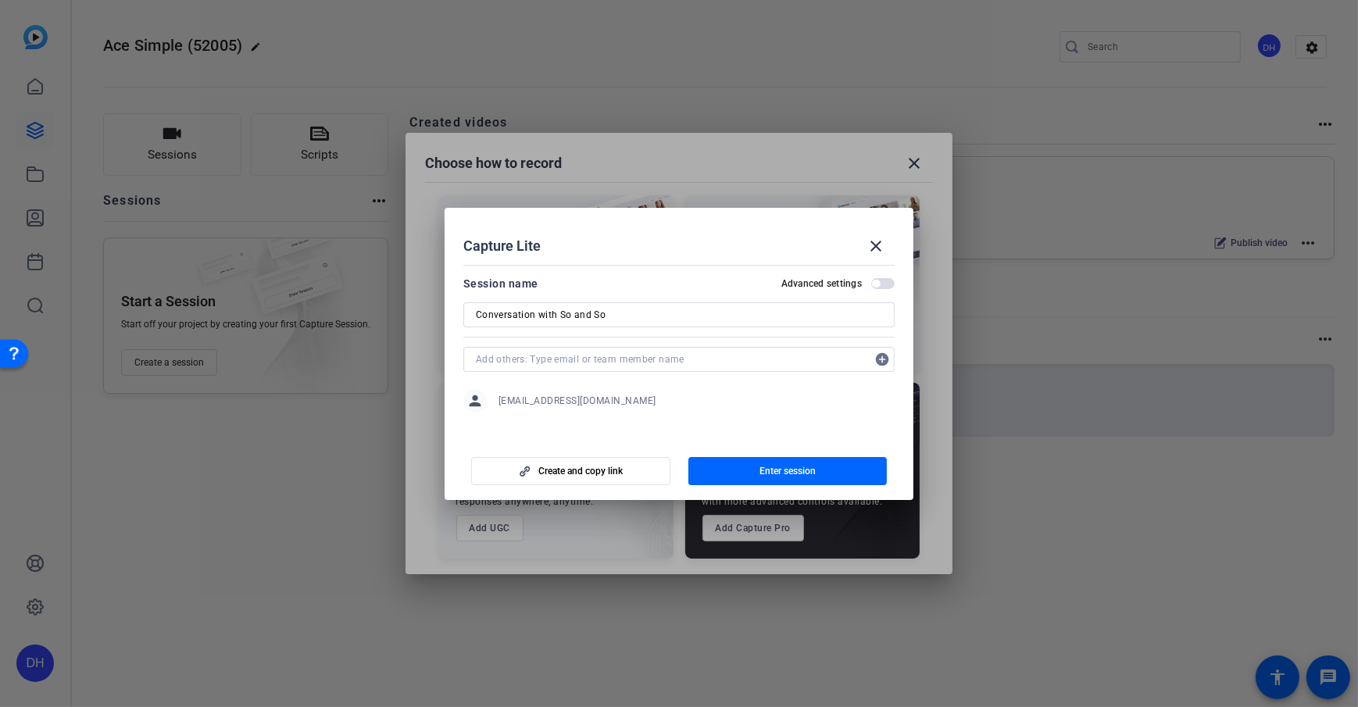
click at [701, 272] on mat-dialog-content "Session name Advanced settings Conversation with So and So add_circle person dh…" at bounding box center [678, 348] width 469 height 179
click at [698, 274] on div "Session name Advanced settings" at bounding box center [678, 283] width 431 height 19
click at [600, 475] on span "Create and copy link" at bounding box center [580, 471] width 84 height 12
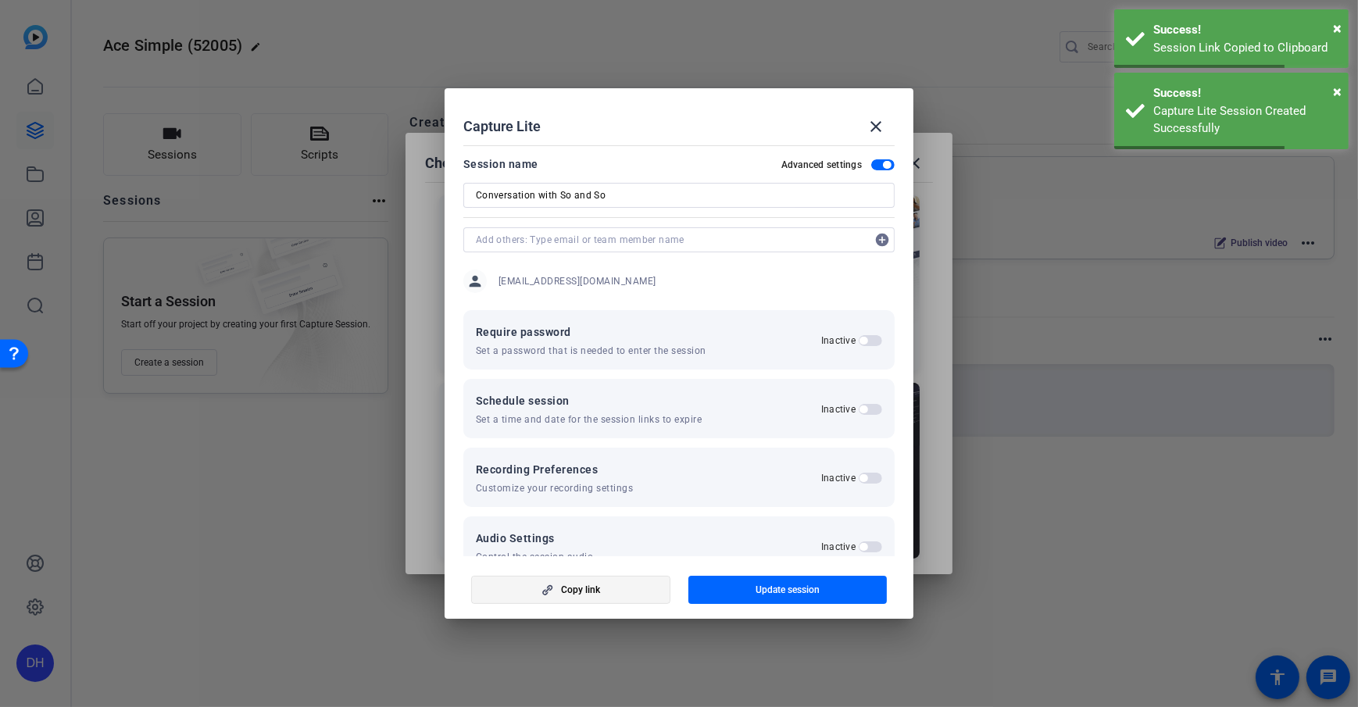
click at [619, 588] on span "button" at bounding box center [571, 589] width 198 height 37
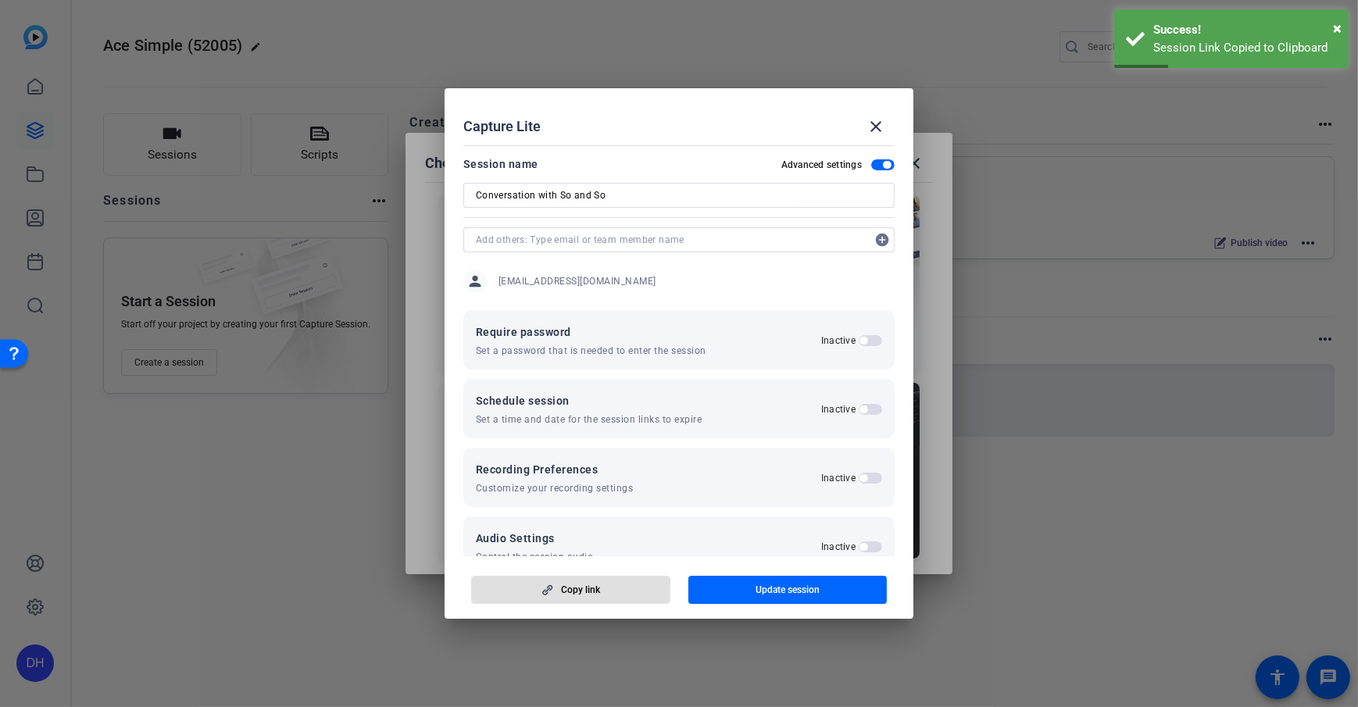
click at [737, 131] on div "Capture Lite close" at bounding box center [678, 126] width 431 height 37
click at [884, 127] on mat-icon "close" at bounding box center [875, 126] width 19 height 19
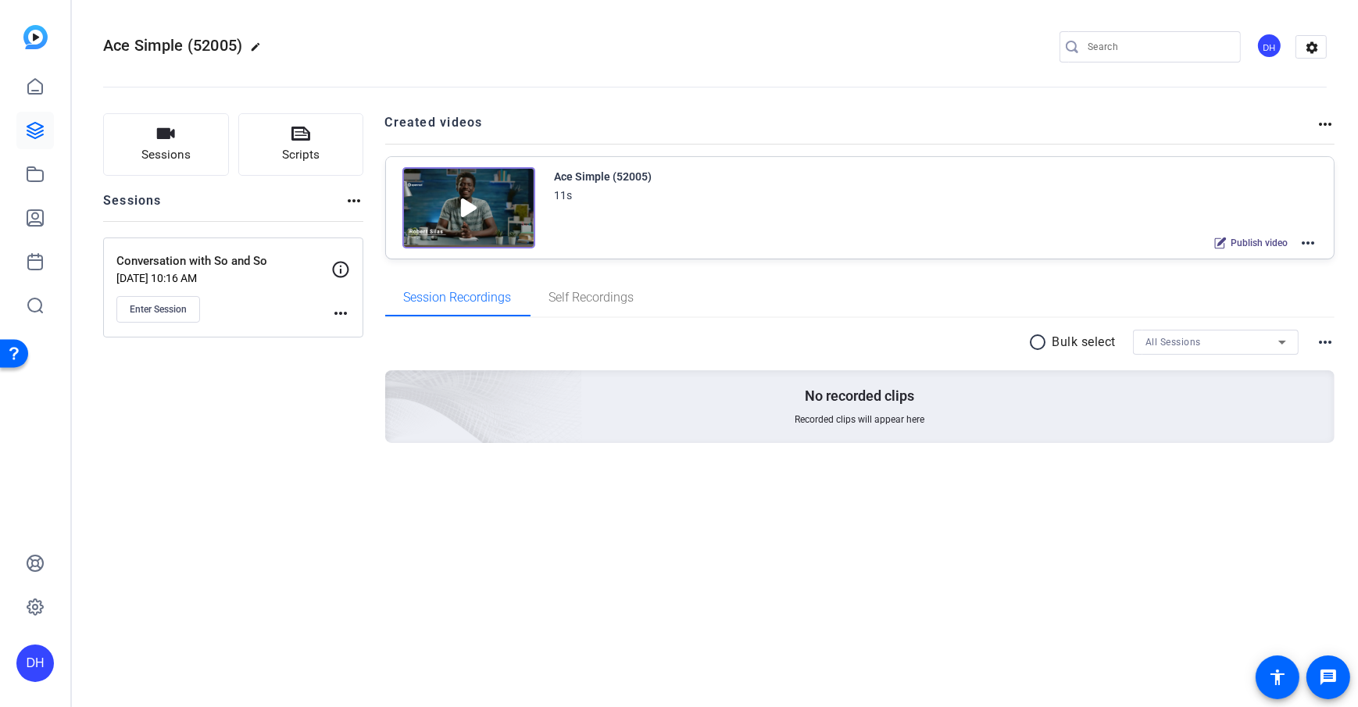
click at [370, 257] on div "Sessions Scripts Sessions more_horiz Conversation with So and So Oct 10, 2025 @…" at bounding box center [715, 303] width 1286 height 419
click at [170, 309] on span "Enter Session" at bounding box center [158, 309] width 57 height 12
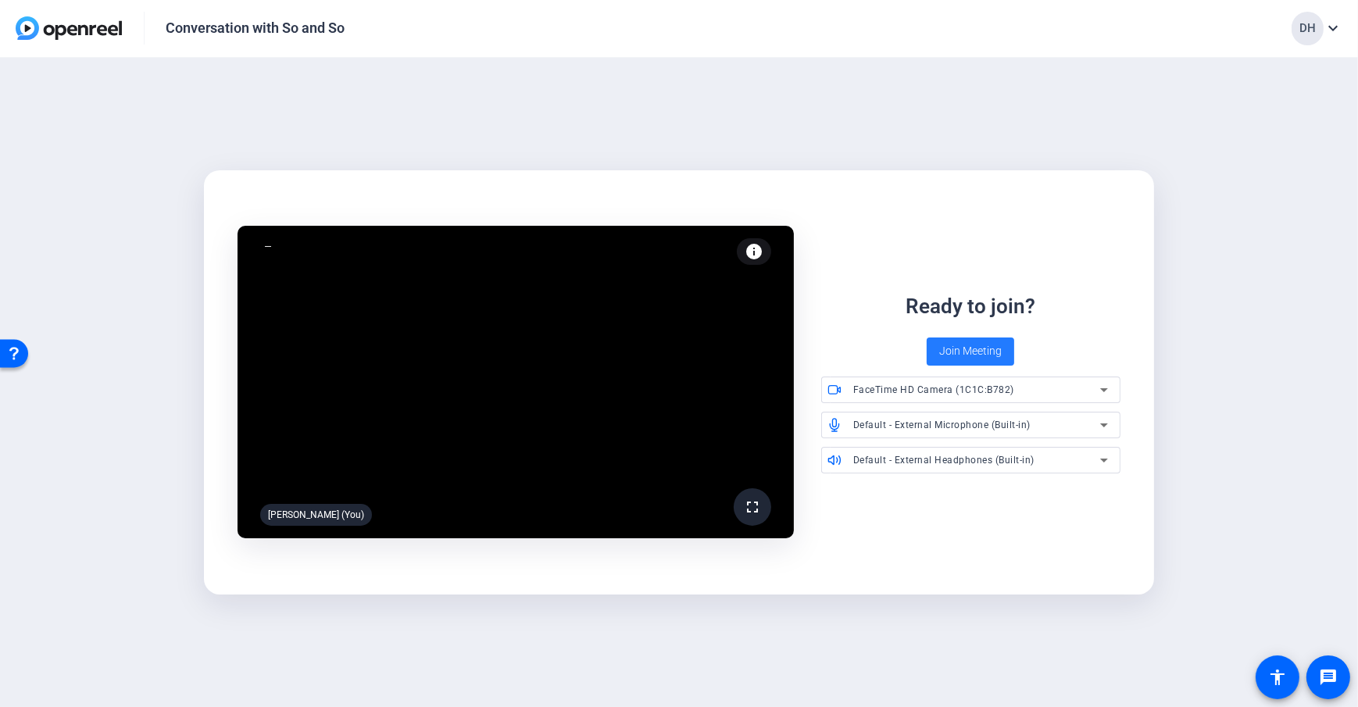
click at [961, 356] on span "Join Meeting" at bounding box center [970, 351] width 62 height 16
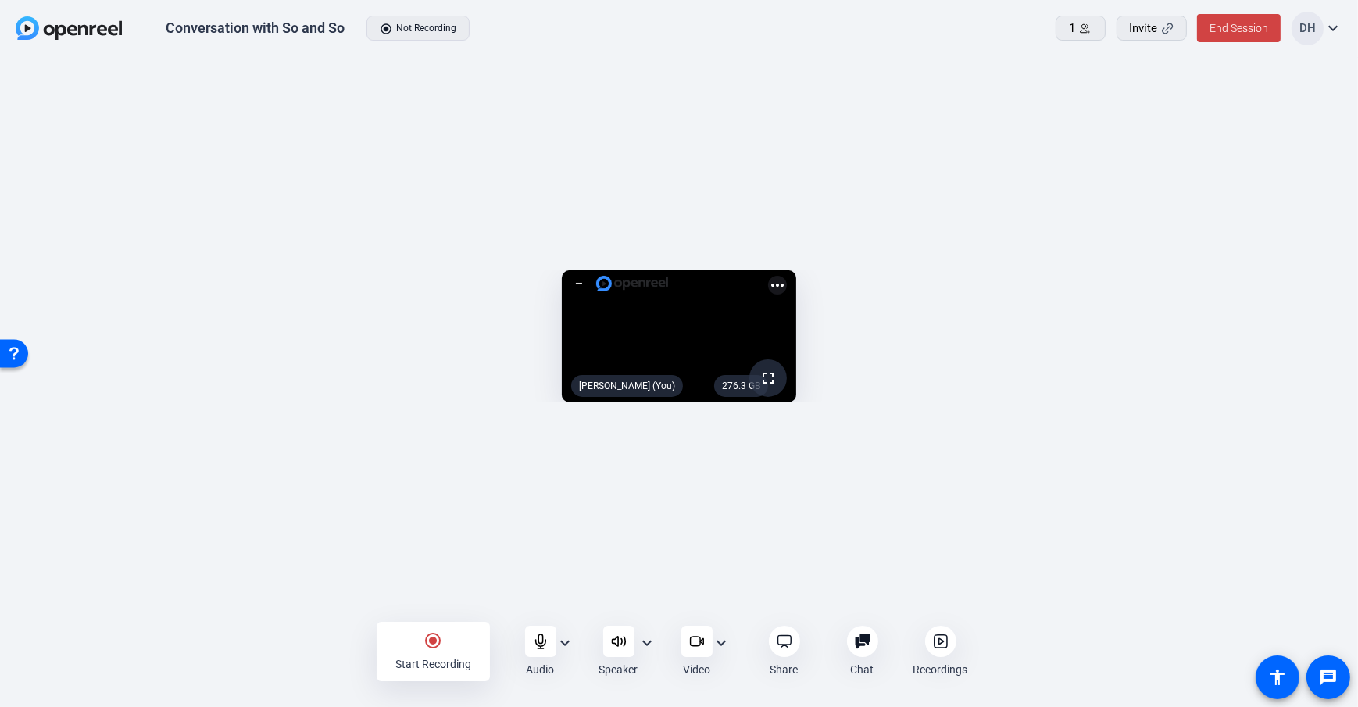
click at [316, 640] on div "radio_button_checked Start Recording Audio expand_more Speaker expand_more Vide…" at bounding box center [679, 651] width 1358 height 56
click at [434, 657] on div "Start Recording" at bounding box center [433, 664] width 76 height 16
click at [445, 646] on div "stop_circle Stop Recording" at bounding box center [433, 651] width 113 height 59
click at [1005, 658] on div "radio_button_checked Start Recording Audio expand_more Speaker expand_more Vide…" at bounding box center [679, 651] width 1358 height 56
click at [1015, 628] on div "radio_button_checked Start Recording Audio expand_more Speaker expand_more Vide…" at bounding box center [679, 651] width 1358 height 56
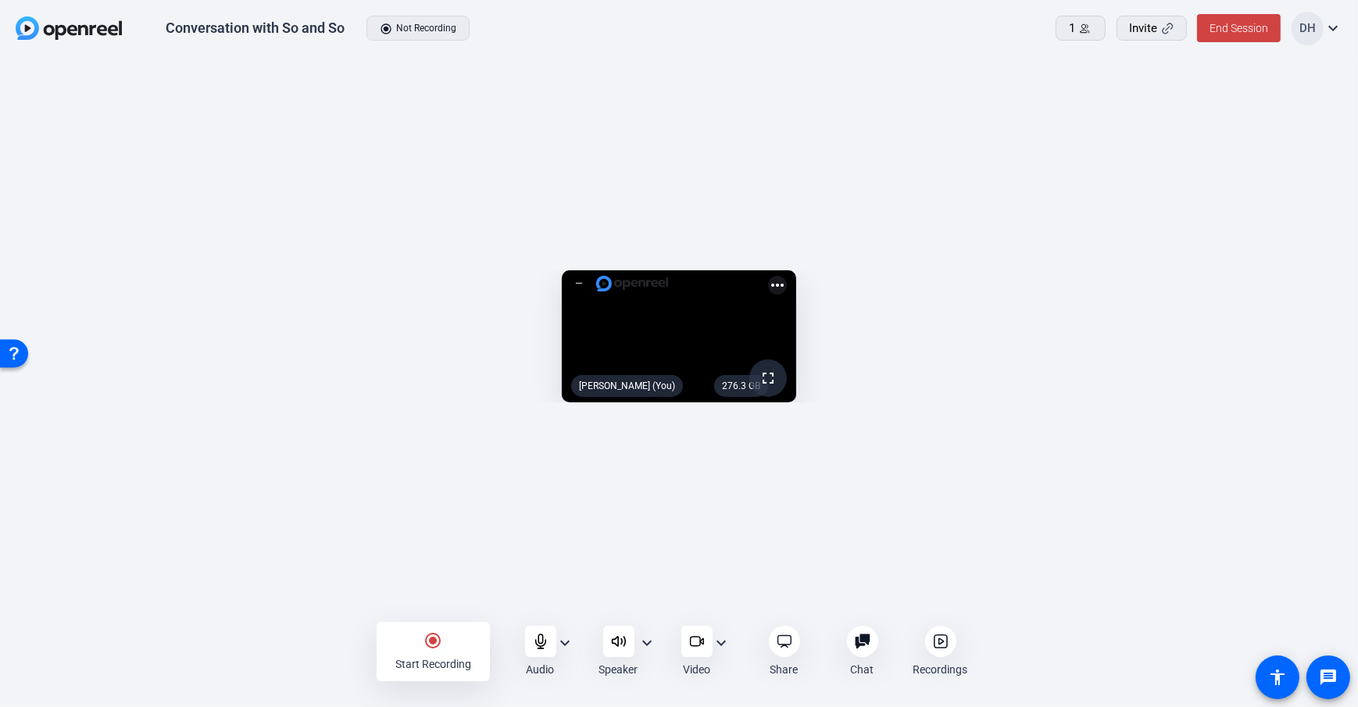
click at [946, 637] on icon at bounding box center [940, 641] width 12 height 12
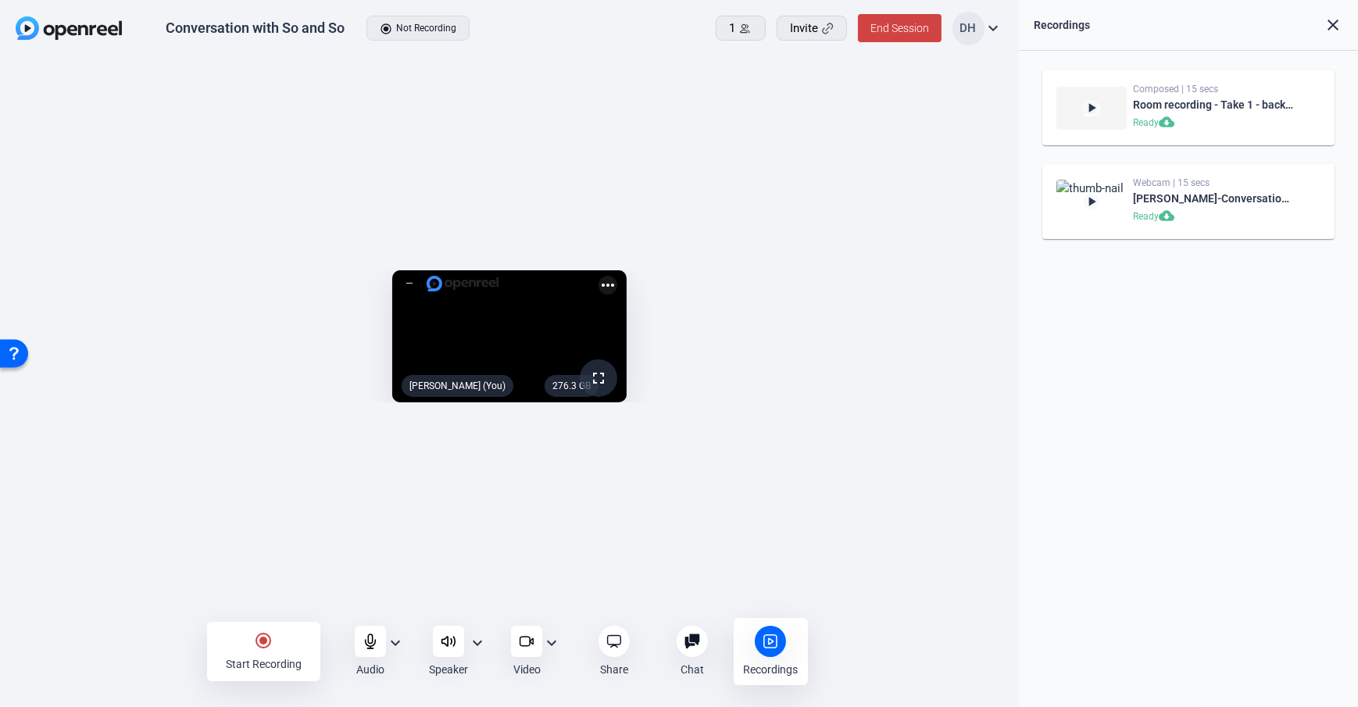
click at [784, 654] on div "Recordings" at bounding box center [771, 651] width 74 height 67
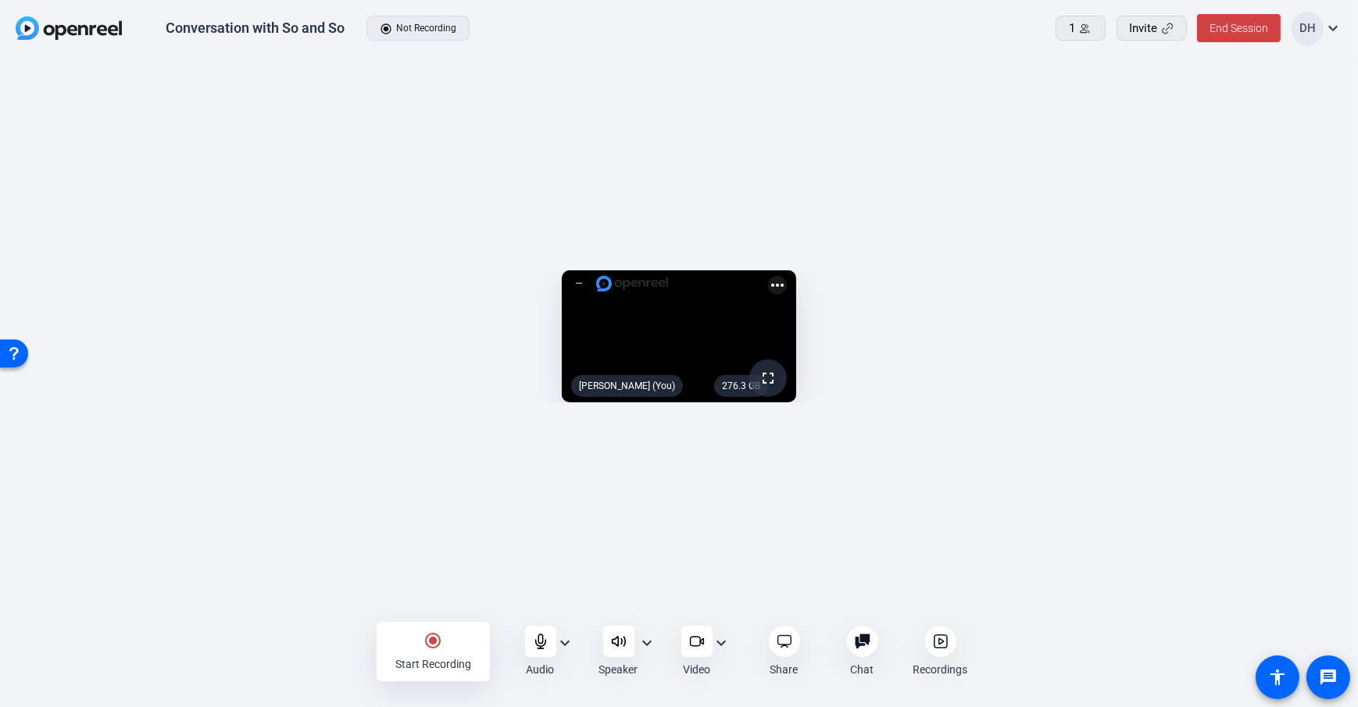
click at [951, 641] on div at bounding box center [940, 641] width 31 height 31
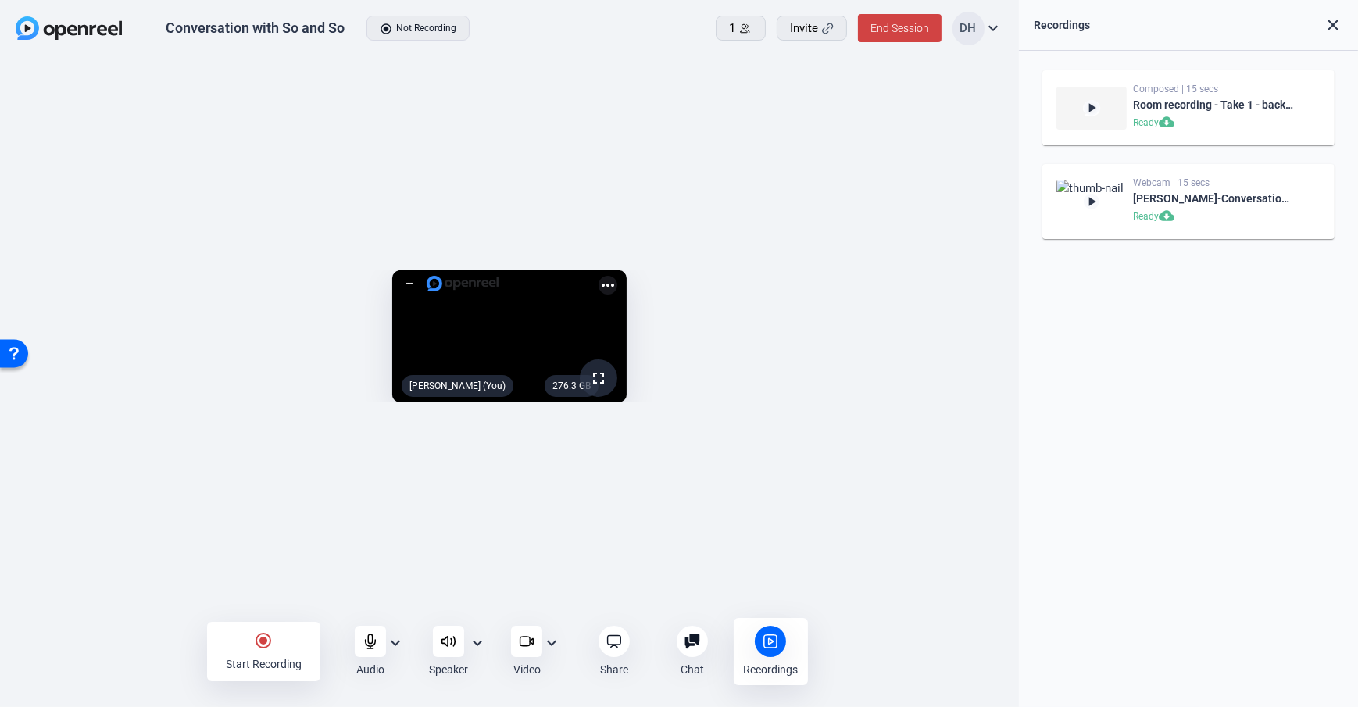
click at [1003, 413] on div "276.3 GB fullscreen Daniel Heiberger (You) more_horiz" at bounding box center [509, 341] width 1019 height 566
click at [248, 634] on div "radio_button_checked Start Recording" at bounding box center [263, 651] width 113 height 59
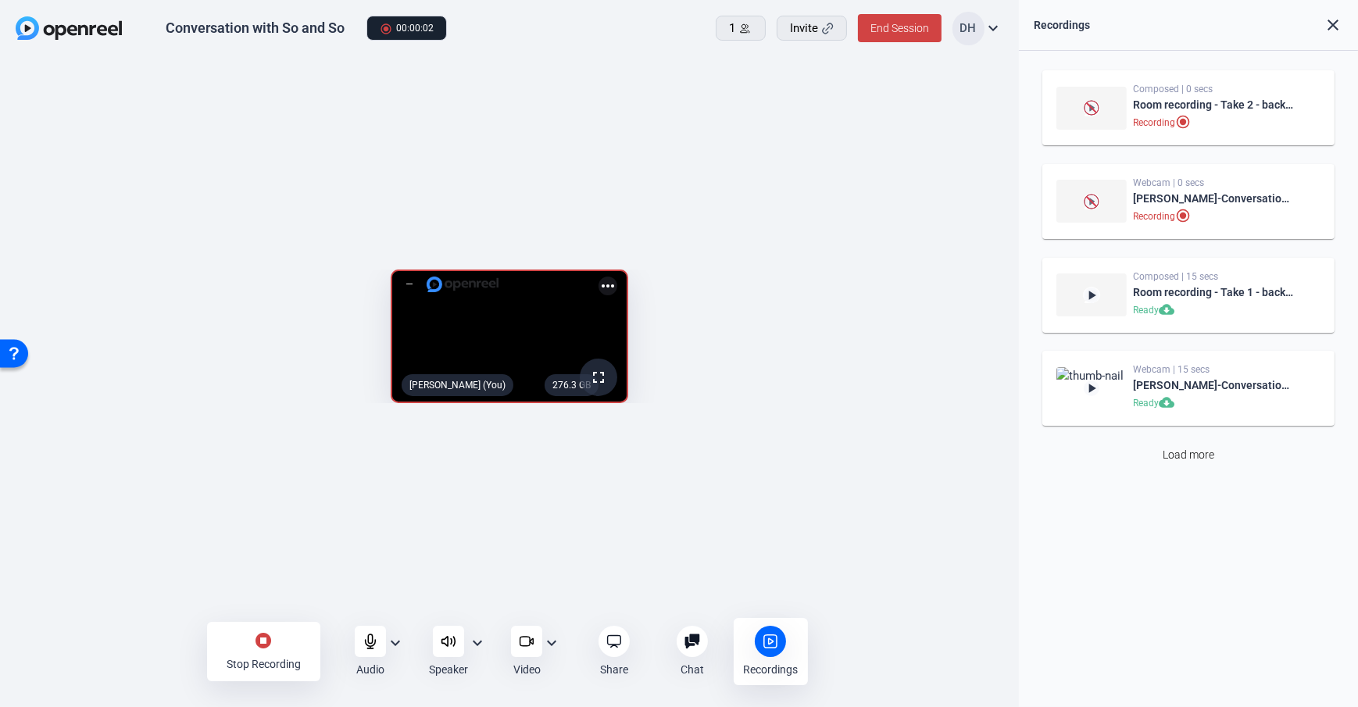
click at [985, 403] on openreel-capture-lite-video-stream "276.3 GB fullscreen Daniel Heiberger (You) more_horiz" at bounding box center [509, 337] width 972 height 134
click at [987, 403] on openreel-capture-lite-video-stream "276.3 GB fullscreen Daniel Heiberger (You) more_horiz" at bounding box center [509, 337] width 972 height 134
click at [267, 639] on mat-icon "stop_circle" at bounding box center [263, 640] width 19 height 19
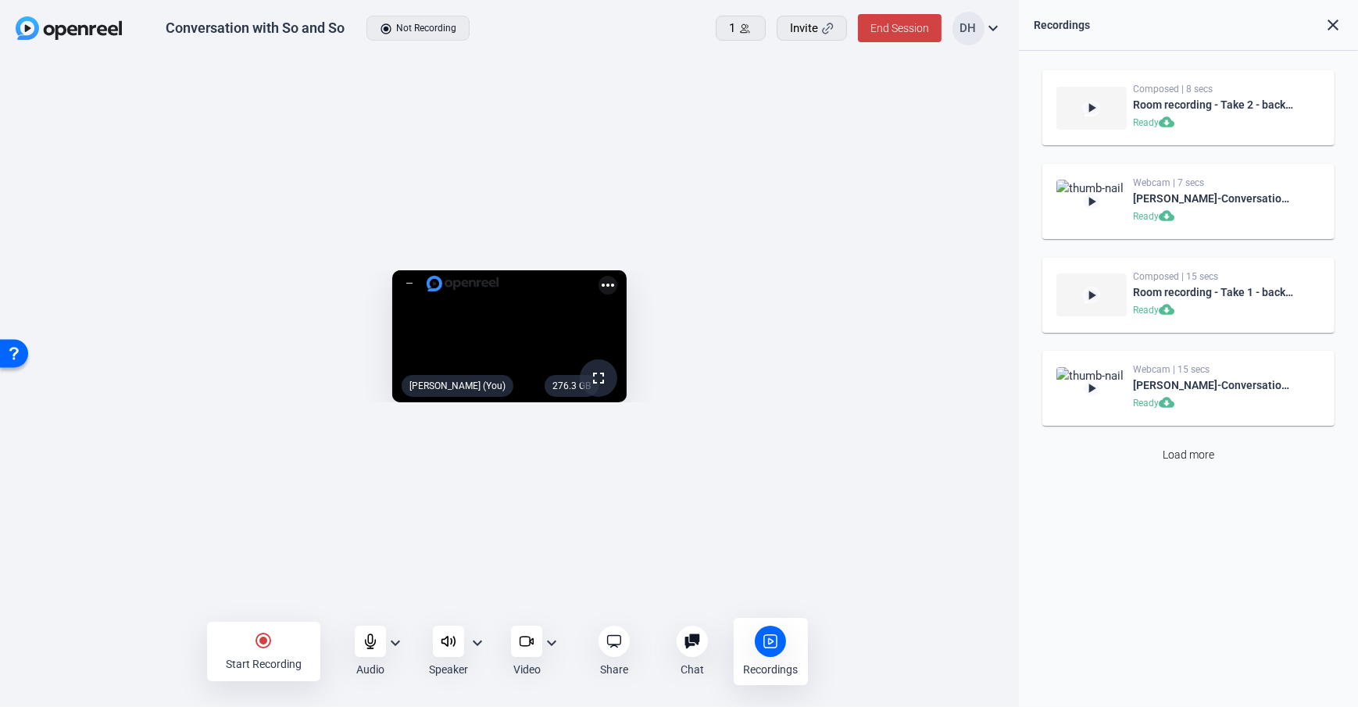
click at [992, 270] on openreel-capture-lite-video-stream "276.3 GB fullscreen Daniel Heiberger (You) more_horiz" at bounding box center [509, 336] width 972 height 132
click at [882, 41] on span at bounding box center [900, 27] width 84 height 37
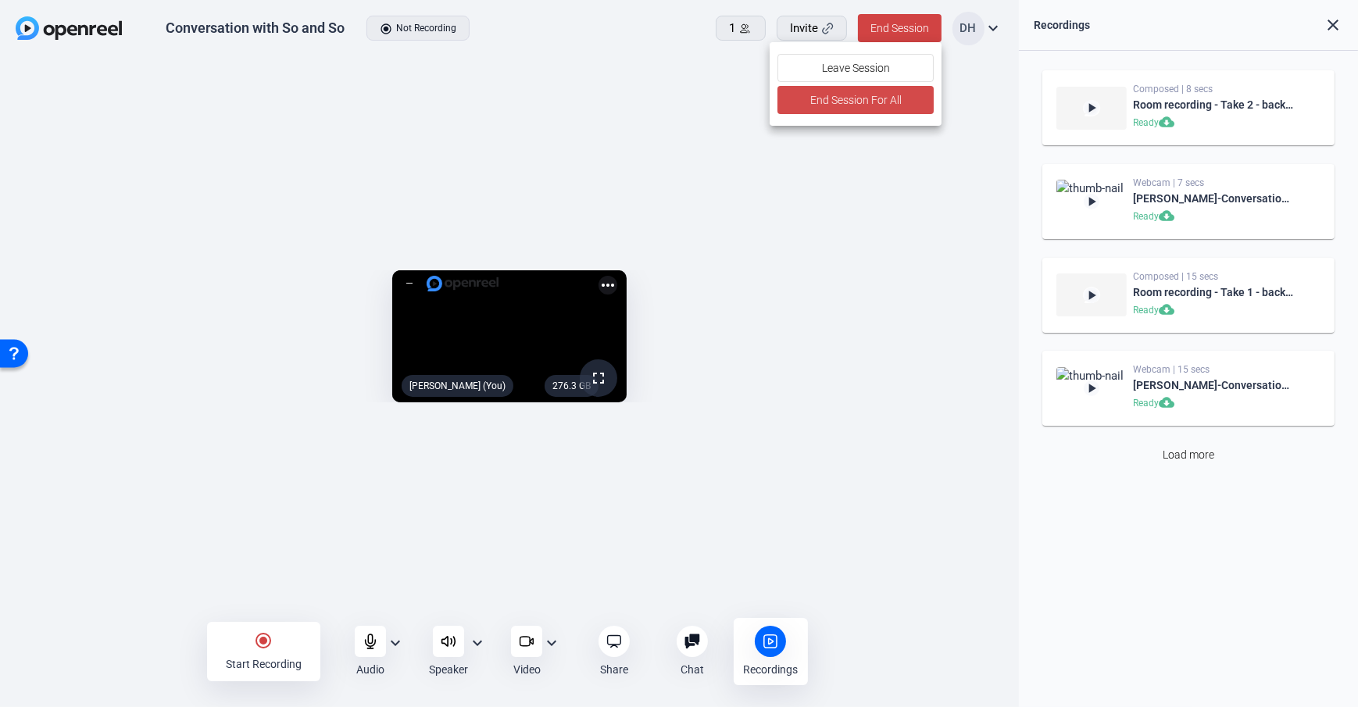
click at [845, 102] on span "End Session For All" at bounding box center [855, 100] width 91 height 19
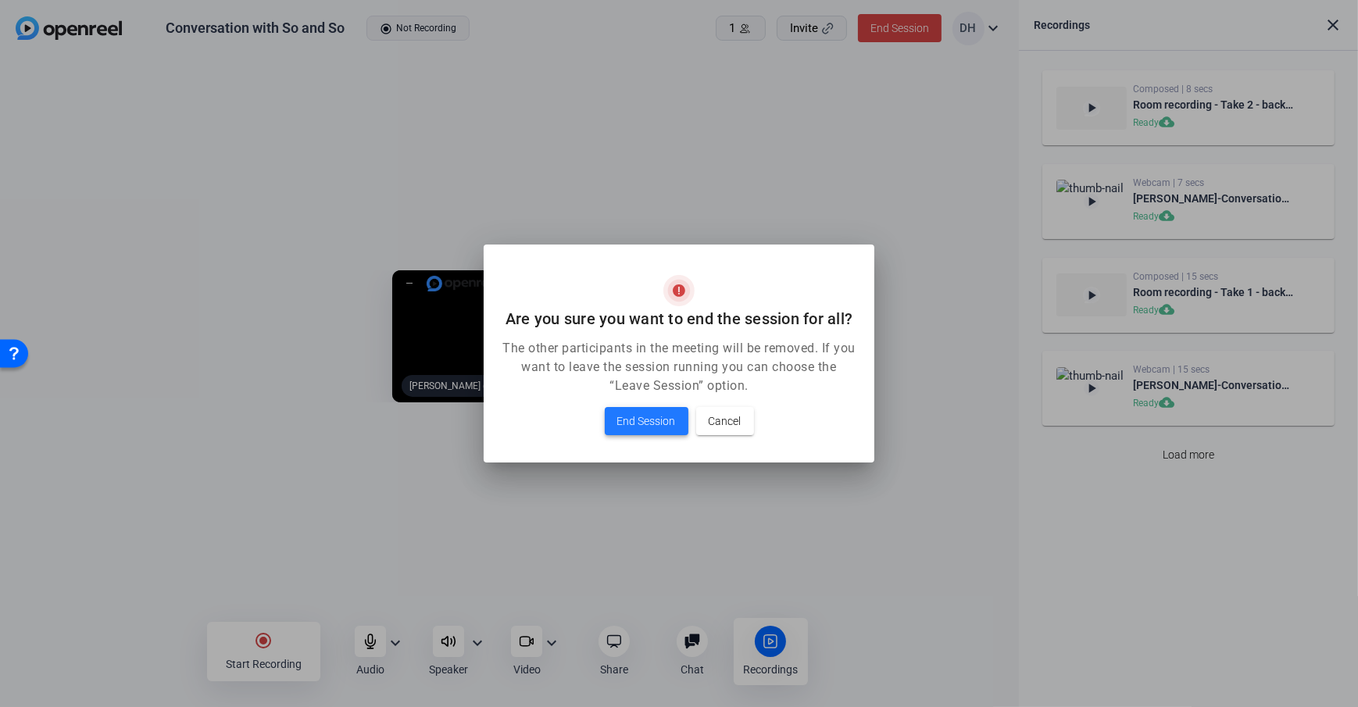
click at [615, 420] on span at bounding box center [647, 420] width 84 height 37
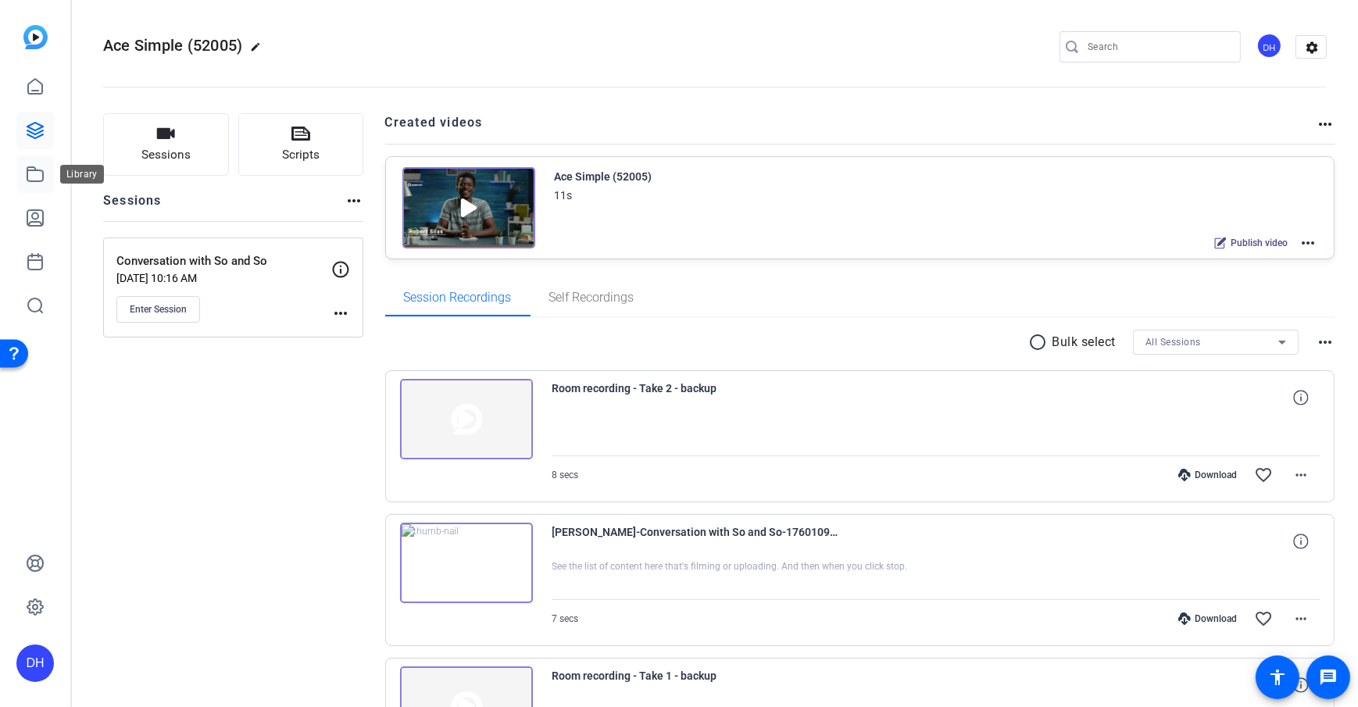
click at [30, 180] on icon at bounding box center [35, 174] width 16 height 14
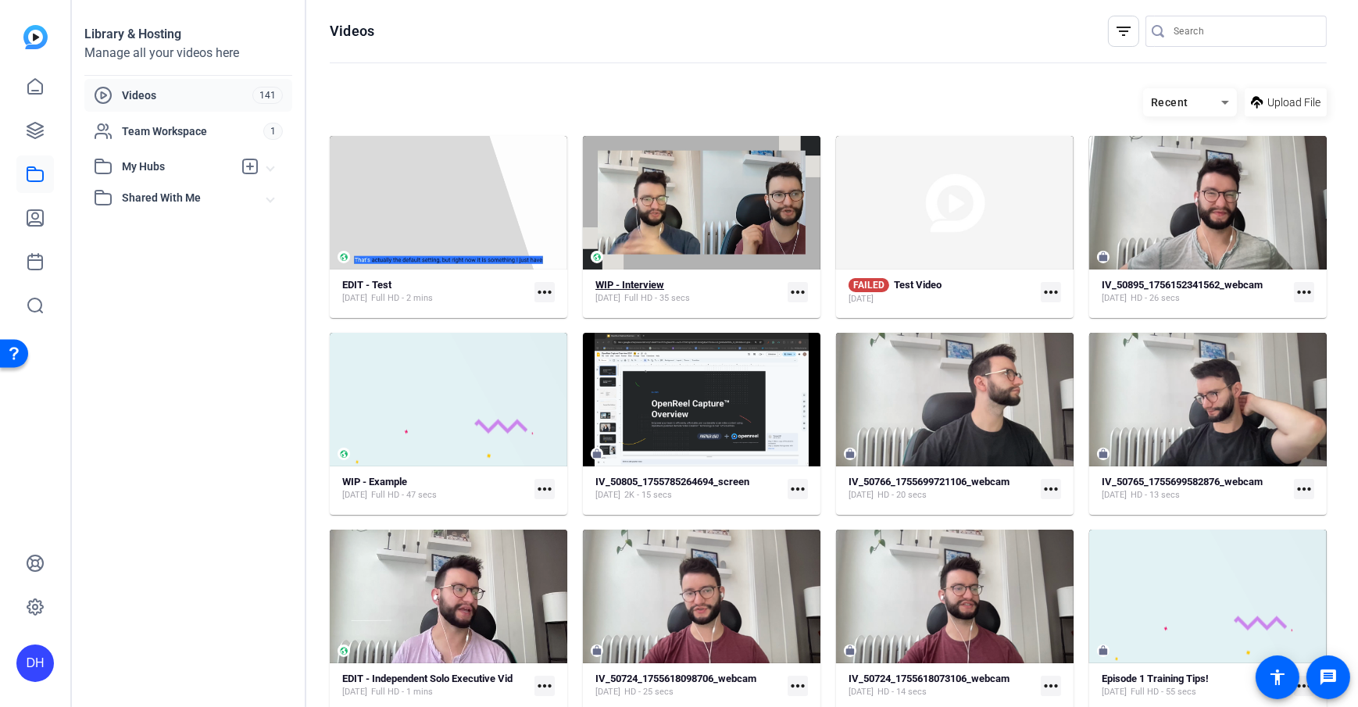
click at [644, 284] on strong "WIP - Interview" at bounding box center [629, 285] width 69 height 12
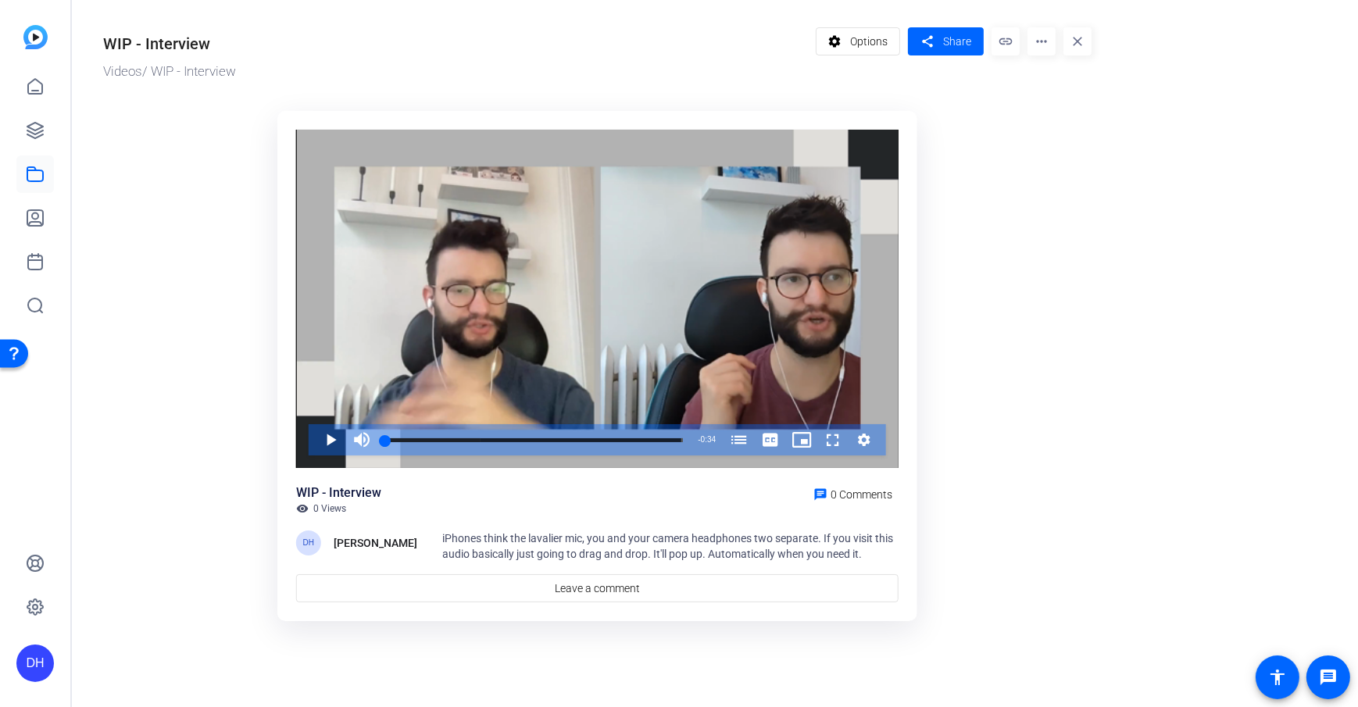
click at [1069, 207] on ktd-grid "Video Player is loading. Play Video Play Mute Current Time 0:00 / Duration 0:34…" at bounding box center [597, 367] width 988 height 531
click at [853, 41] on span "Options" at bounding box center [868, 42] width 37 height 30
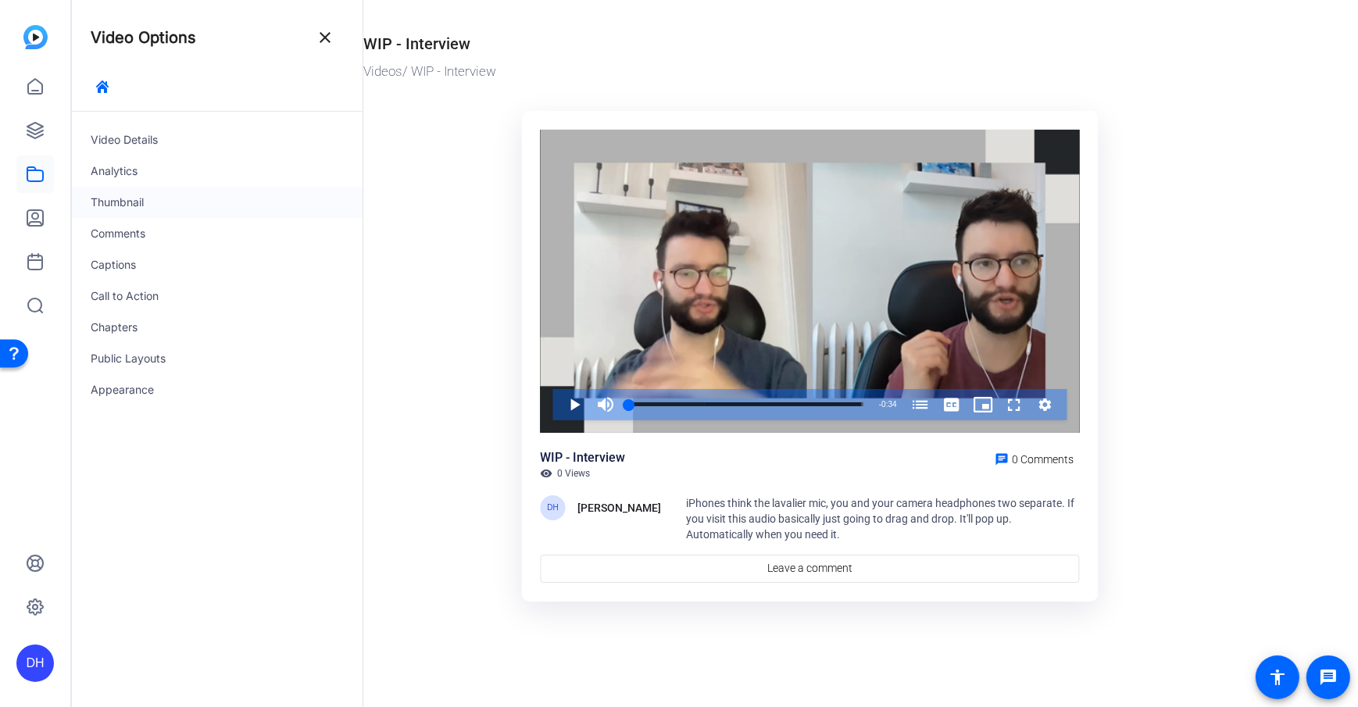
click at [163, 209] on div "Thumbnail" at bounding box center [217, 202] width 291 height 31
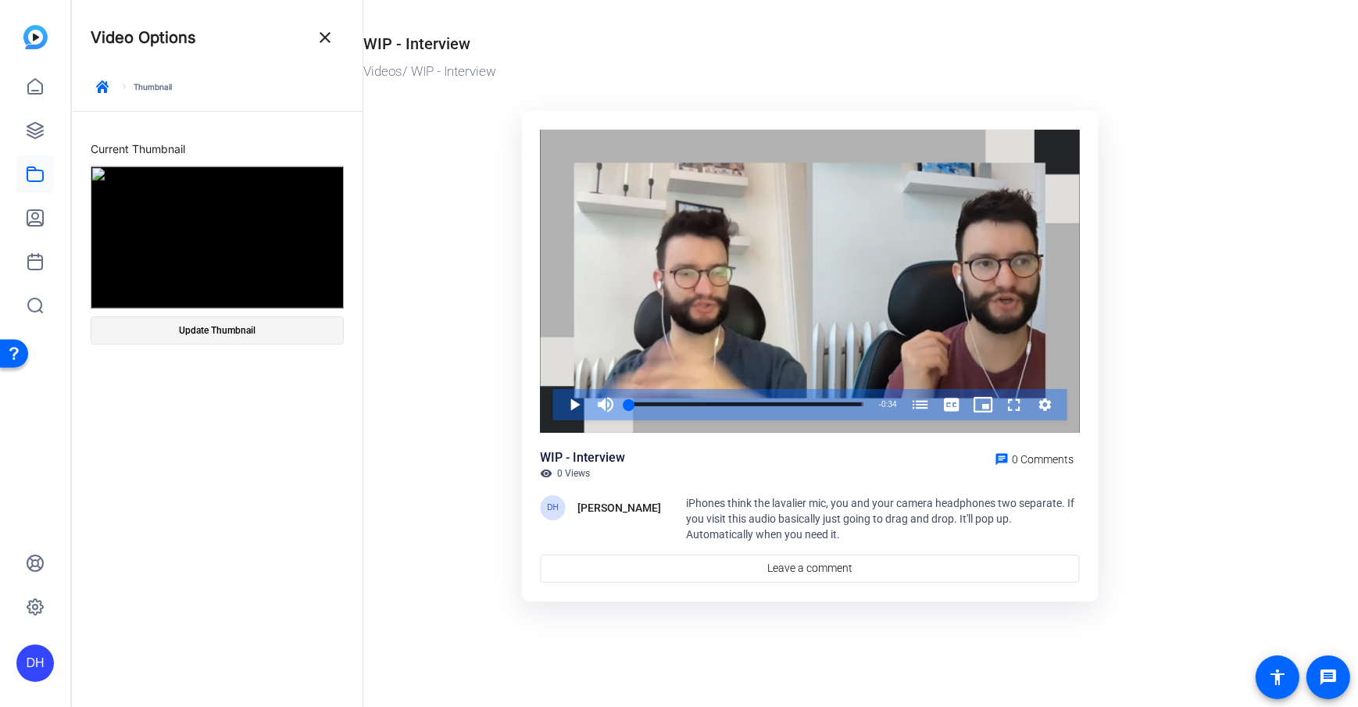
click at [267, 330] on span at bounding box center [217, 330] width 252 height 37
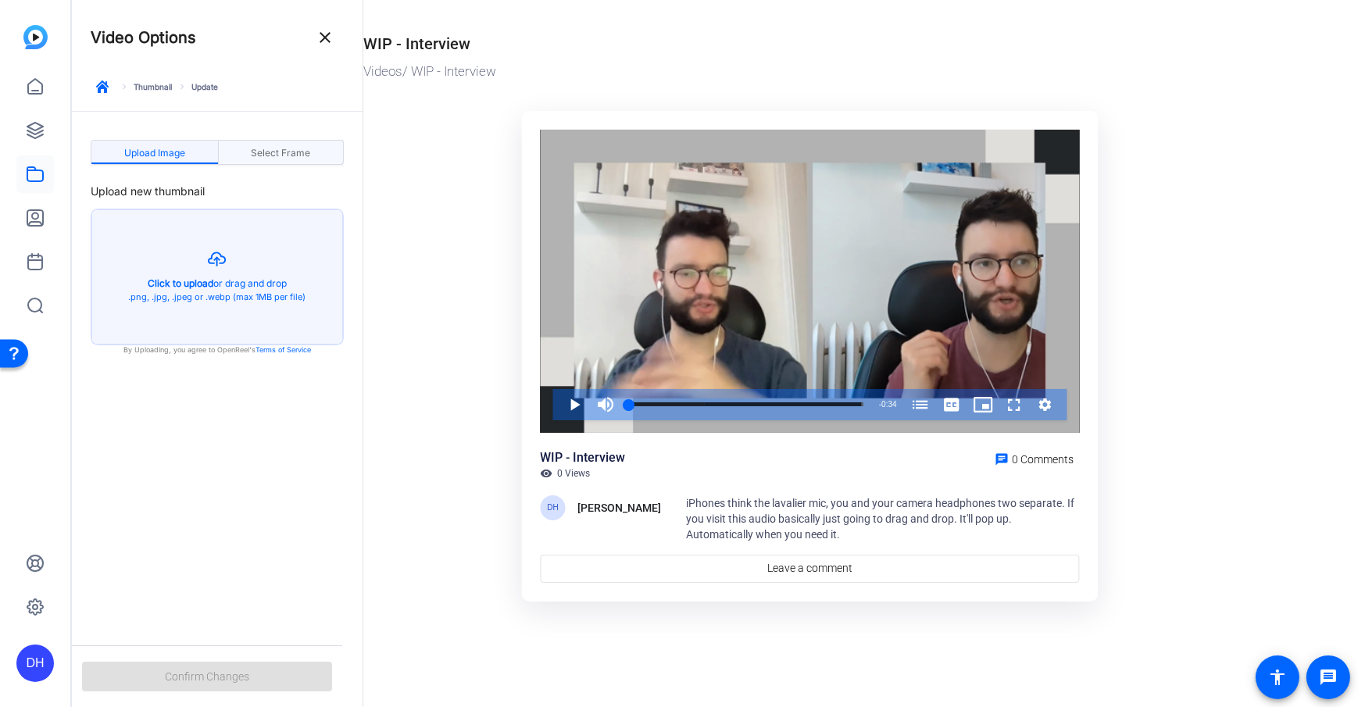
click at [277, 157] on span "Select Frame" at bounding box center [280, 152] width 59 height 9
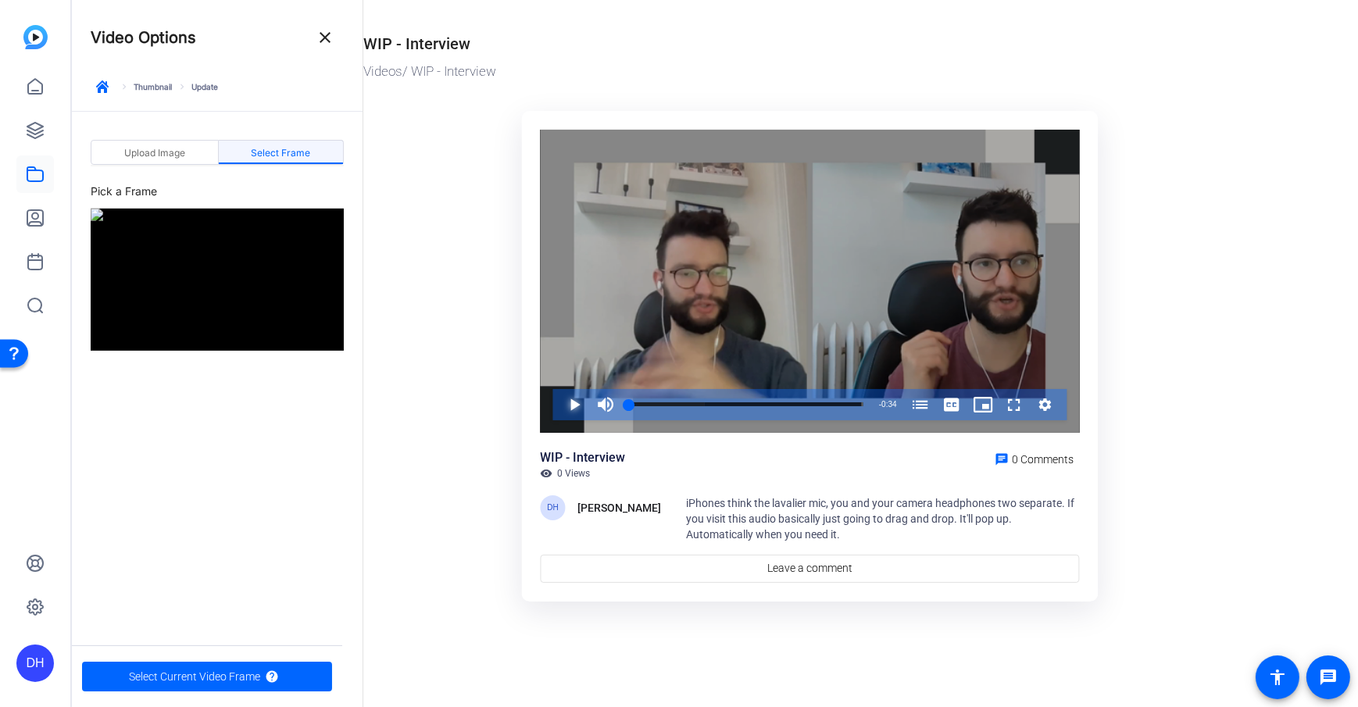
click at [559, 415] on span "Video Player" at bounding box center [559, 404] width 0 height 31
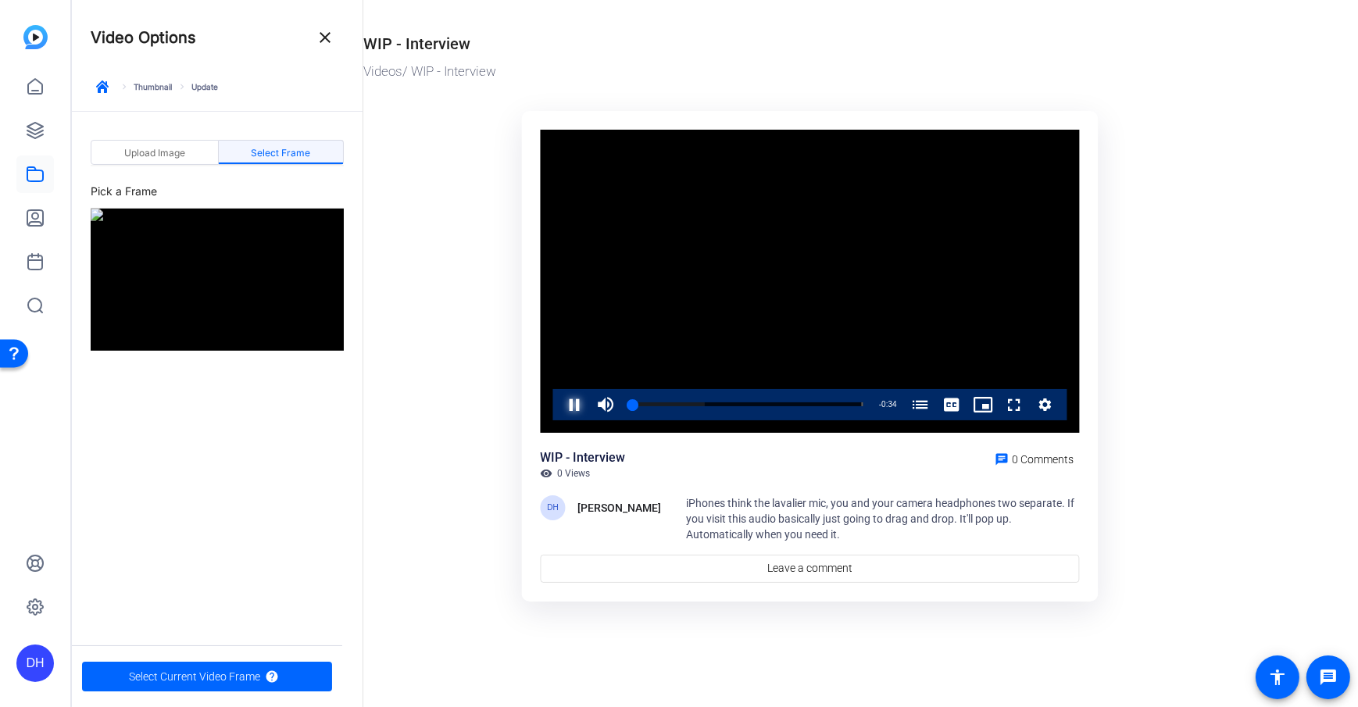
click at [559, 405] on span "Video Player" at bounding box center [559, 404] width 0 height 31
click at [653, 403] on div "84%" at bounding box center [640, 404] width 39 height 2
click at [764, 392] on div "Loaded : 87.59% 0:16 0:00 How to use a lavalier mic on an iPhone (00:00)" at bounding box center [746, 404] width 249 height 31
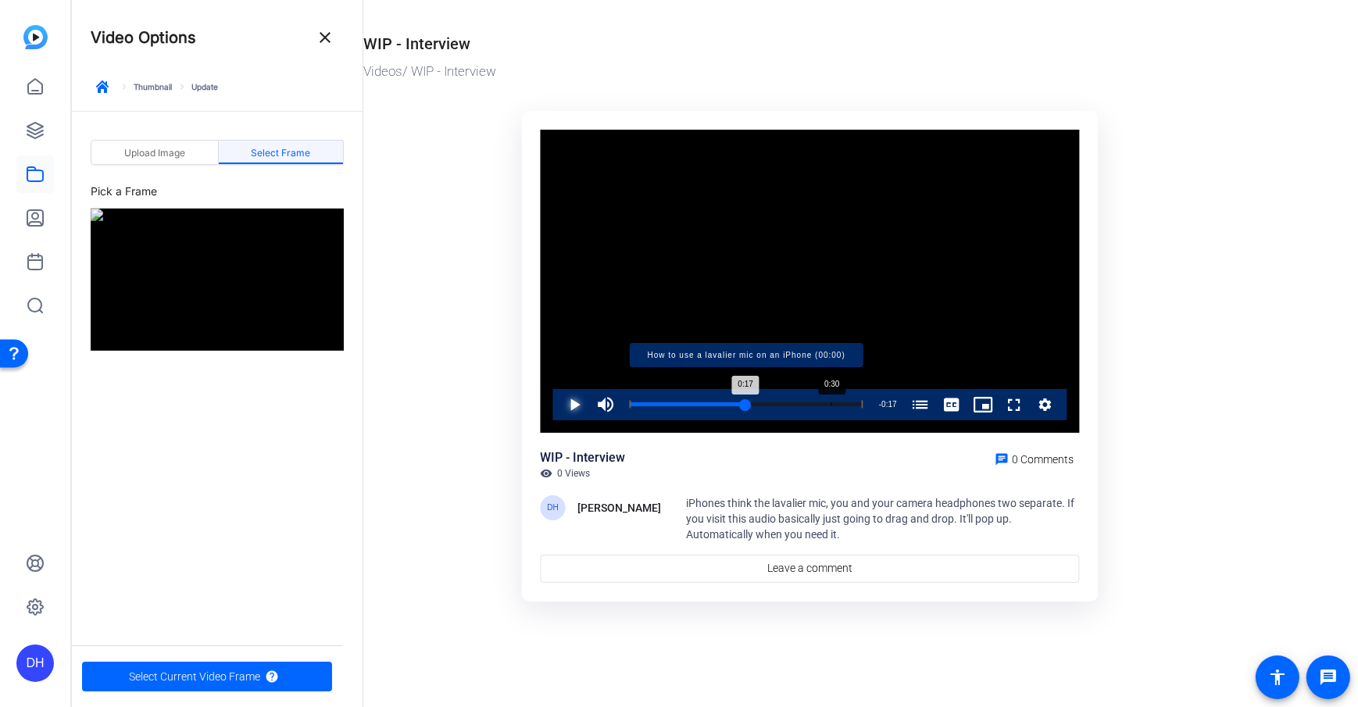
click at [836, 402] on div "Loaded : 100.00% 0:30 0:17 How to use a lavalier mic on an iPhone (00:00)" at bounding box center [747, 404] width 234 height 4
click at [849, 402] on div "Loaded : 100.00% 0:32 0:30 How to use a lavalier mic on an iPhone (00:00)" at bounding box center [747, 404] width 234 height 4
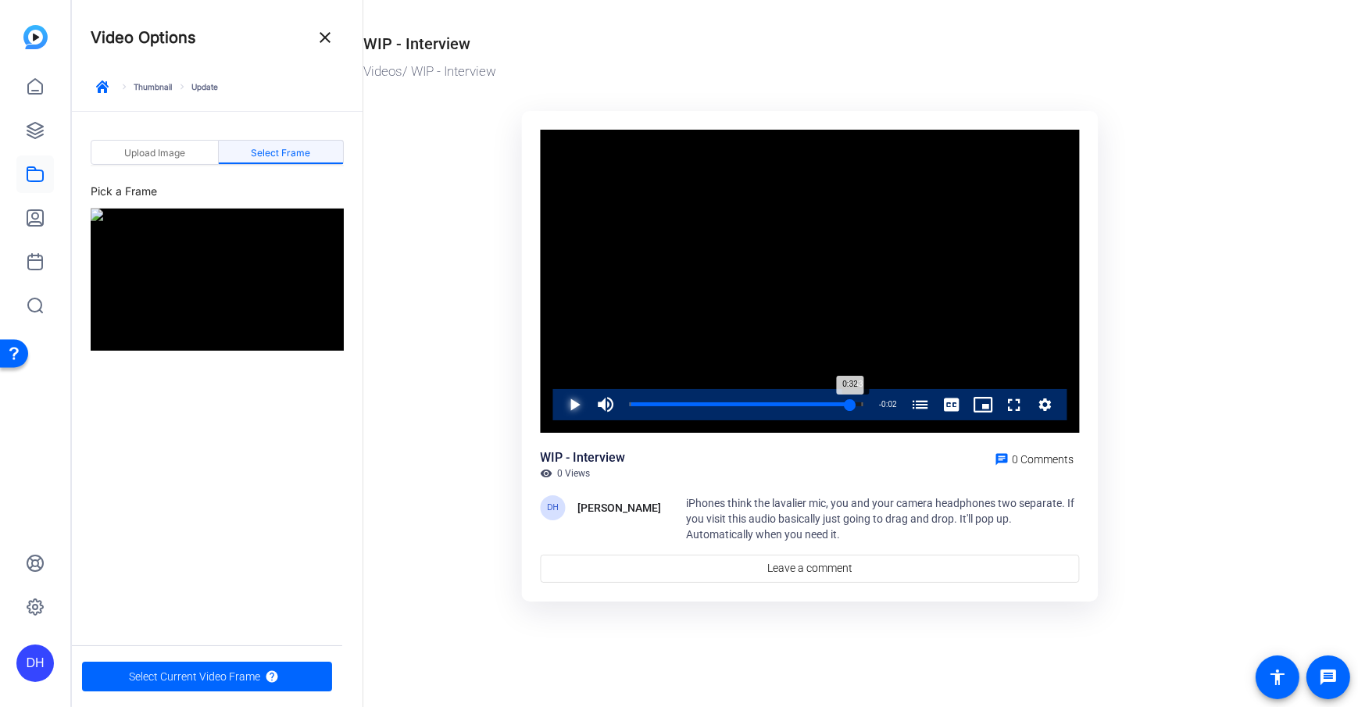
click at [850, 402] on div "0:32" at bounding box center [740, 404] width 220 height 4
click at [855, 403] on div "0:33" at bounding box center [743, 404] width 226 height 4
click at [422, 233] on ktd-grid "Video Player is loading. Play Video Play Mute 88% Current Time 0:34 / Duration …" at bounding box center [809, 360] width 893 height 516
click at [323, 34] on mat-icon "close" at bounding box center [325, 37] width 19 height 19
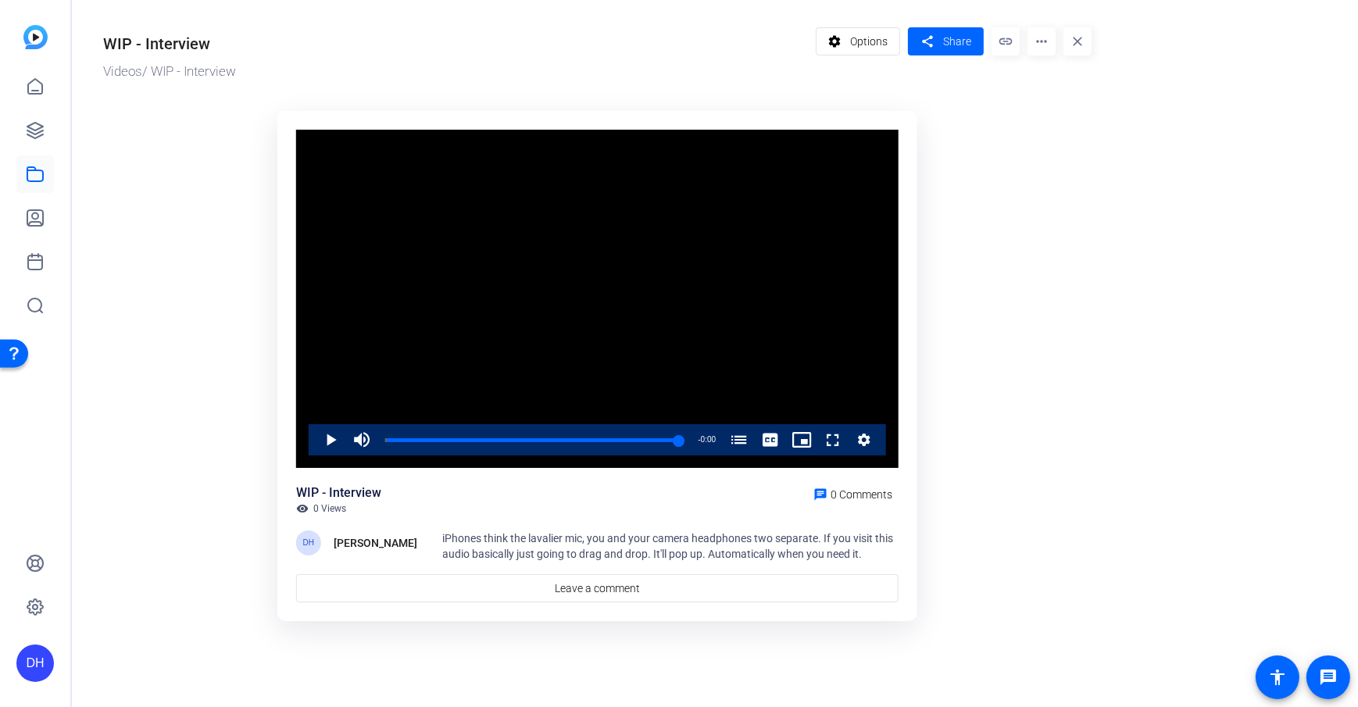
click at [1079, 45] on mat-icon "close" at bounding box center [1077, 41] width 28 height 28
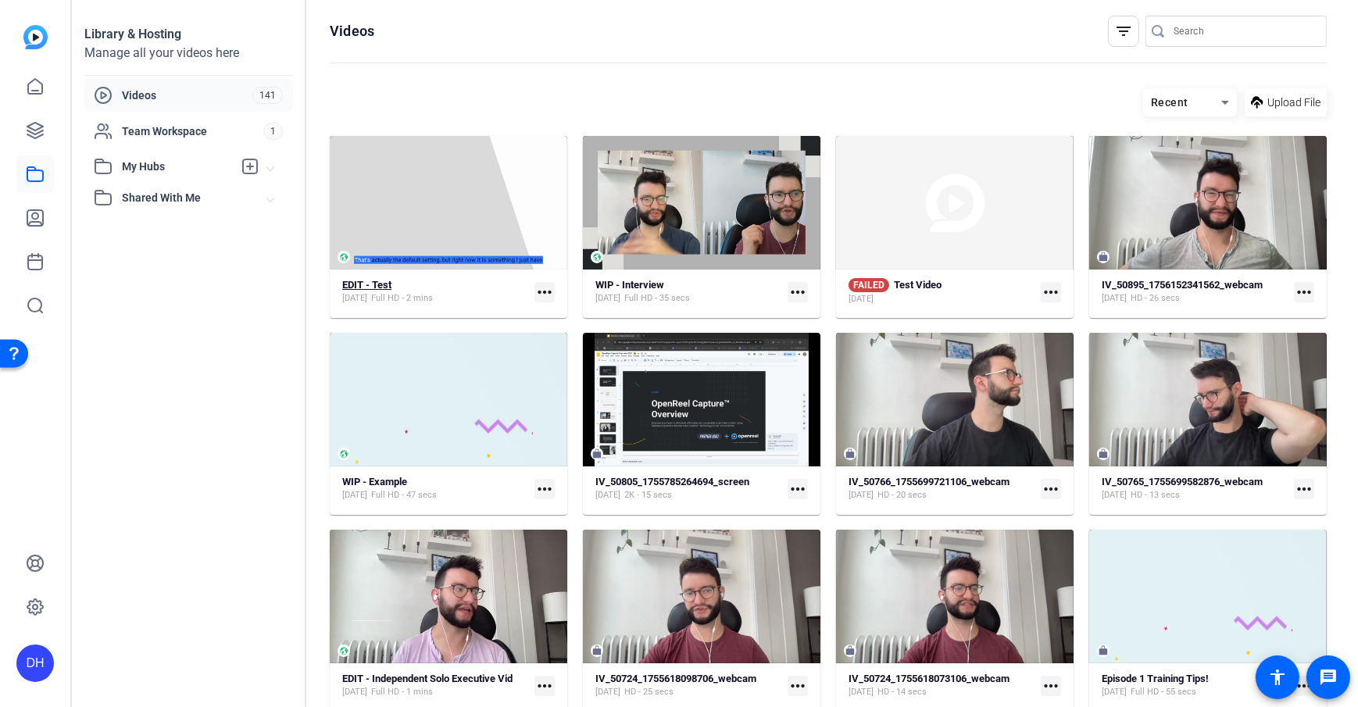
click at [398, 288] on div "EDIT - Test" at bounding box center [387, 285] width 91 height 13
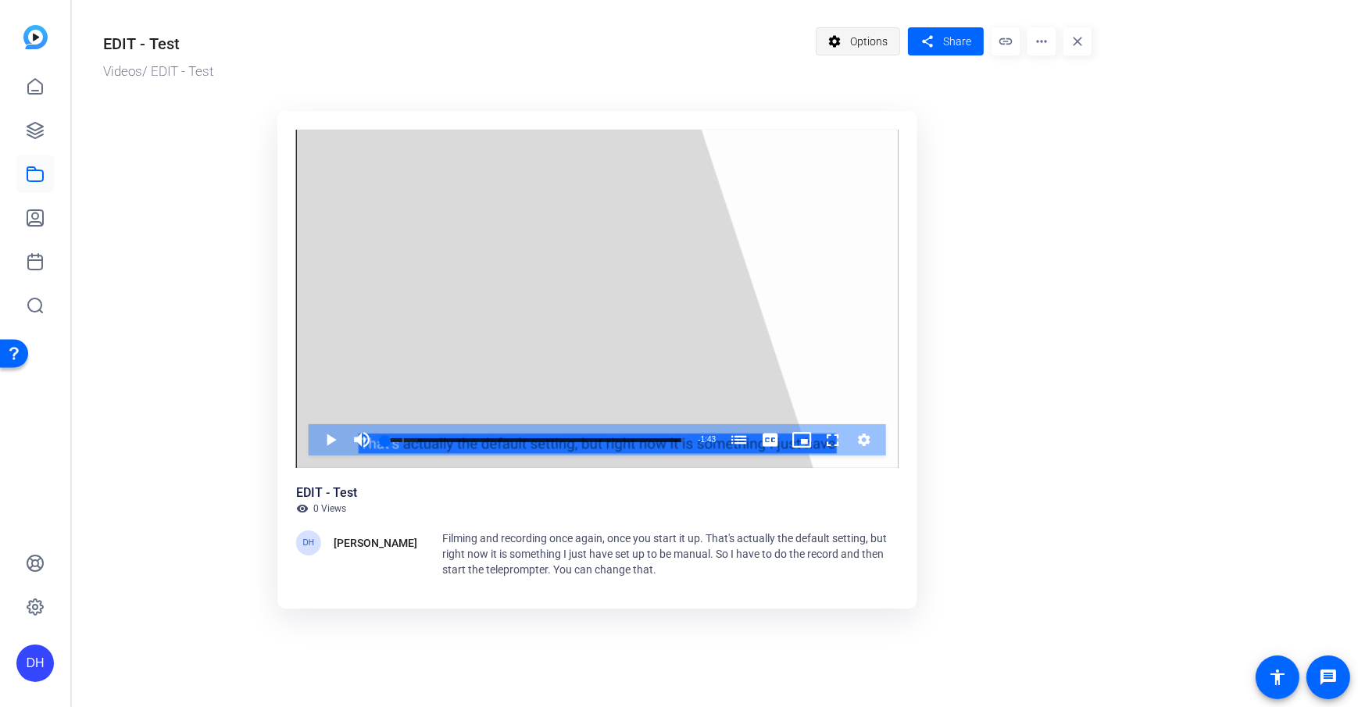
click at [869, 45] on span "Options" at bounding box center [868, 42] width 37 height 30
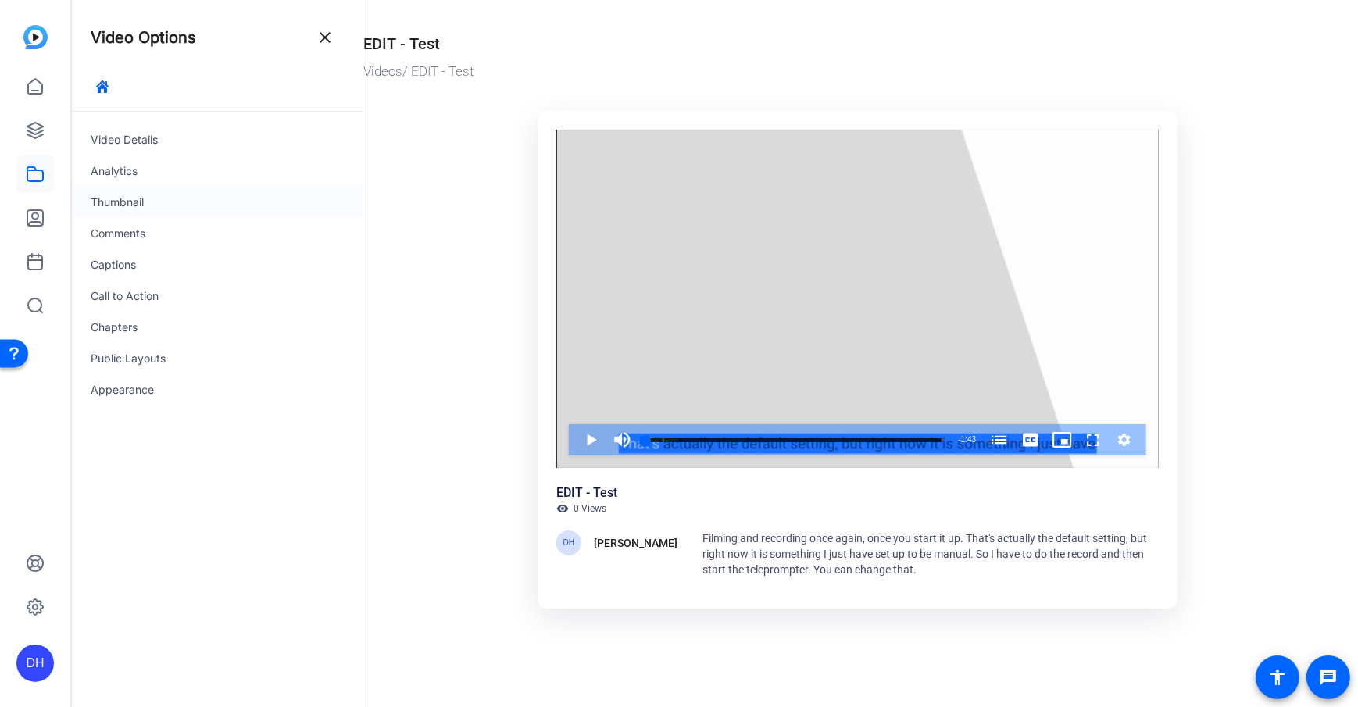
click at [142, 194] on div "Thumbnail" at bounding box center [217, 202] width 291 height 31
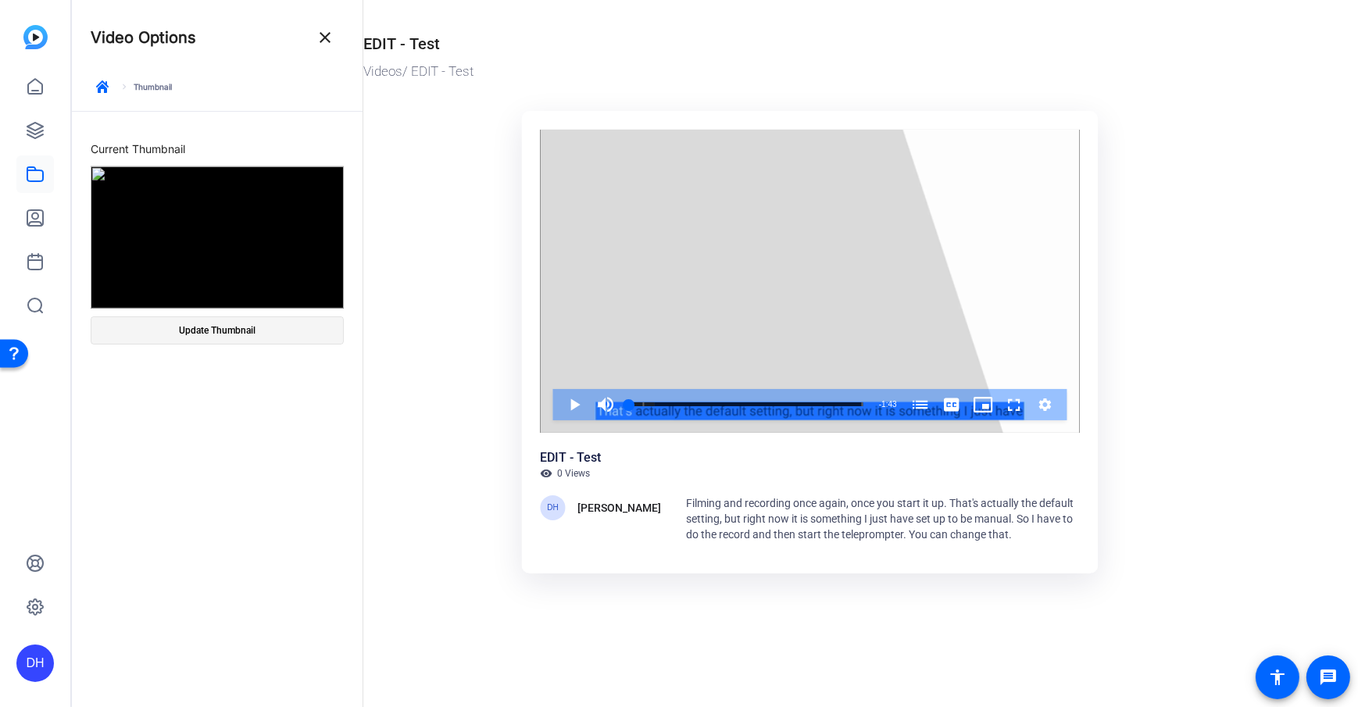
click at [215, 323] on span at bounding box center [217, 330] width 252 height 37
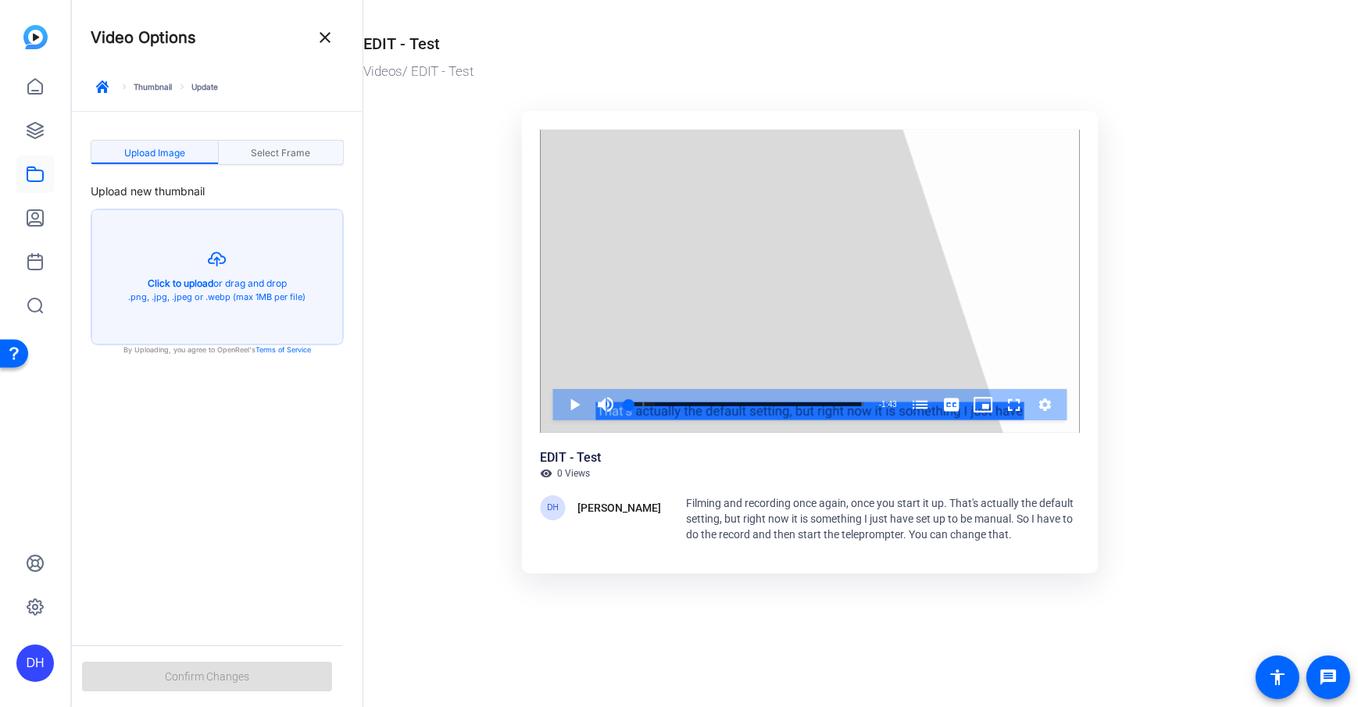
click at [261, 158] on span "Select Frame" at bounding box center [280, 153] width 59 height 25
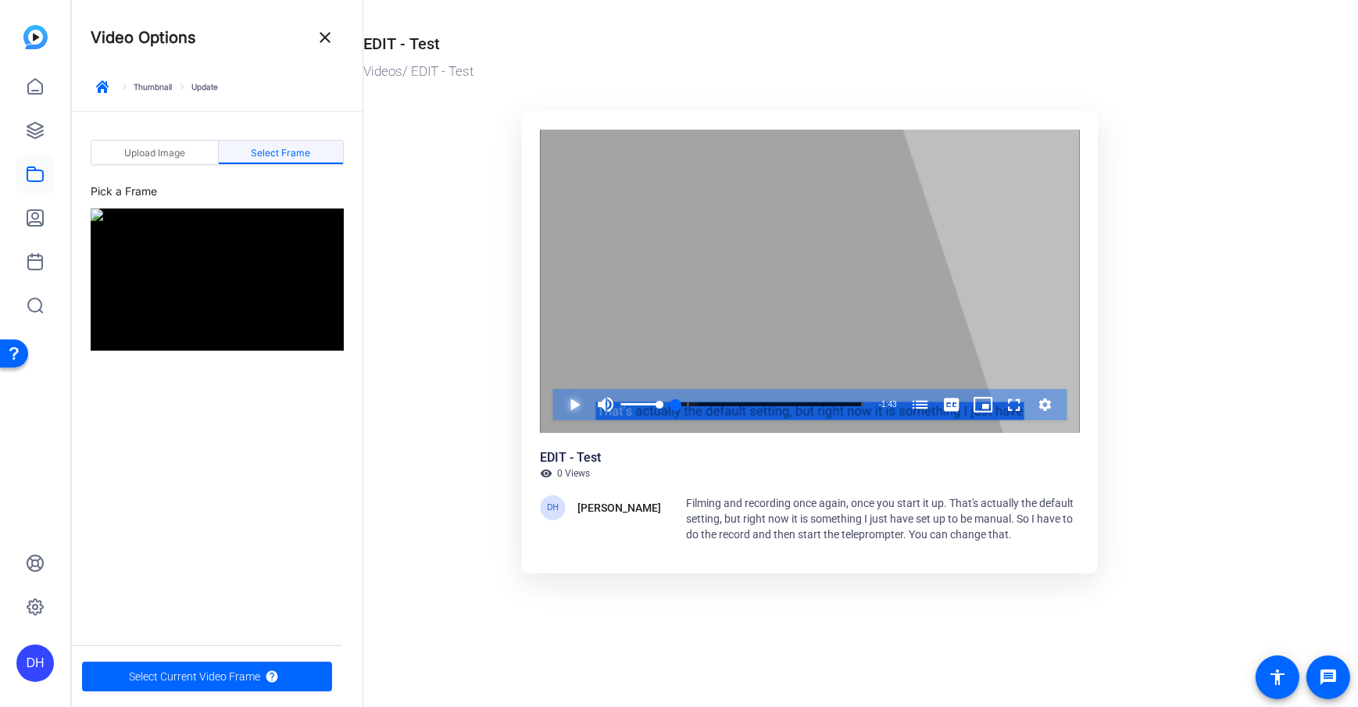
click at [559, 400] on span "Video Player" at bounding box center [559, 404] width 0 height 31
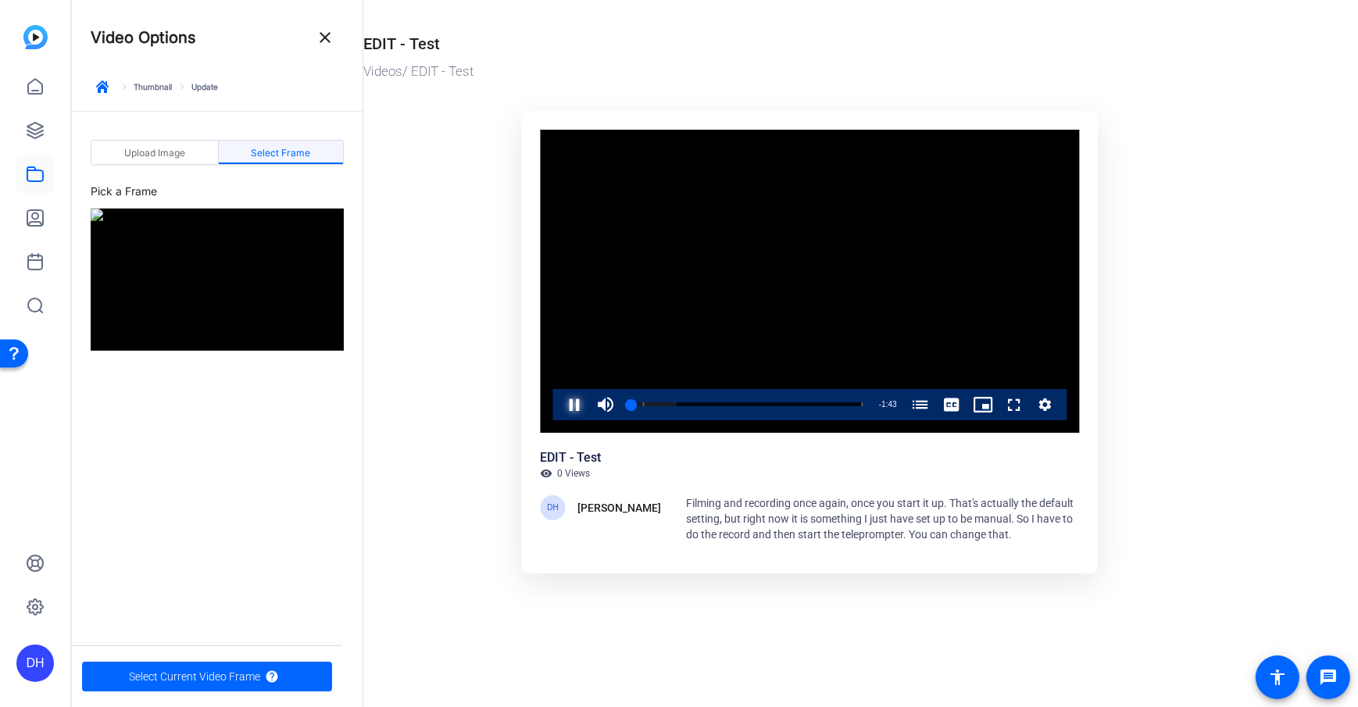
click at [559, 402] on span "Video Player" at bounding box center [559, 404] width 0 height 31
click at [247, 677] on span "Select Current Video Frame" at bounding box center [194, 677] width 131 height 30
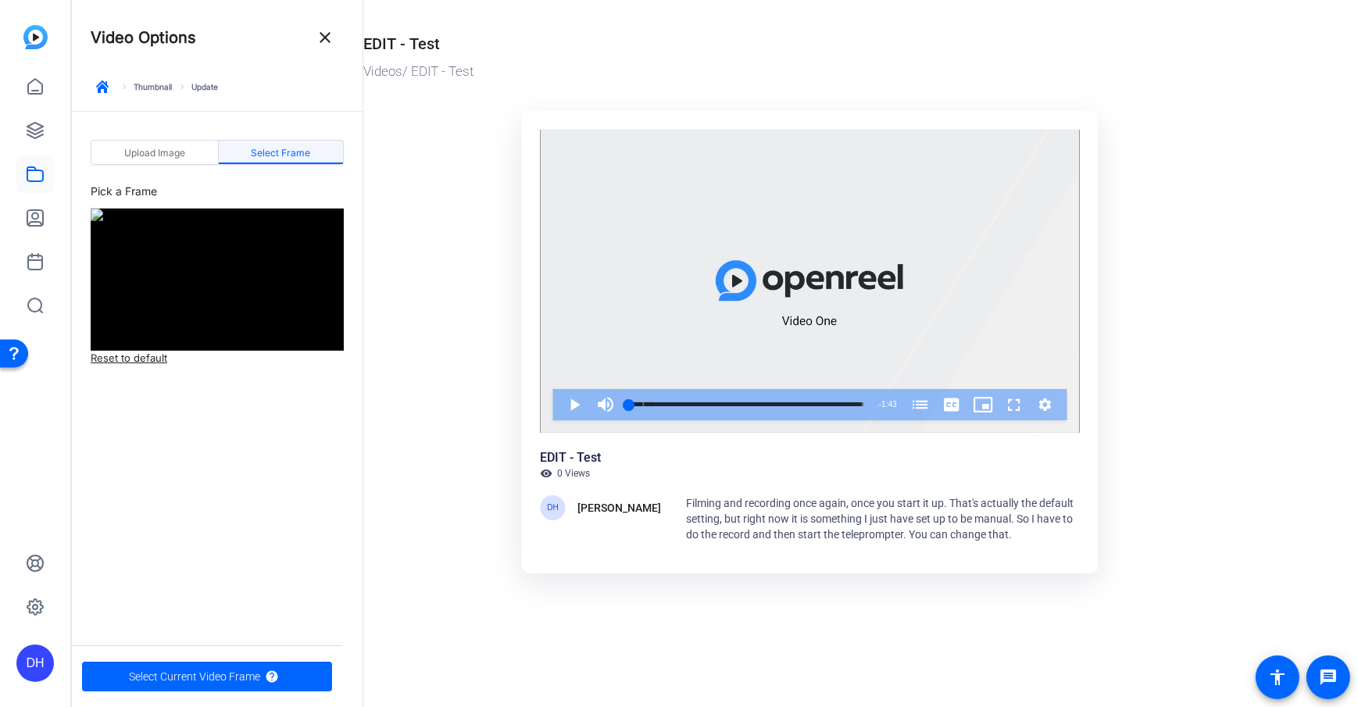
click at [420, 350] on ktd-grid "Video Player is loading. Play Video Play Mute Current Time 0:00 / Duration 1:43…" at bounding box center [809, 344] width 893 height 484
click at [322, 40] on mat-icon "close" at bounding box center [325, 37] width 19 height 19
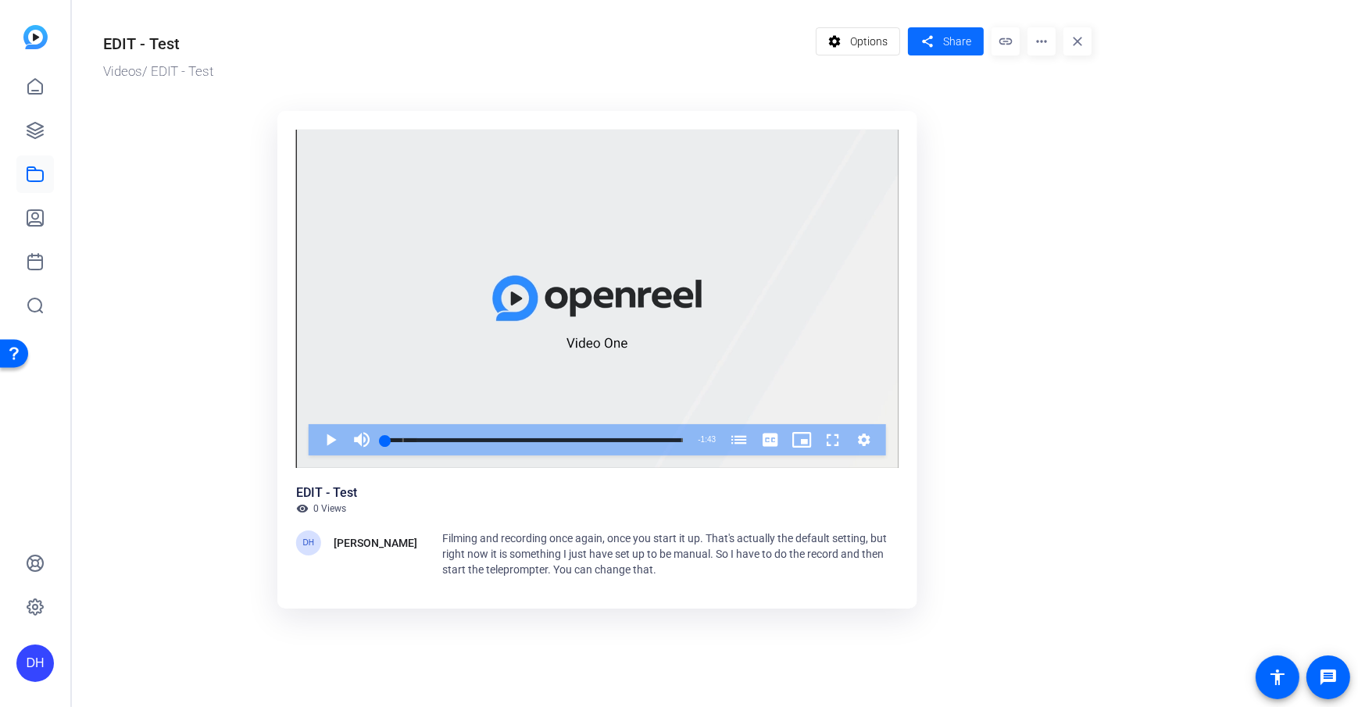
click at [953, 47] on span "Share" at bounding box center [957, 42] width 28 height 16
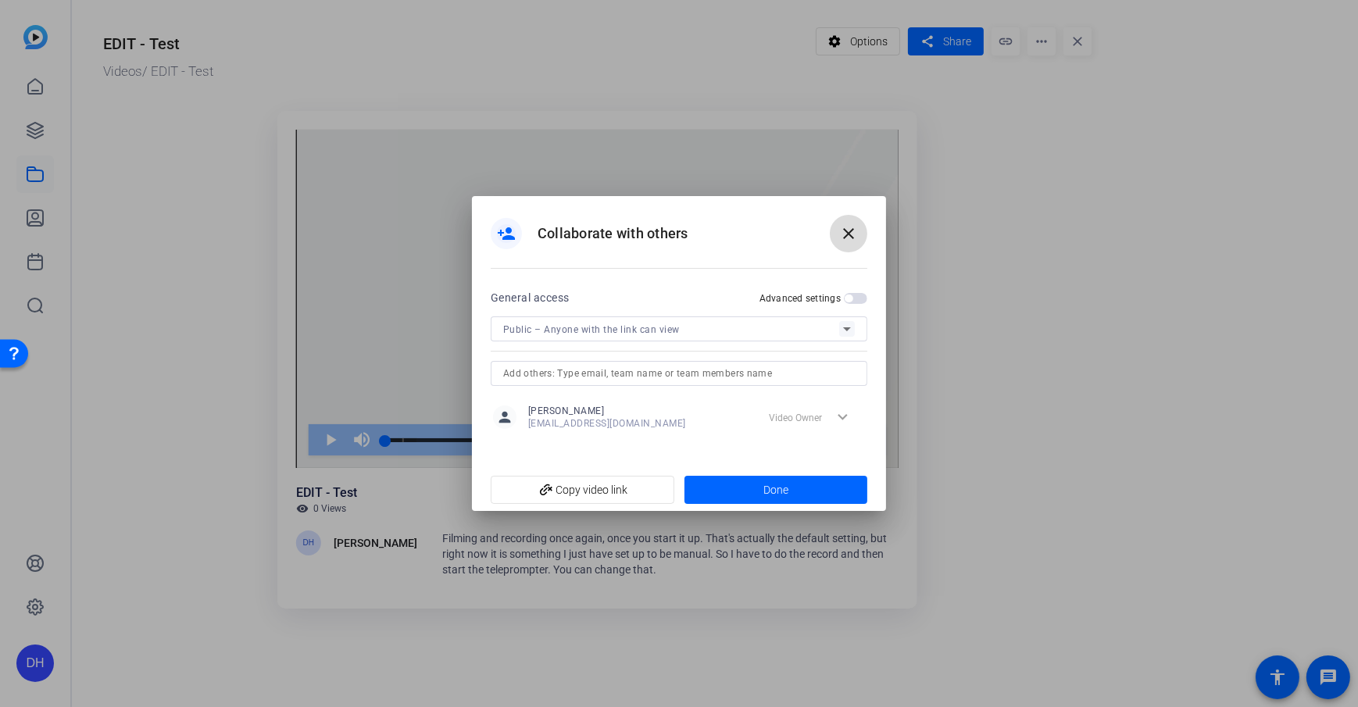
click at [860, 228] on span at bounding box center [848, 233] width 37 height 37
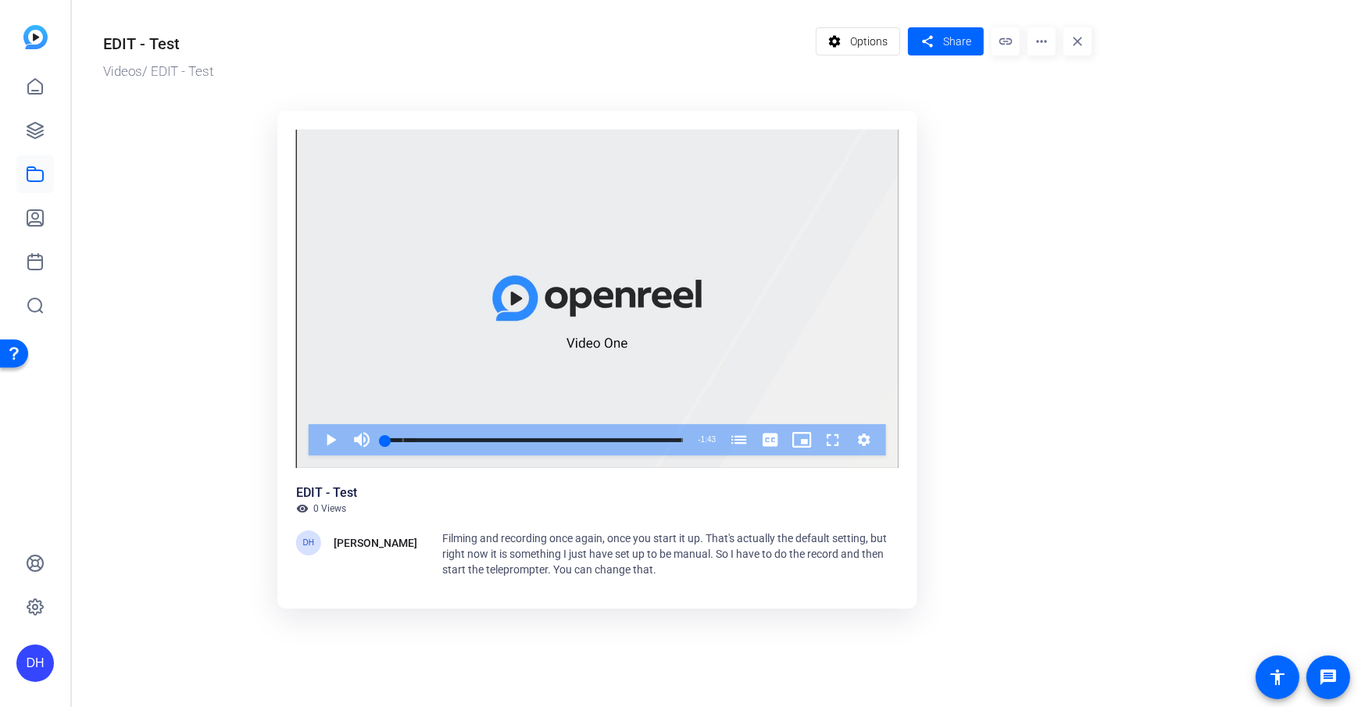
click at [1049, 40] on mat-icon "more_horiz" at bounding box center [1041, 41] width 28 height 28
click at [43, 128] on div at bounding box center [679, 353] width 1358 height 707
click at [28, 138] on icon at bounding box center [35, 130] width 19 height 19
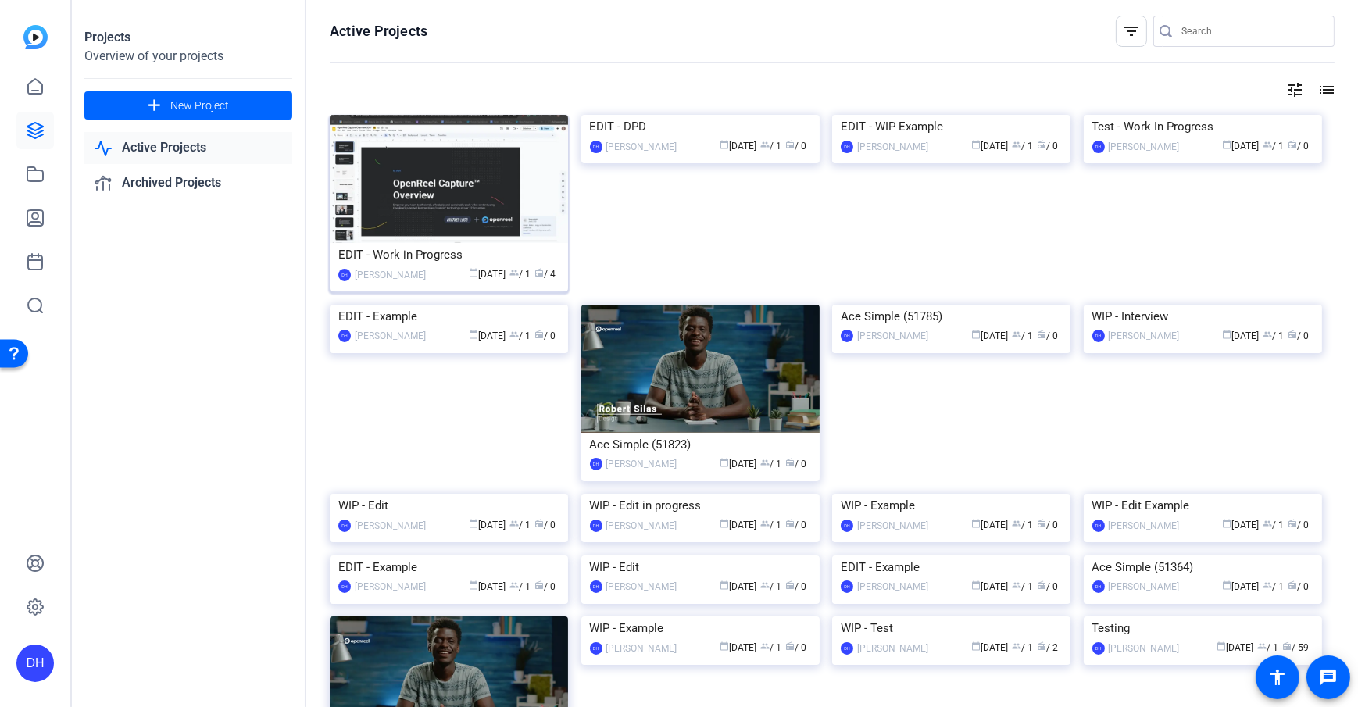
click at [473, 245] on div "EDIT - Work in Progress" at bounding box center [448, 254] width 221 height 23
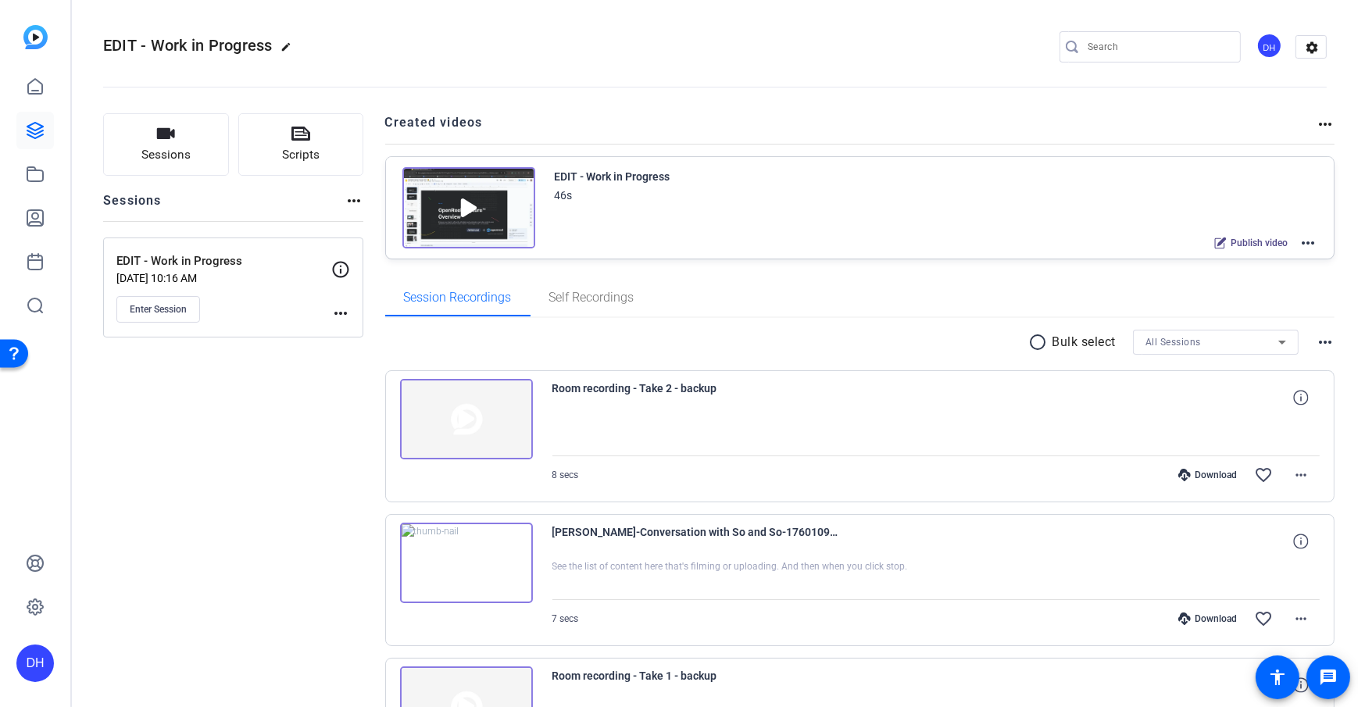
click at [373, 179] on div "Sessions Scripts Sessions more_horiz EDIT - Work in Progress Oct 10, 2025 @ 10:…" at bounding box center [715, 548] width 1286 height 909
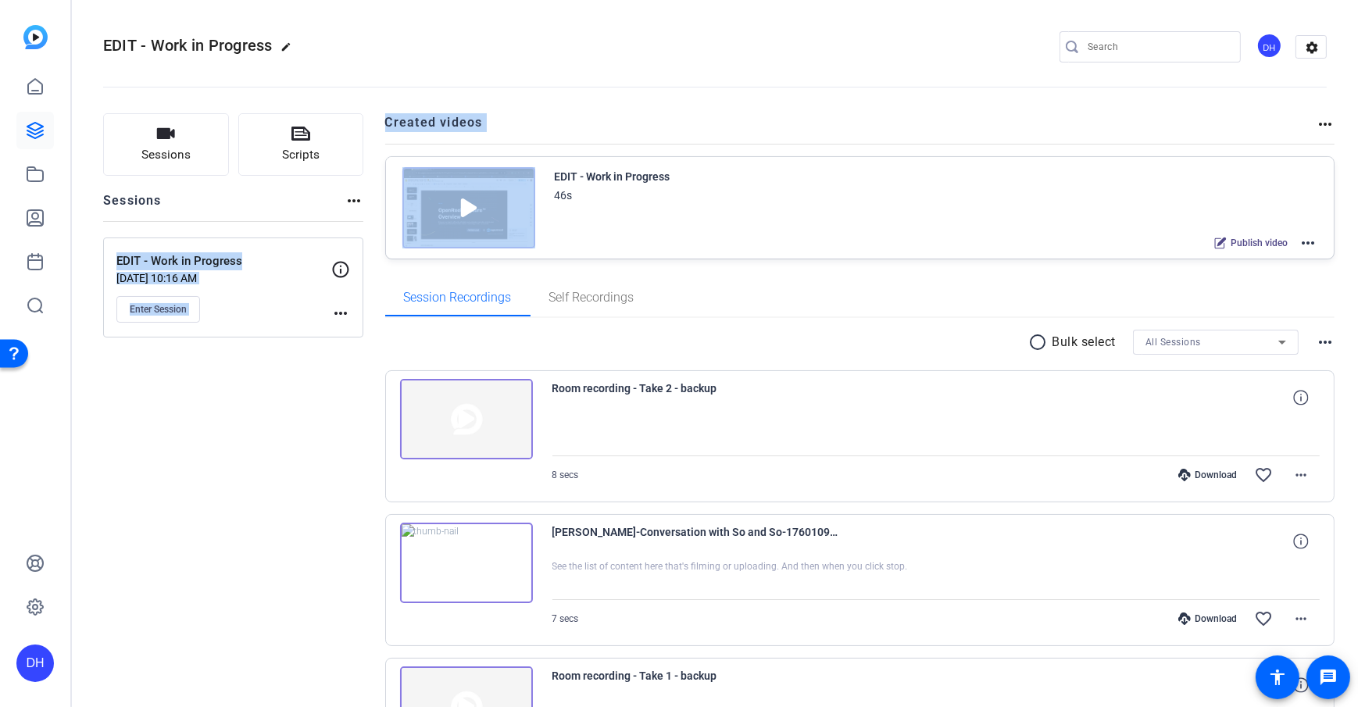
click at [256, 452] on div "Sessions Scripts Sessions more_horiz EDIT - Work in Progress Oct 10, 2025 @ 10:…" at bounding box center [233, 548] width 260 height 870
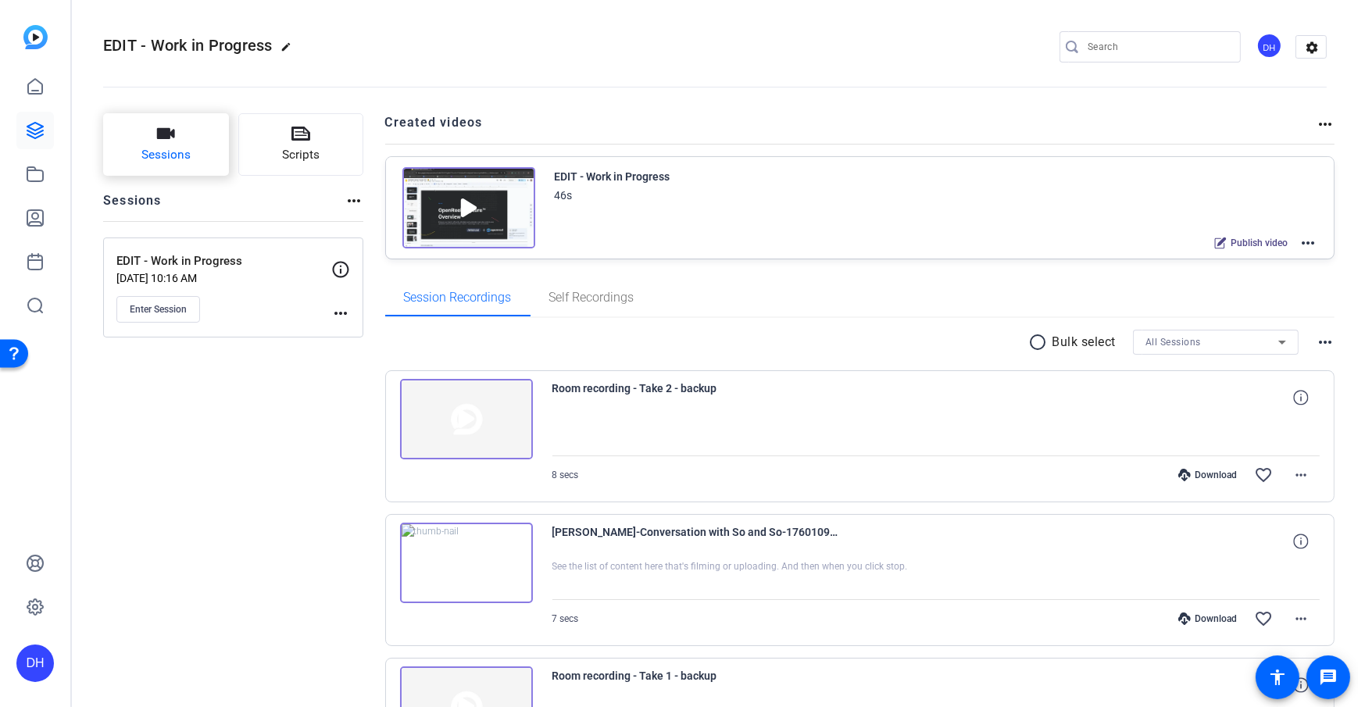
click at [179, 163] on span "Sessions" at bounding box center [165, 155] width 49 height 18
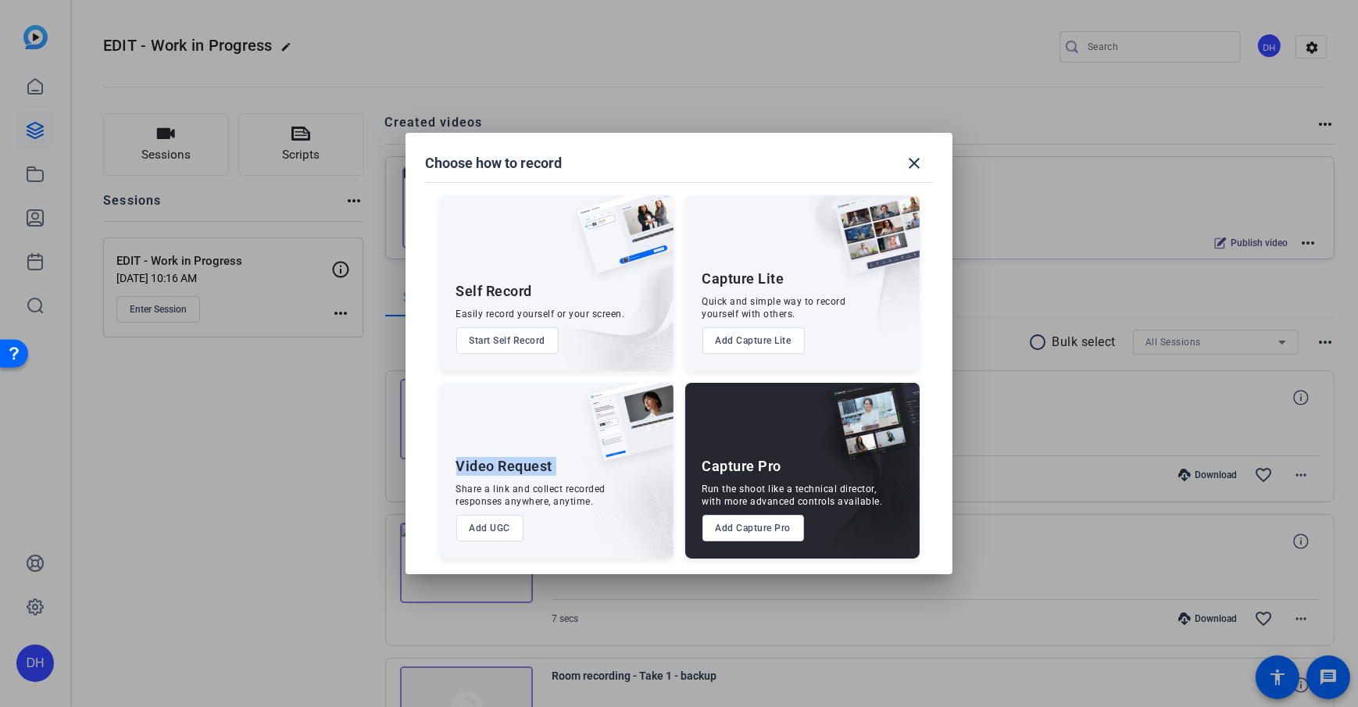
drag, startPoint x: 456, startPoint y: 468, endPoint x: 572, endPoint y: 468, distance: 115.6
click at [572, 468] on div "Video Request Share a link and collect recorded responses anywhere, anytime. Ad…" at bounding box center [556, 471] width 234 height 176
click at [491, 527] on button "Add UGC" at bounding box center [490, 528] width 68 height 27
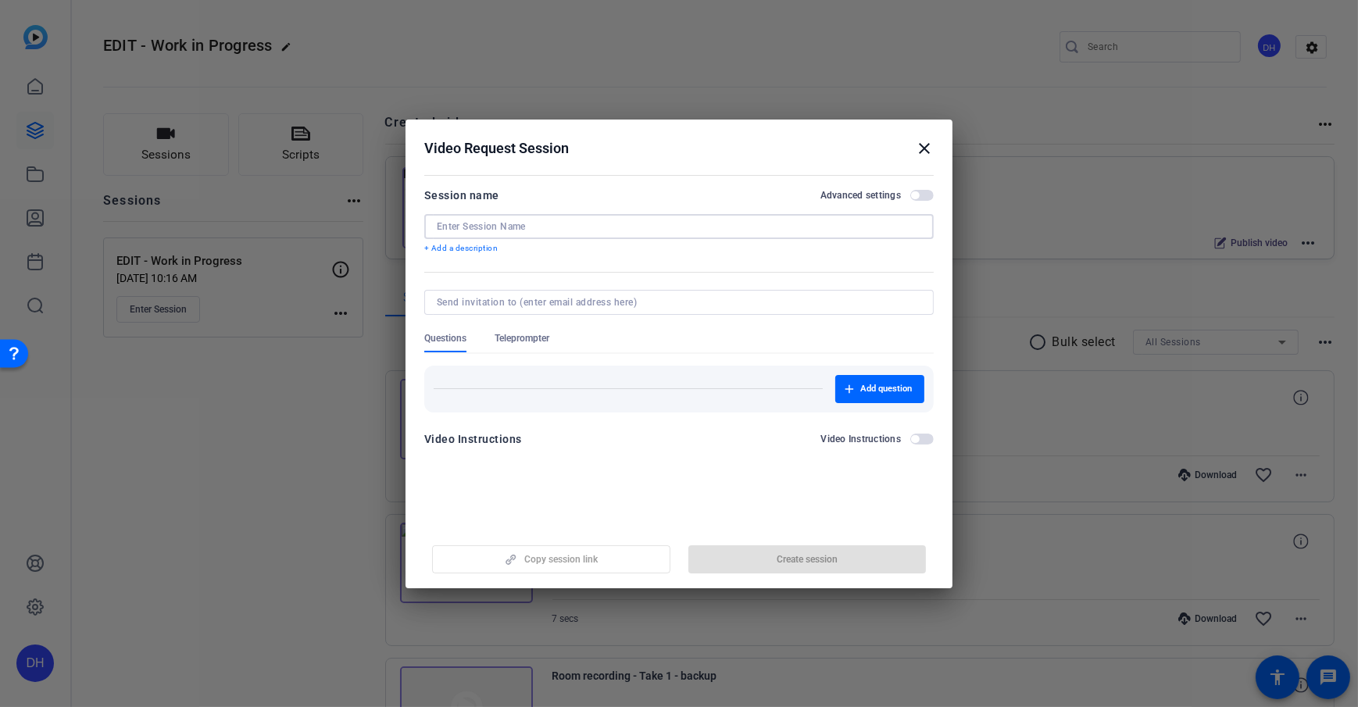
click at [468, 224] on input at bounding box center [679, 226] width 484 height 12
type input "Self Recording for Guest"
click at [655, 193] on div "Session name Advanced settings" at bounding box center [678, 195] width 509 height 19
click at [807, 564] on span "Create session" at bounding box center [806, 559] width 61 height 12
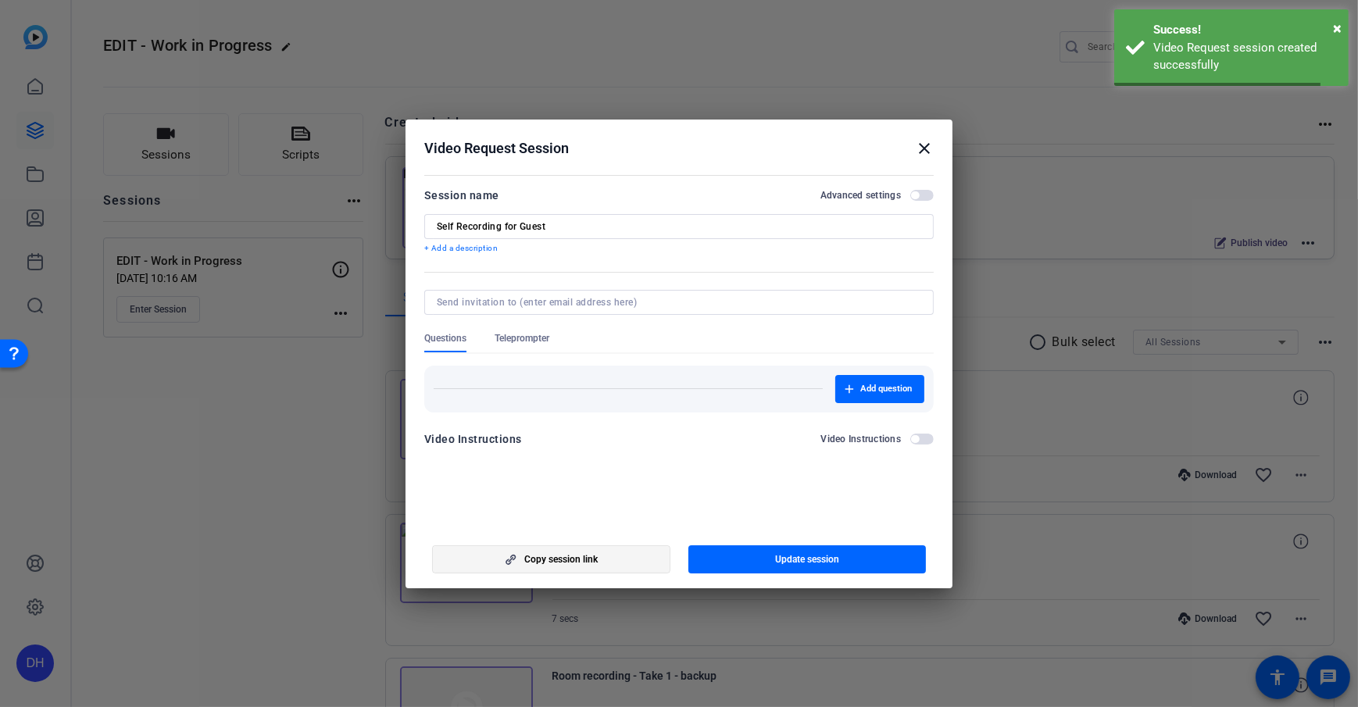
click at [537, 559] on span "Copy session link" at bounding box center [560, 559] width 73 height 12
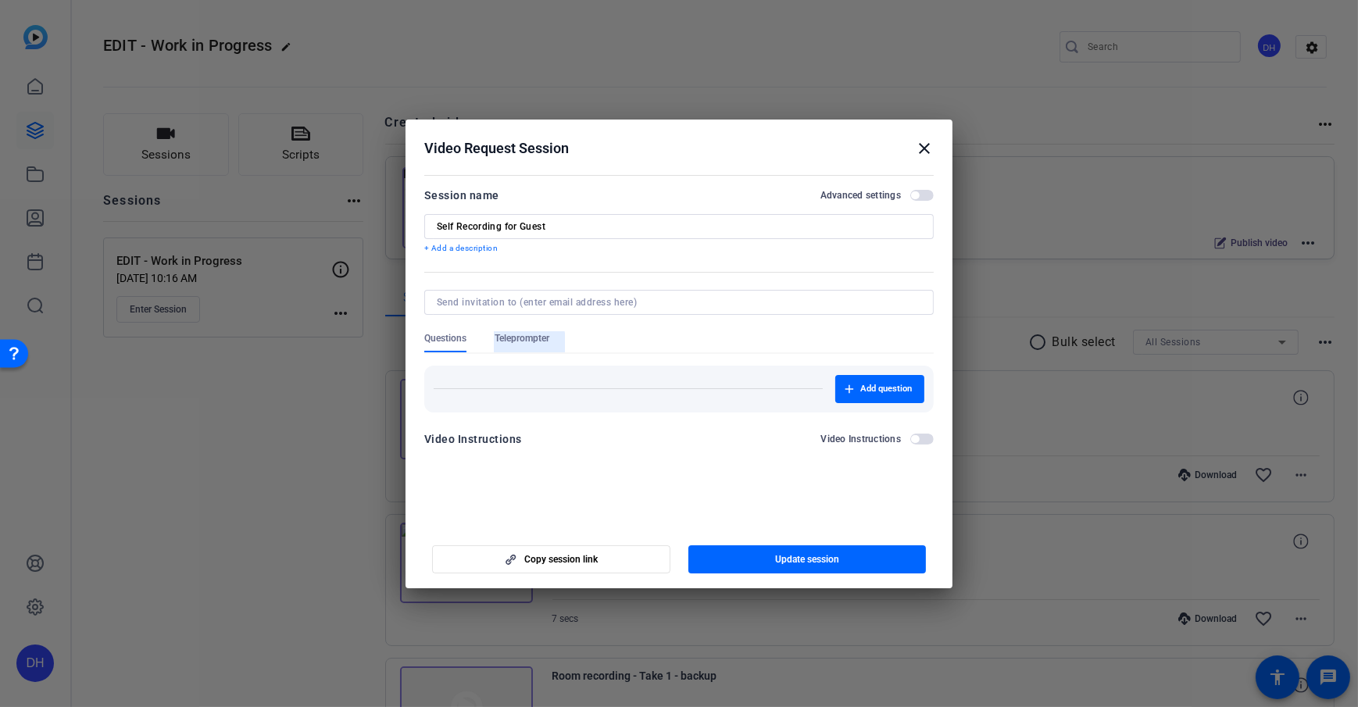
click at [509, 343] on span "Teleprompter" at bounding box center [521, 338] width 55 height 12
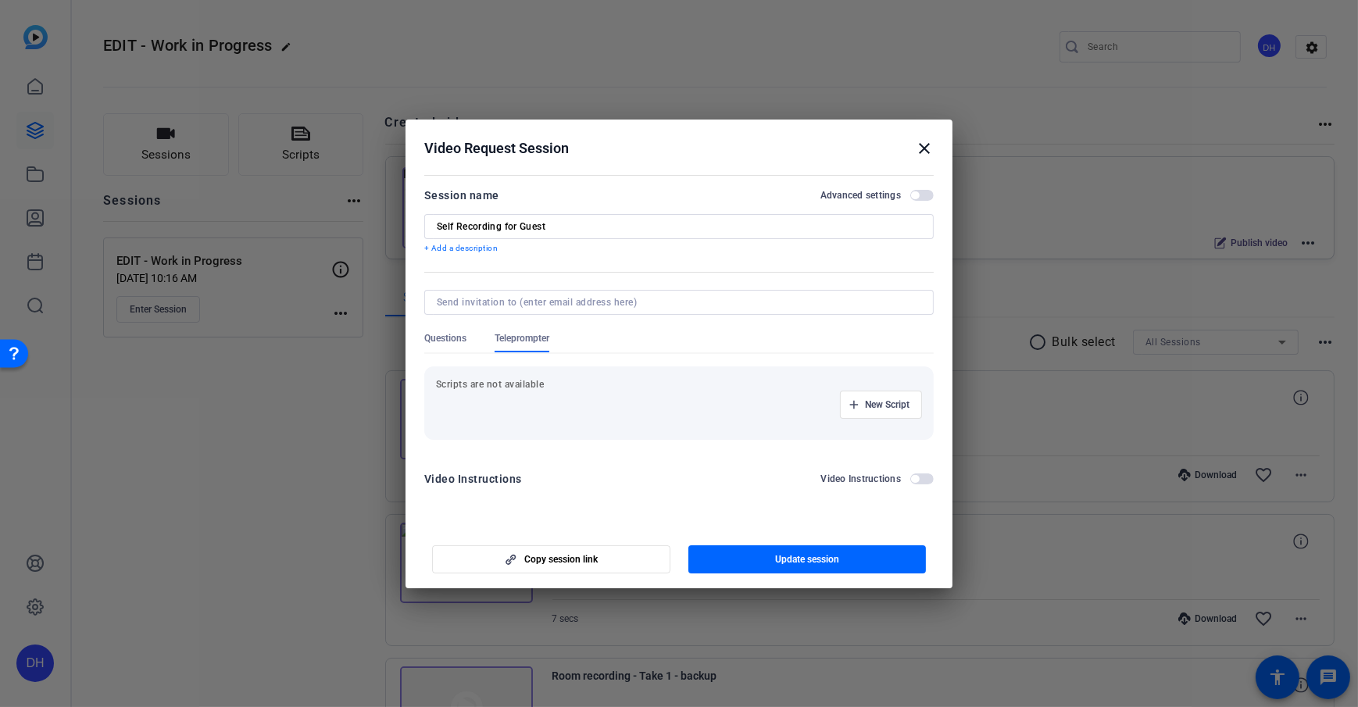
click at [465, 344] on span "Questions" at bounding box center [445, 342] width 42 height 20
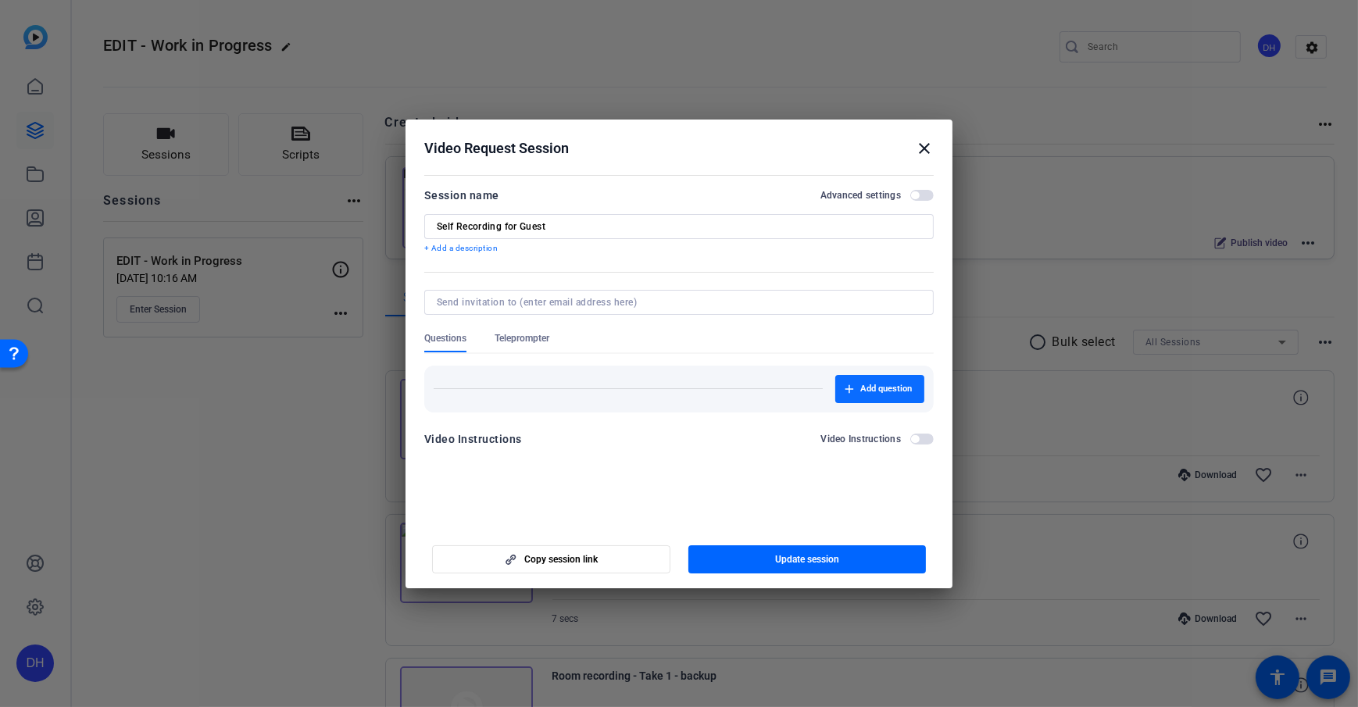
click at [868, 387] on span "Add question" at bounding box center [886, 389] width 52 height 12
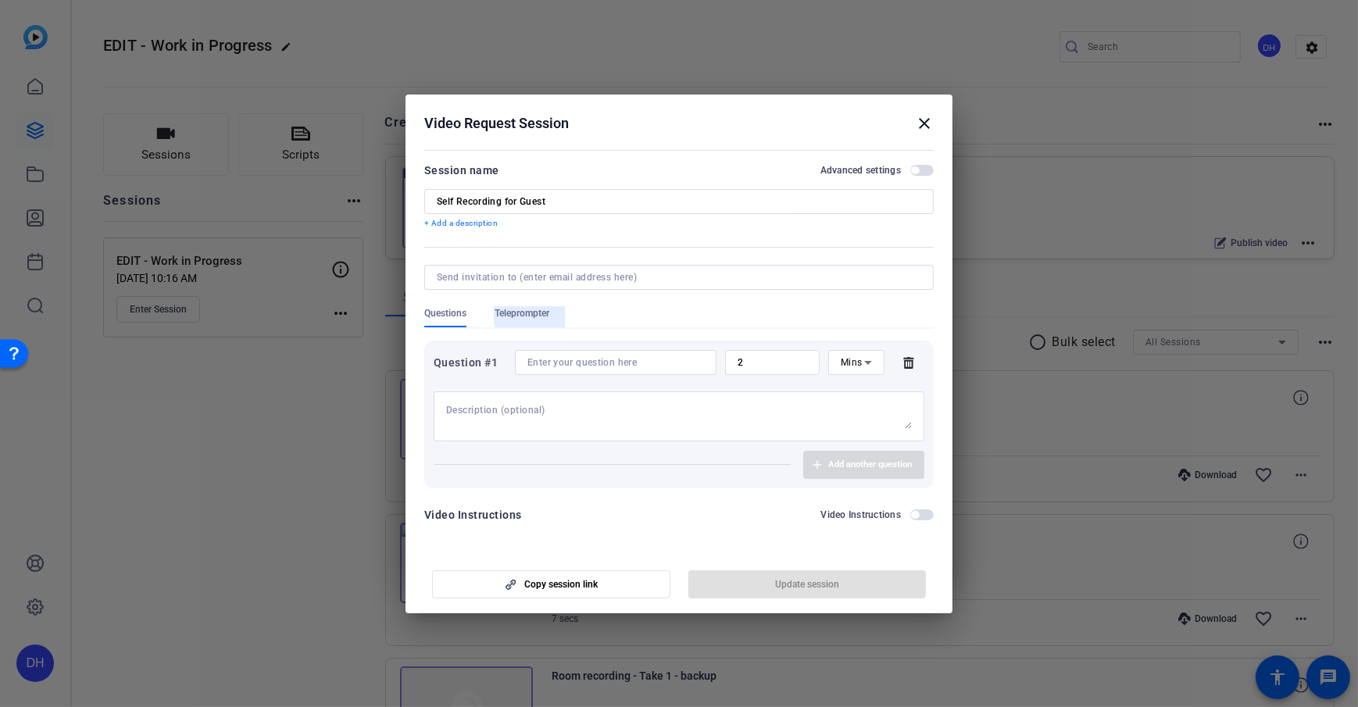
click at [531, 315] on span "Teleprompter" at bounding box center [521, 313] width 55 height 12
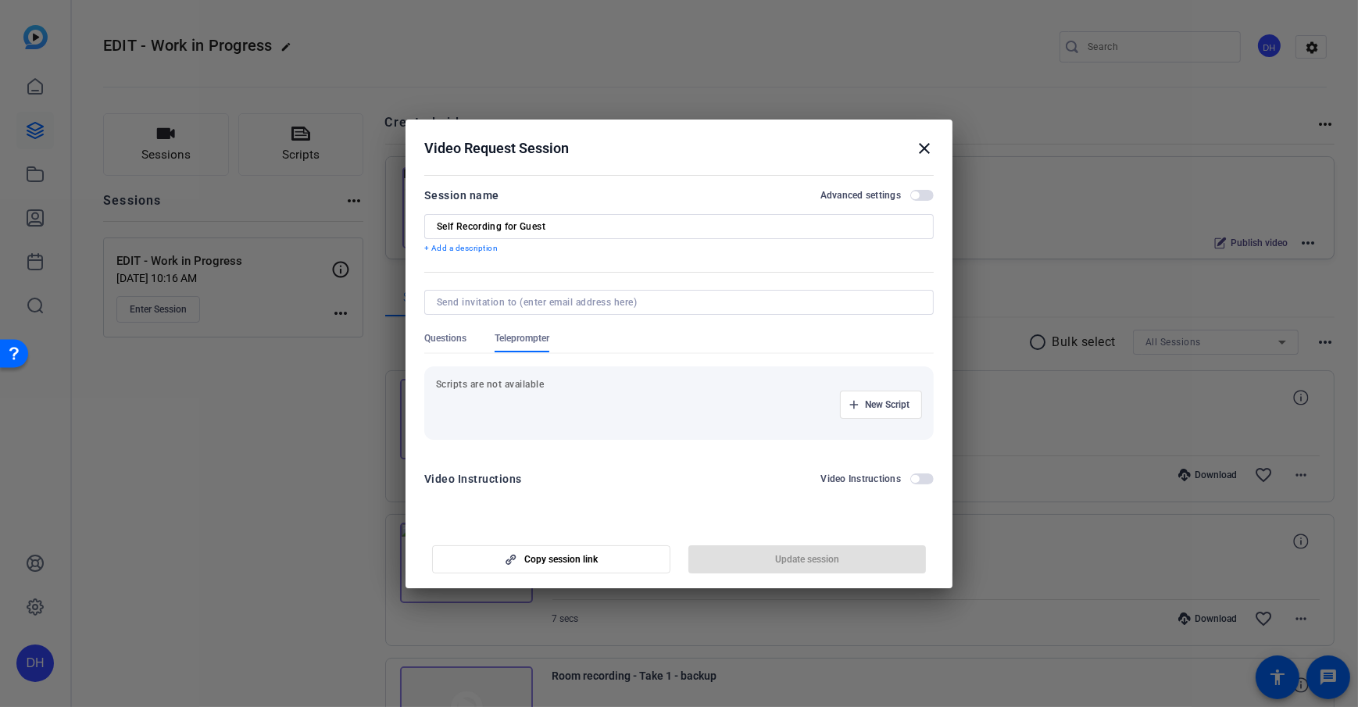
click at [747, 336] on div "Questions Teleprompter" at bounding box center [678, 342] width 509 height 20
click at [723, 172] on mat-dialog-content "Session name Advanced settings Self Recording for Guest + Add a description Que…" at bounding box center [678, 342] width 547 height 344
click at [920, 151] on mat-icon "close" at bounding box center [924, 148] width 19 height 19
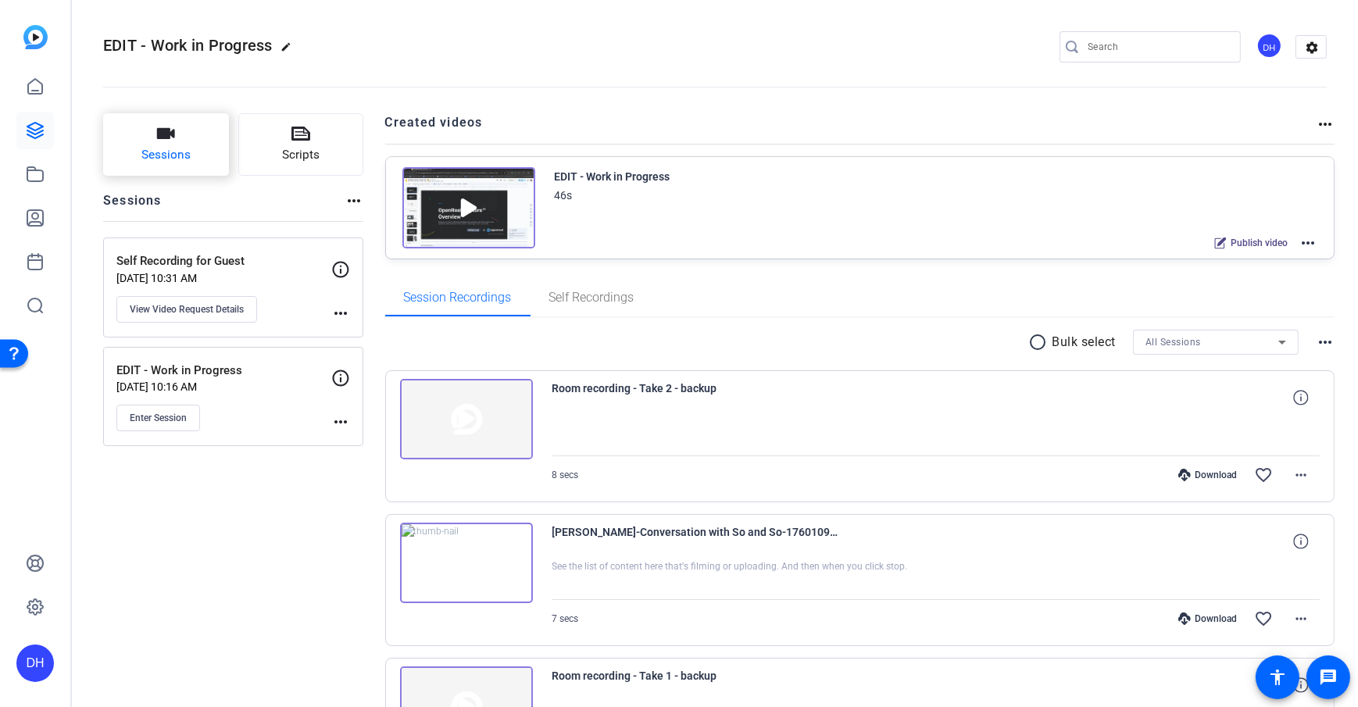
click at [152, 155] on span "Sessions" at bounding box center [165, 155] width 49 height 18
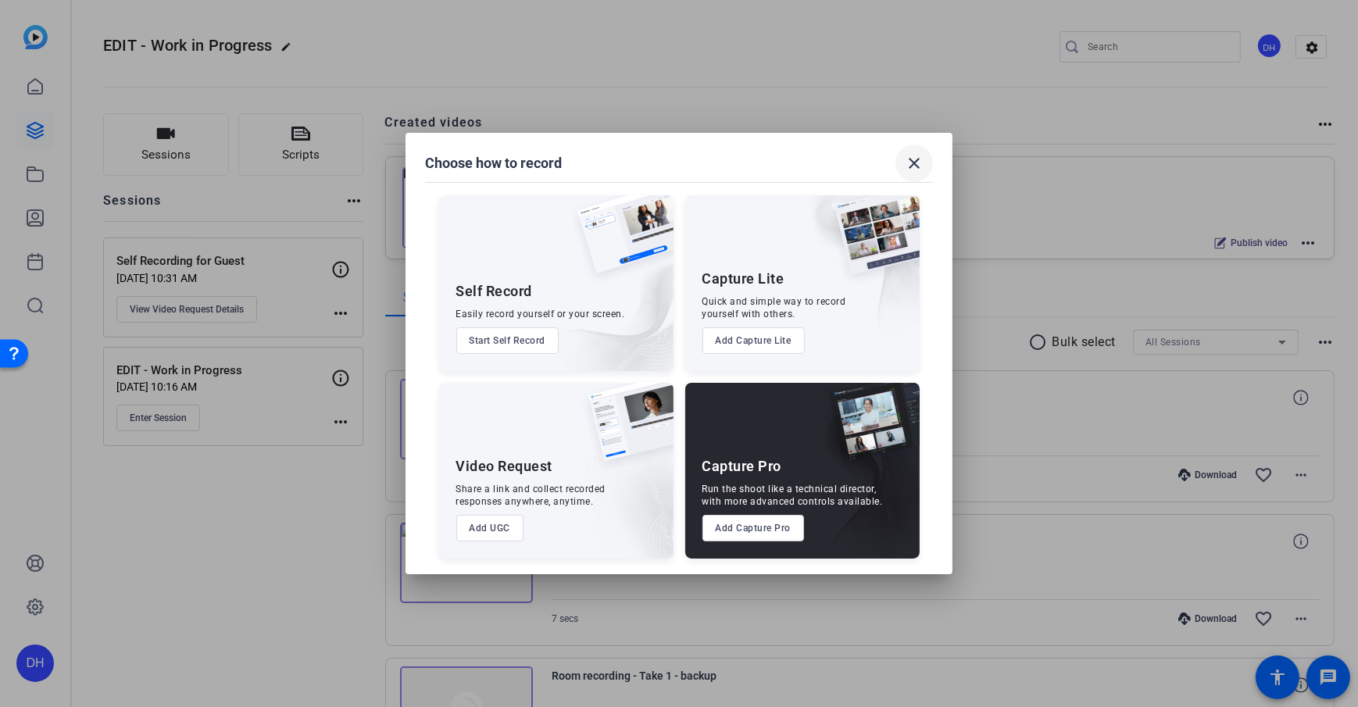
click at [910, 159] on mat-icon "close" at bounding box center [914, 163] width 19 height 19
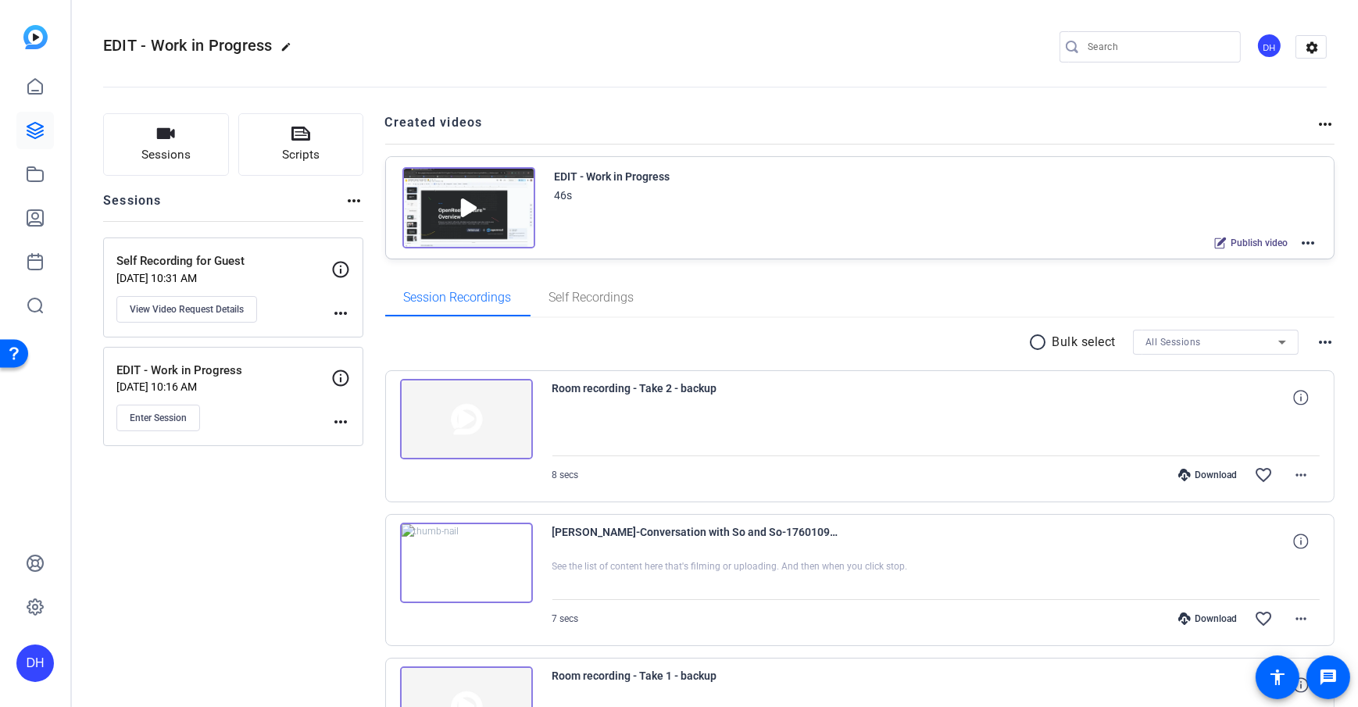
click at [434, 99] on openreel-divider-bar at bounding box center [714, 83] width 1223 height 48
click at [34, 94] on icon at bounding box center [35, 86] width 14 height 15
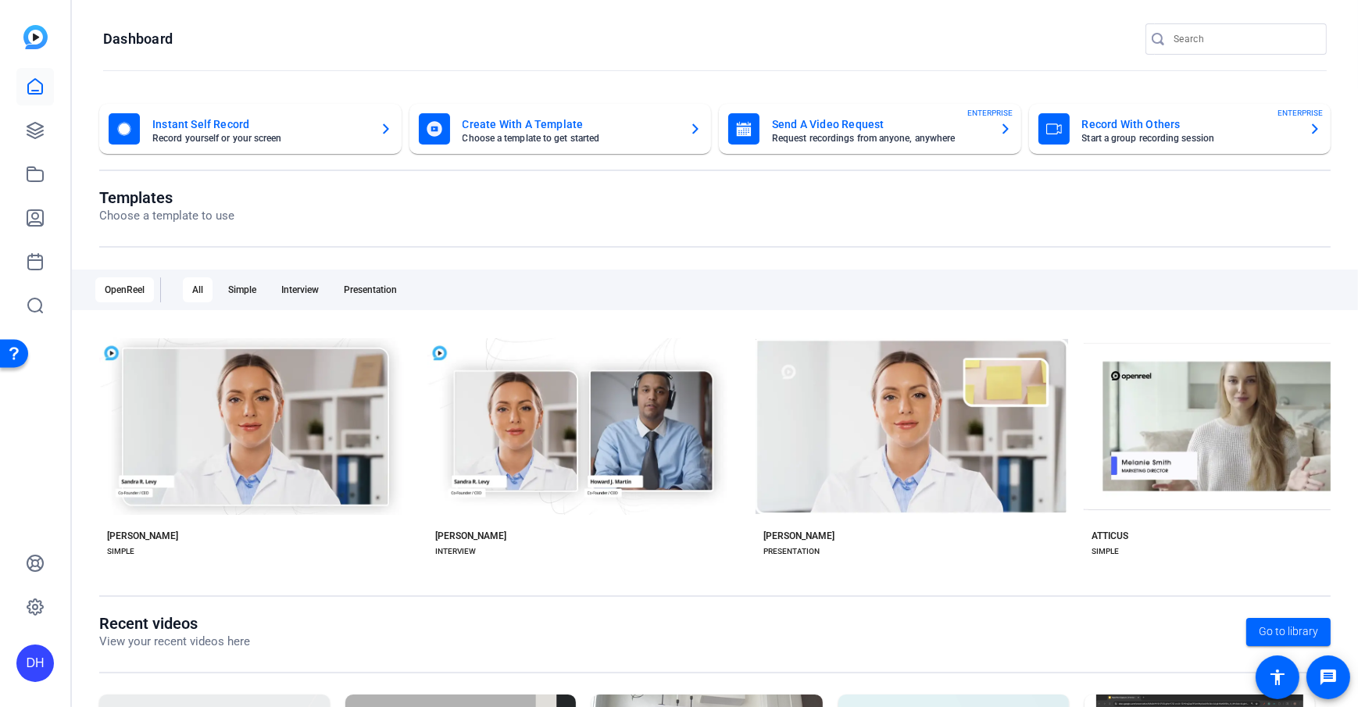
click at [31, 676] on div "DH" at bounding box center [34, 662] width 37 height 37
click at [188, 648] on span at bounding box center [206, 640] width 37 height 37
